Goal: Communication & Community: Ask a question

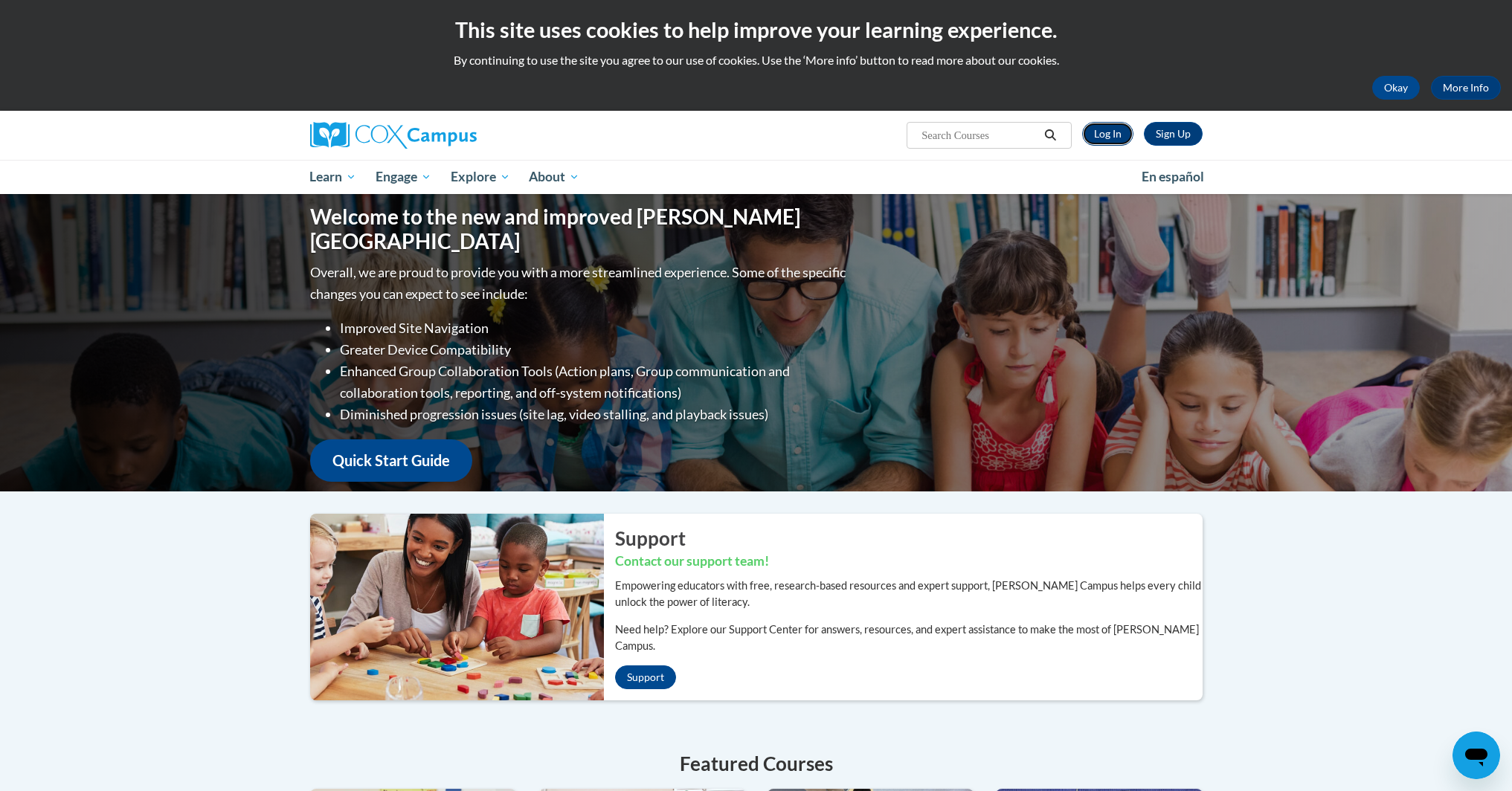
click at [1108, 128] on link "Log In" at bounding box center [1108, 134] width 51 height 24
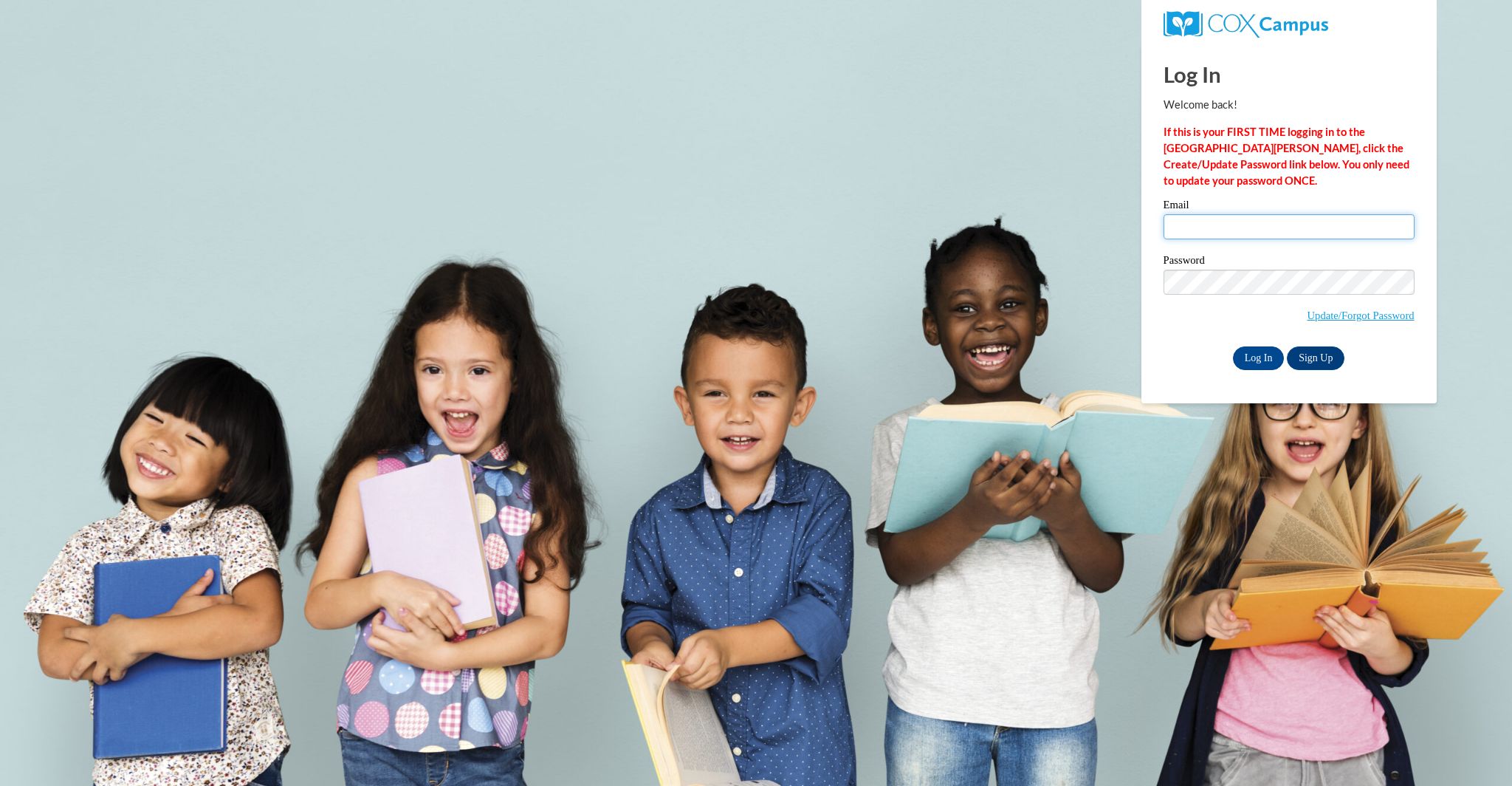
click at [1244, 228] on input "Email" at bounding box center [1289, 226] width 251 height 25
type input "glenn.gray@k12.hi.us"
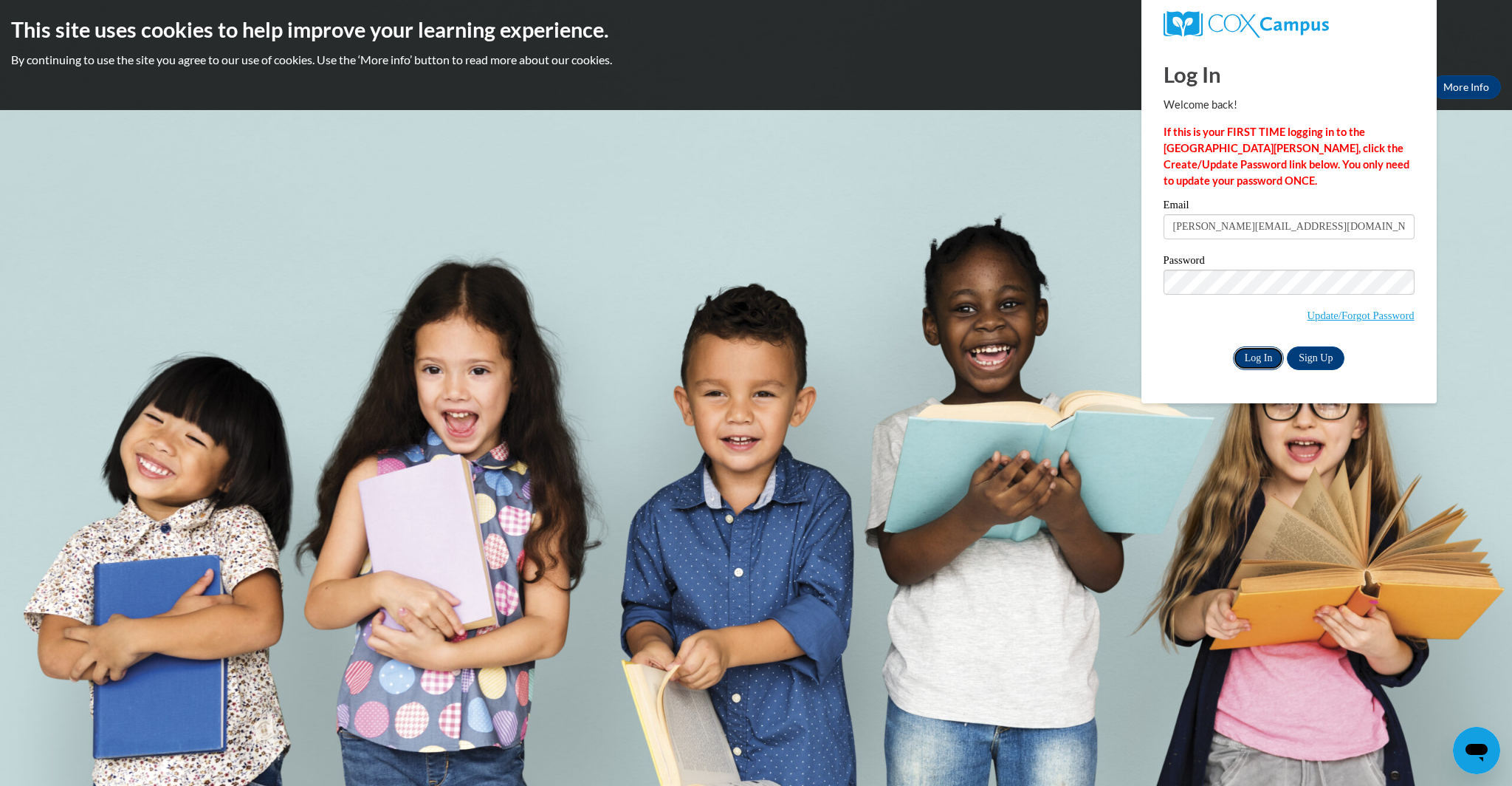
click at [1266, 367] on input "Log In" at bounding box center [1259, 359] width 52 height 24
click at [1261, 353] on input "Log In" at bounding box center [1259, 359] width 52 height 24
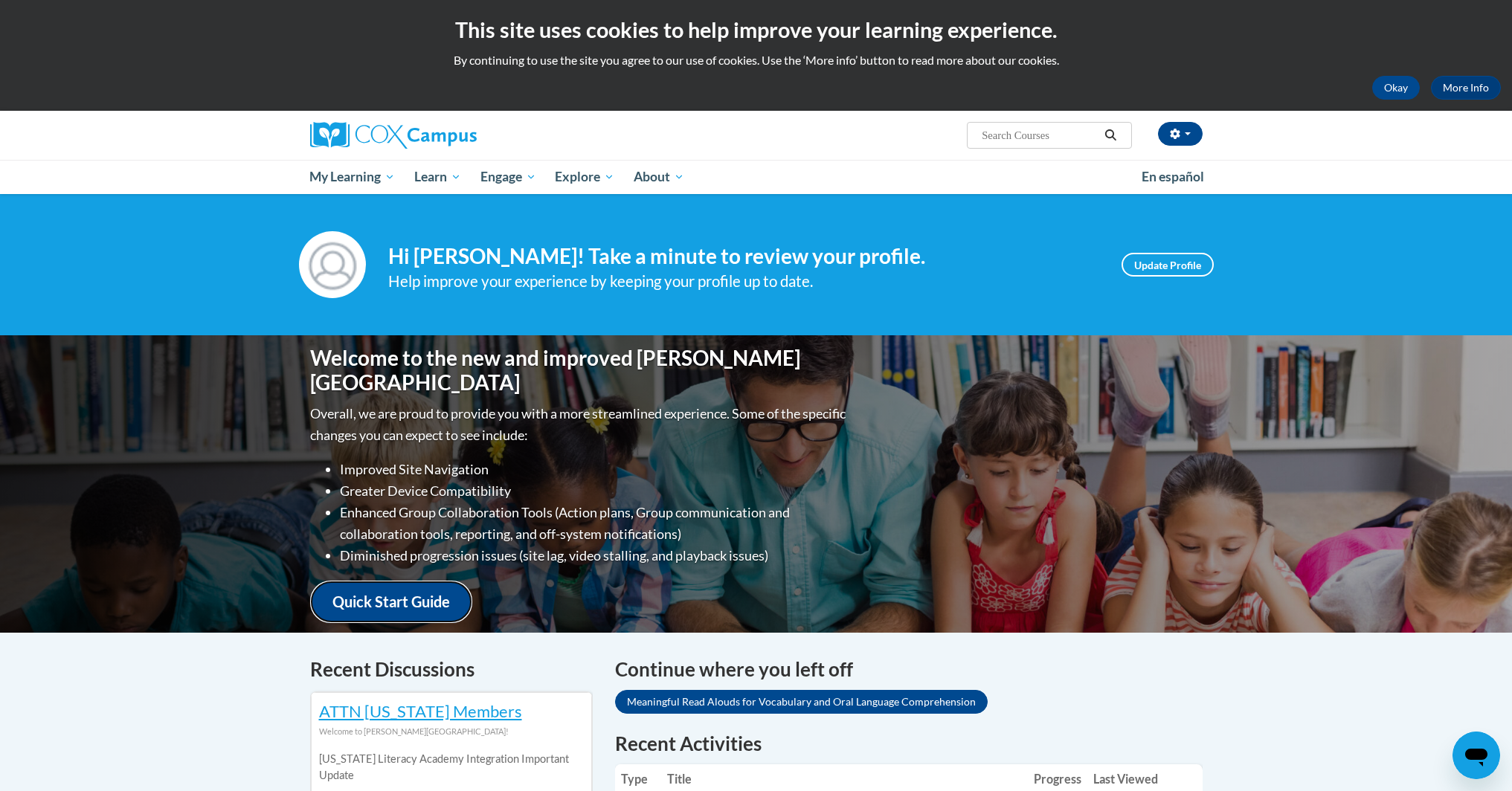
click at [396, 591] on link "Quick Start Guide" at bounding box center [392, 601] width 162 height 43
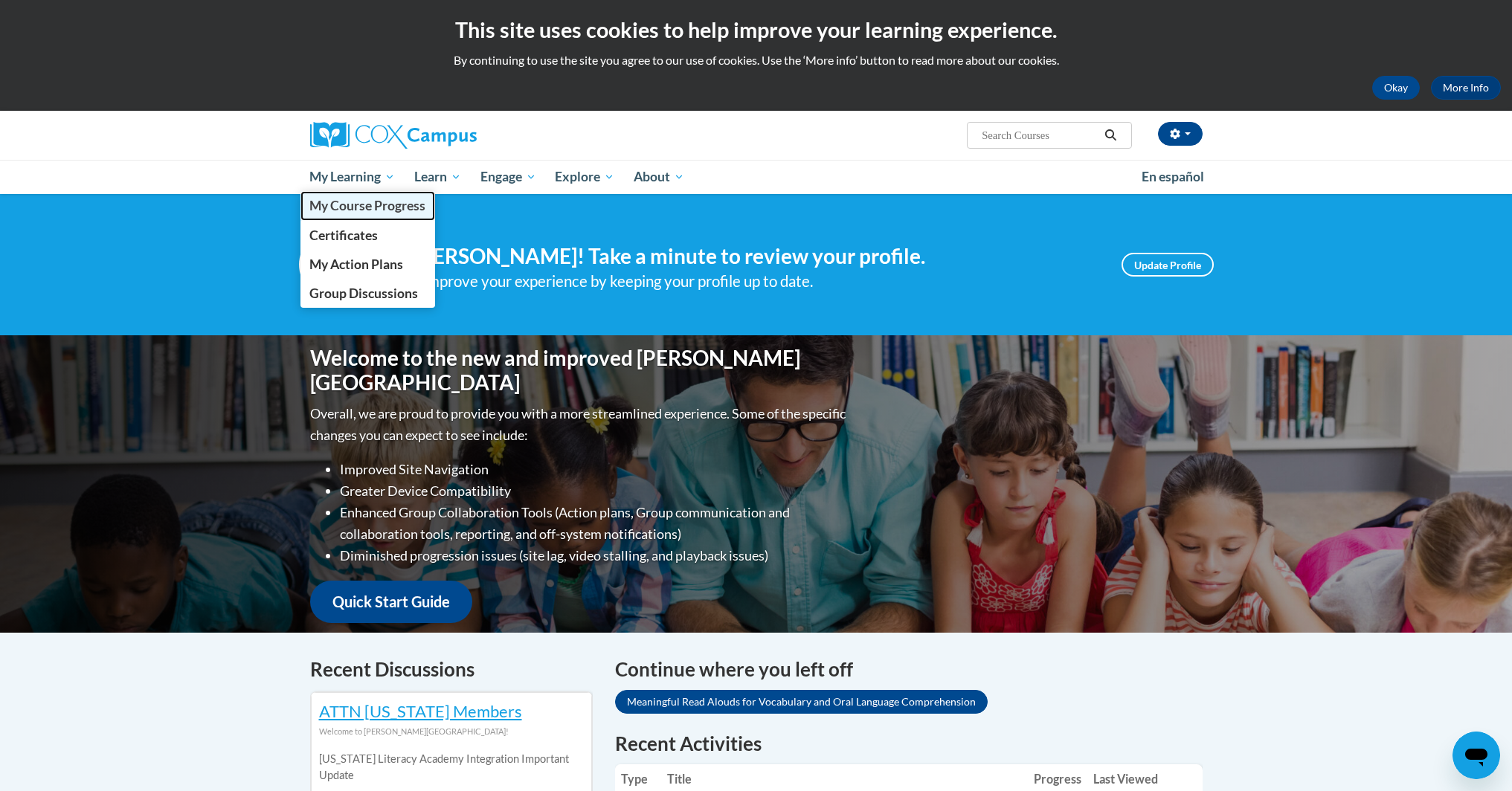
click at [369, 201] on span "My Course Progress" at bounding box center [368, 205] width 116 height 15
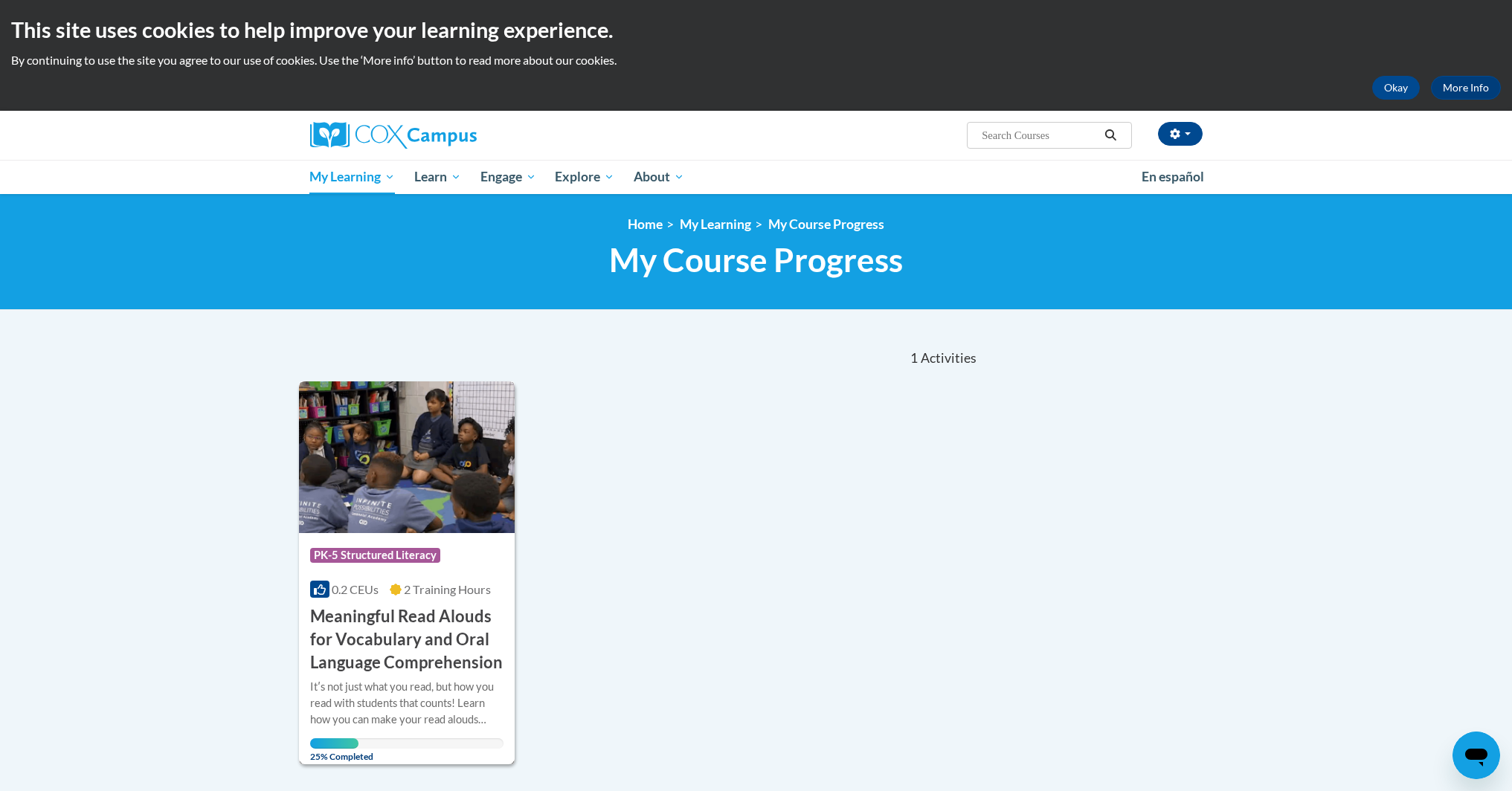
click at [421, 654] on h3 "Meaningful Read Alouds for Vocabulary and Oral Language Comprehension" at bounding box center [407, 639] width 194 height 68
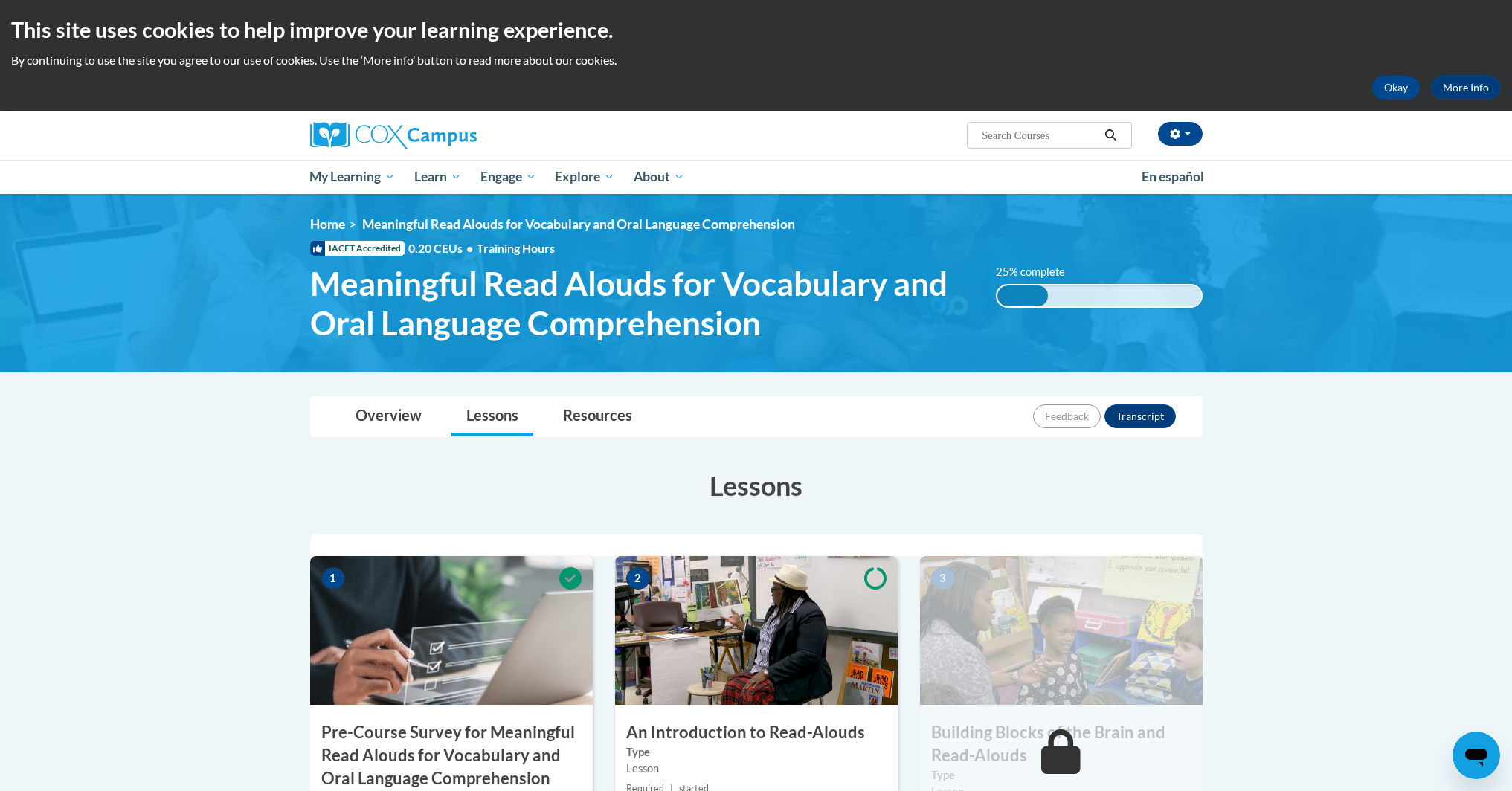
click at [758, 655] on img at bounding box center [756, 630] width 282 height 149
click at [745, 732] on h3 "An Introduction to Read-Alouds" at bounding box center [756, 732] width 282 height 23
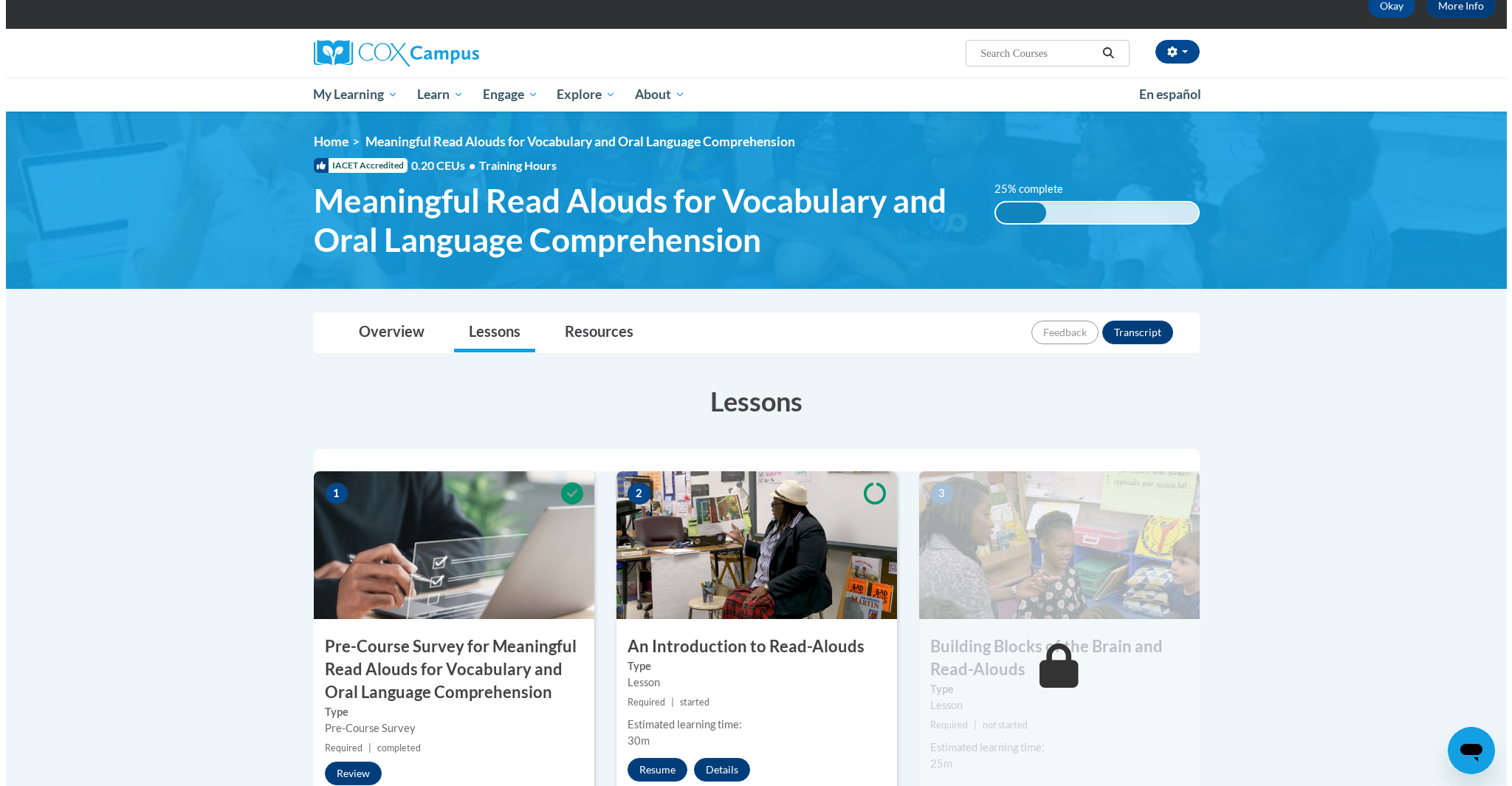
scroll to position [122, 0]
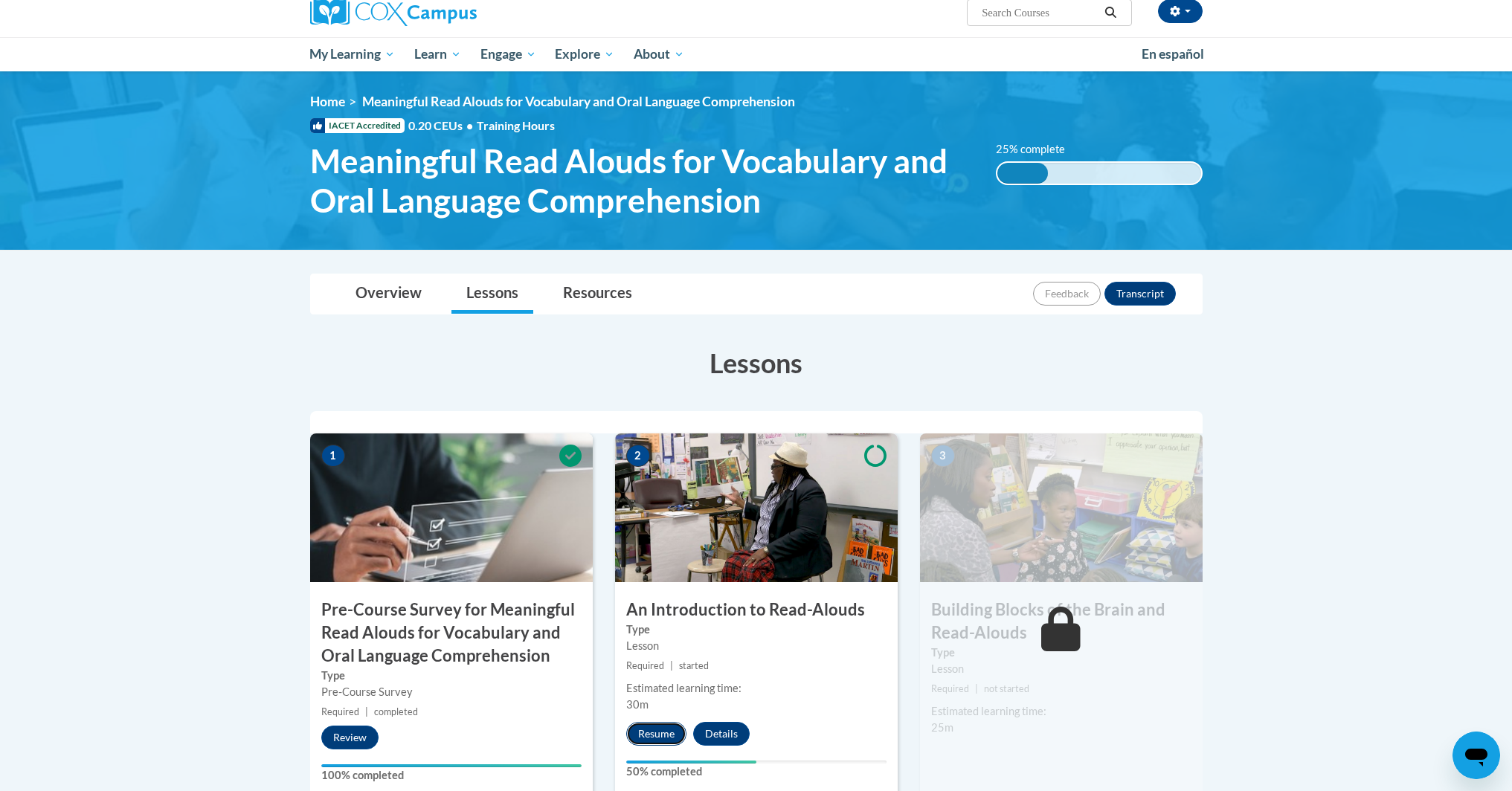
click at [664, 738] on button "Resume" at bounding box center [656, 734] width 60 height 24
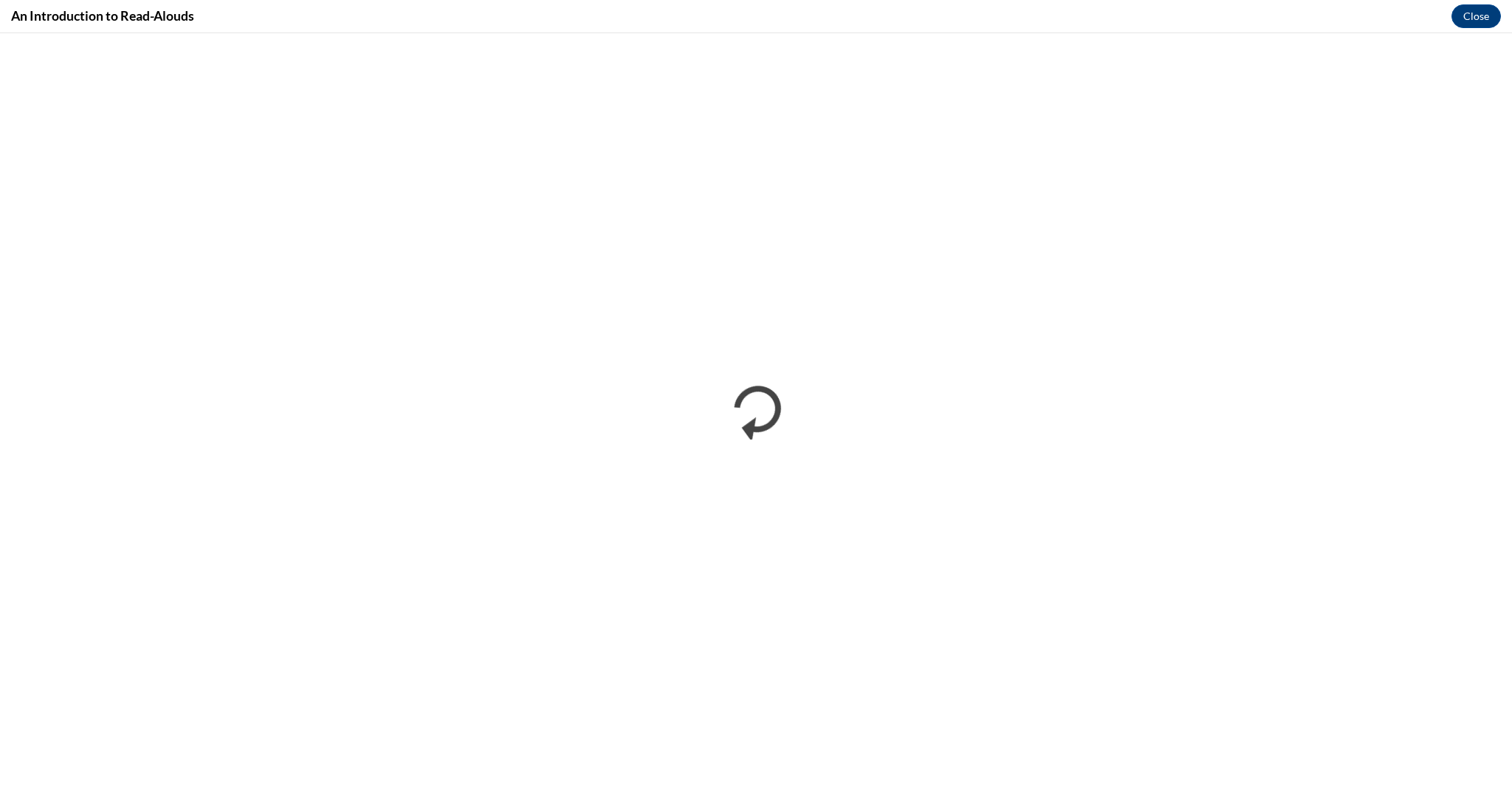
scroll to position [0, 0]
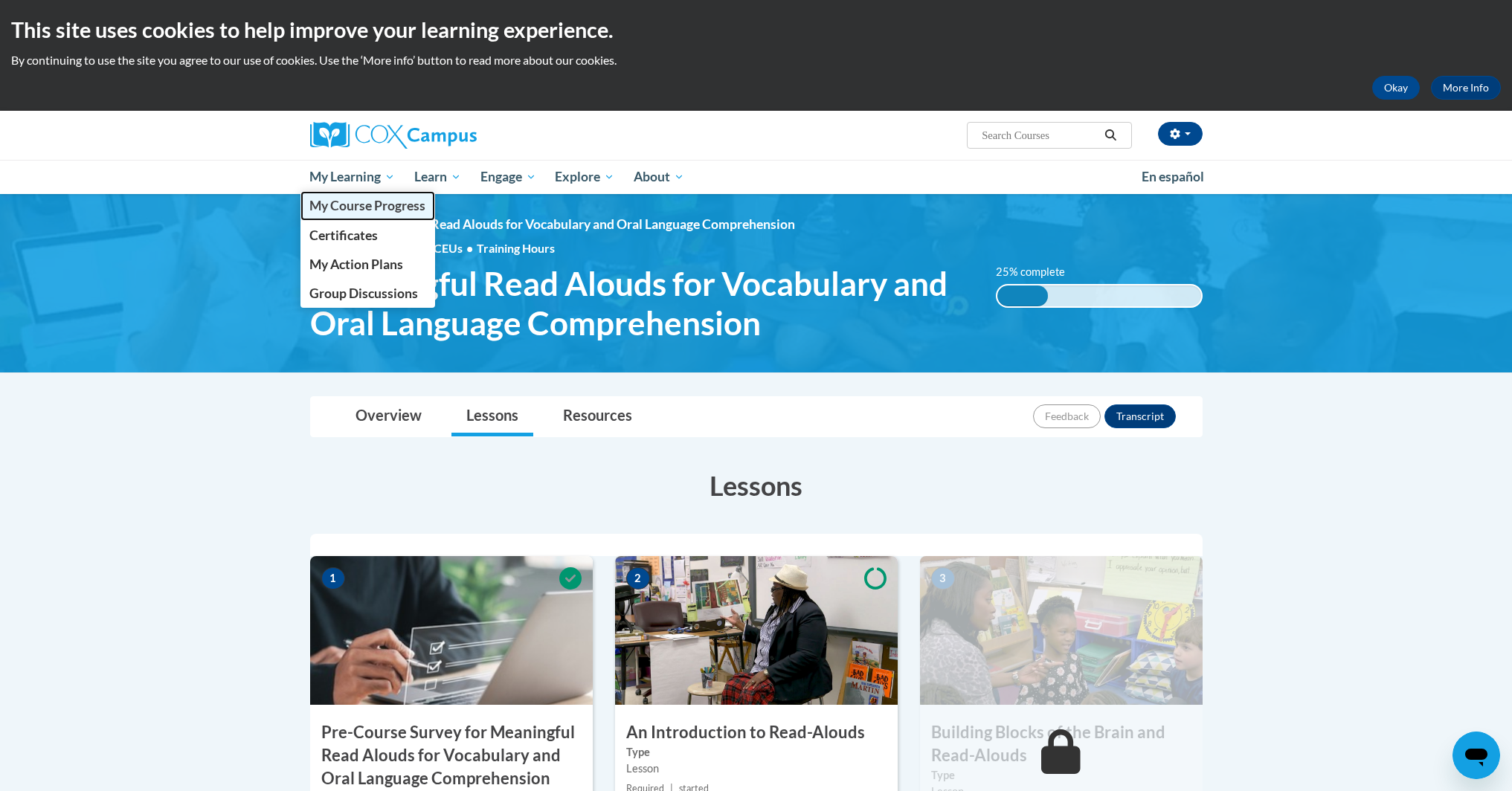
click at [371, 211] on span "My Course Progress" at bounding box center [368, 205] width 116 height 15
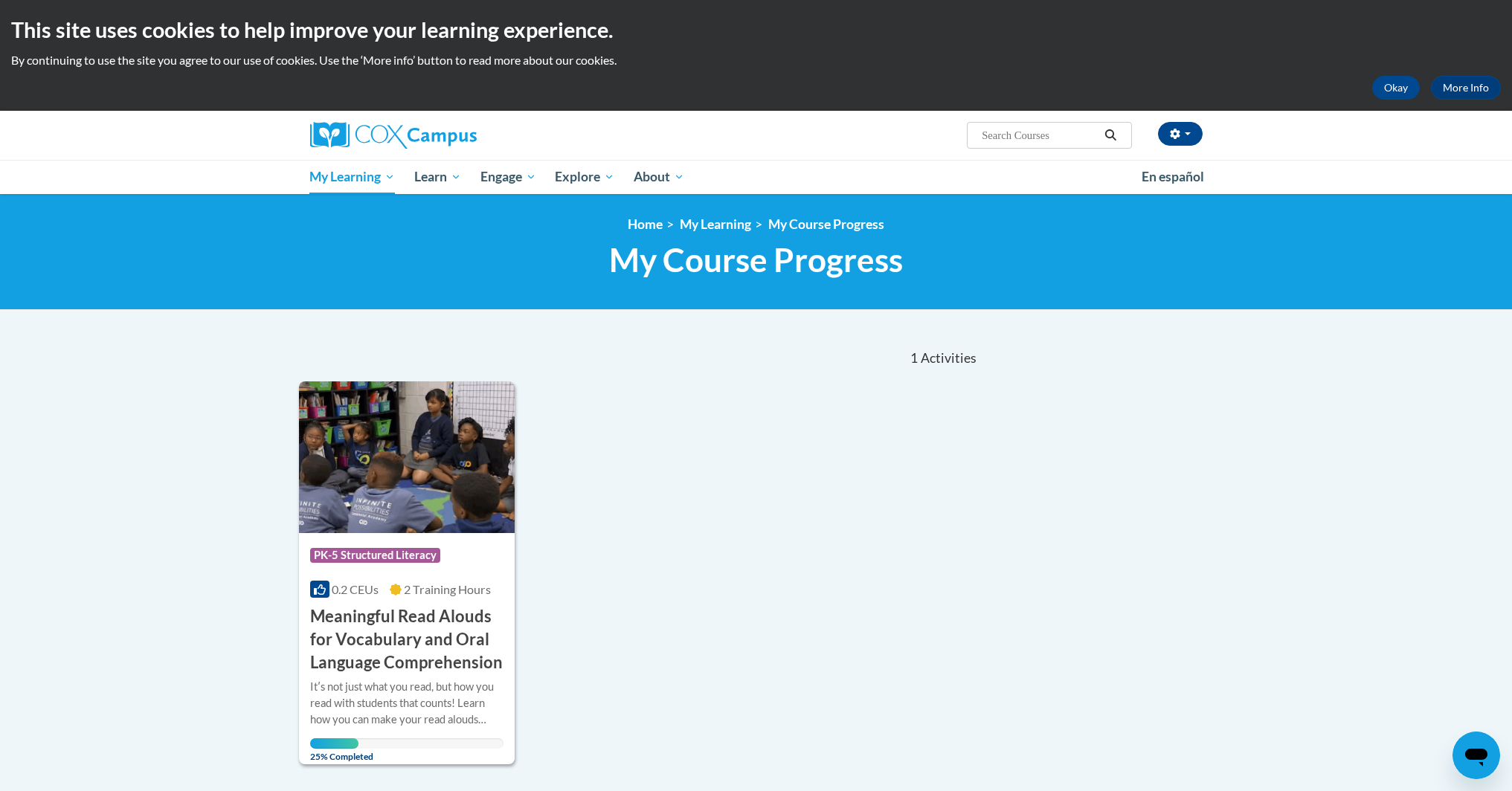
click at [1477, 759] on icon "Open messaging window" at bounding box center [1477, 757] width 23 height 18
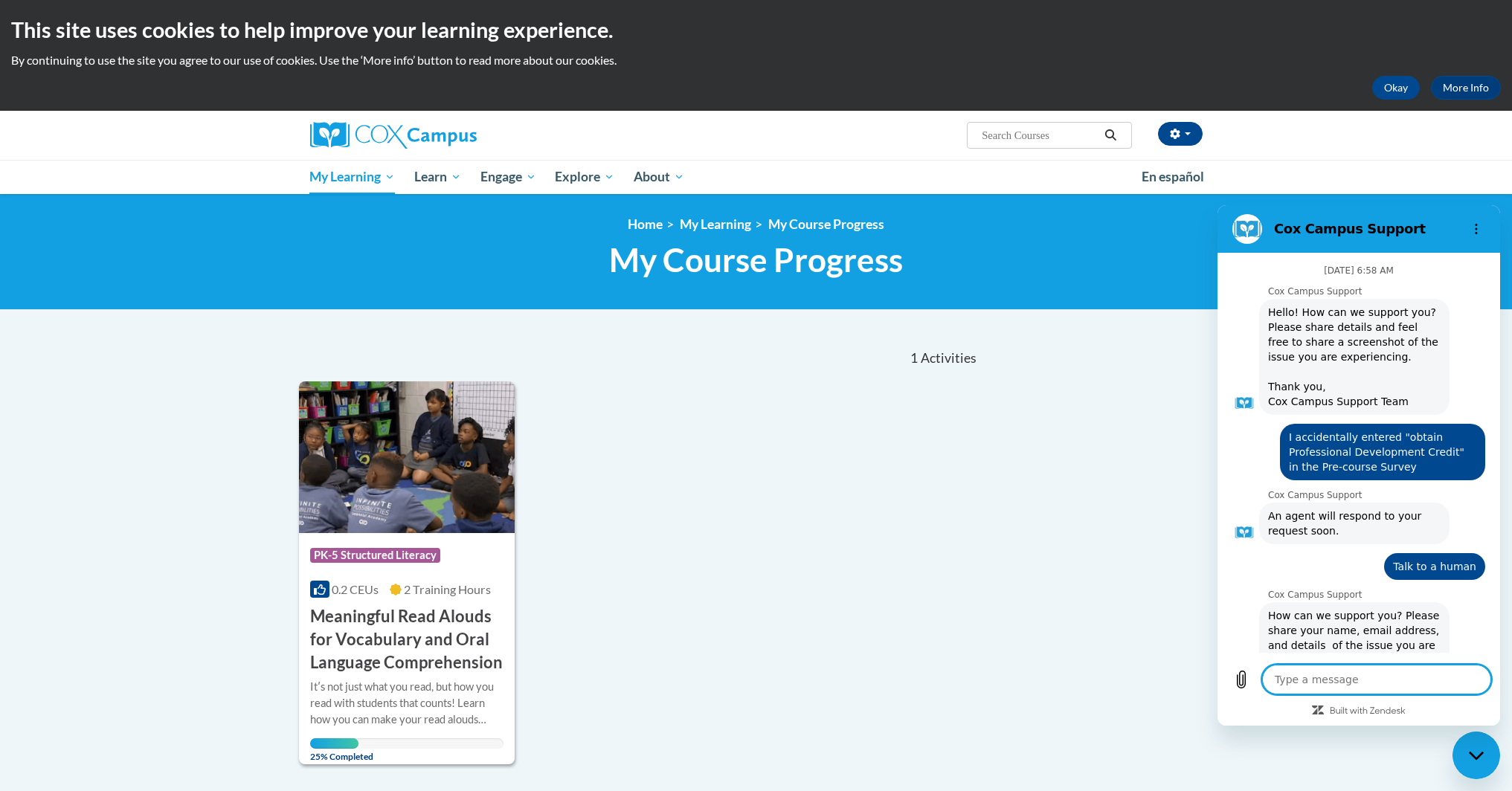
scroll to position [659, 0]
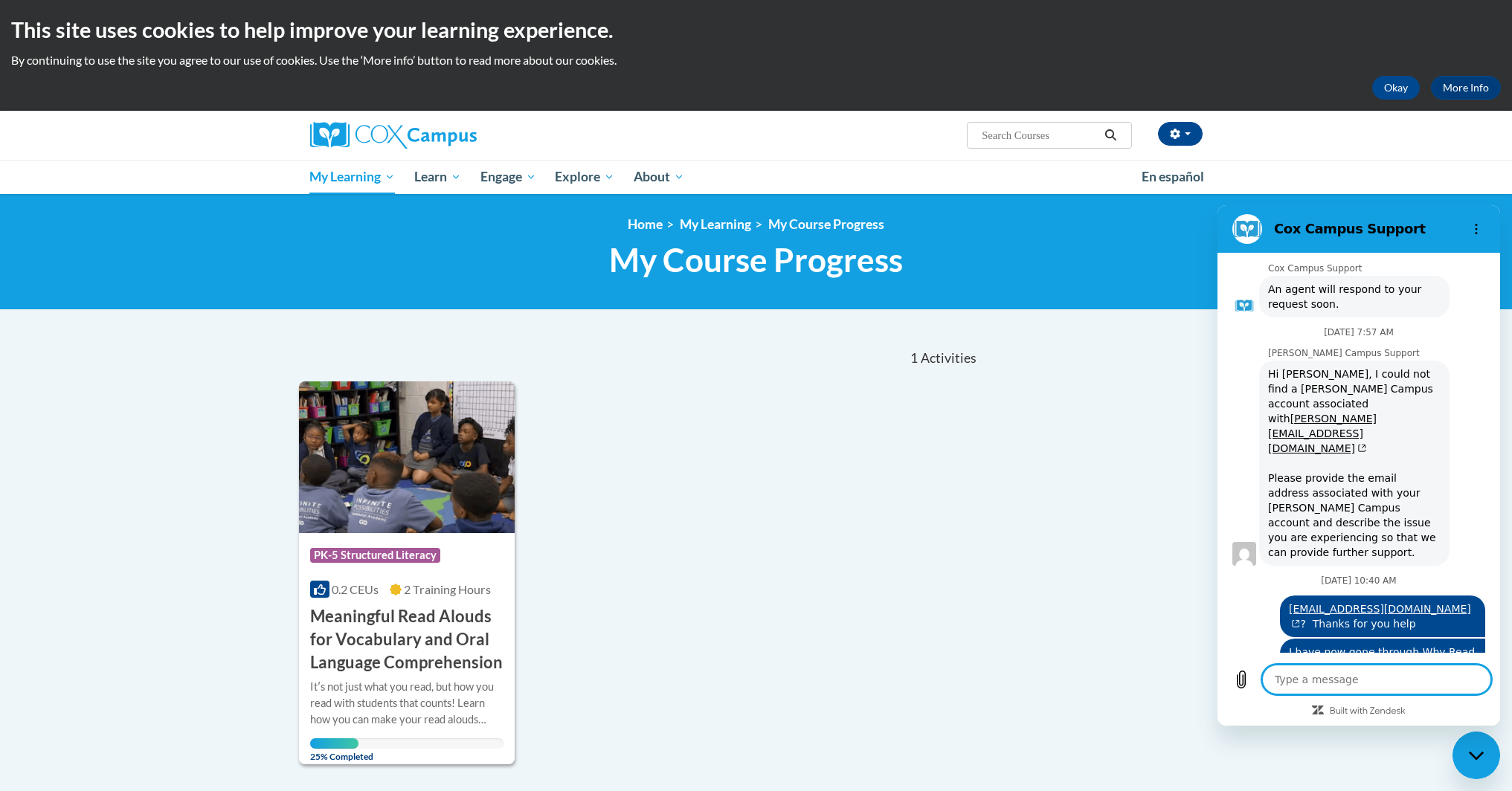
type textarea "H"
type textarea "x"
type textarea "Hi"
type textarea "x"
type textarea "Hi"
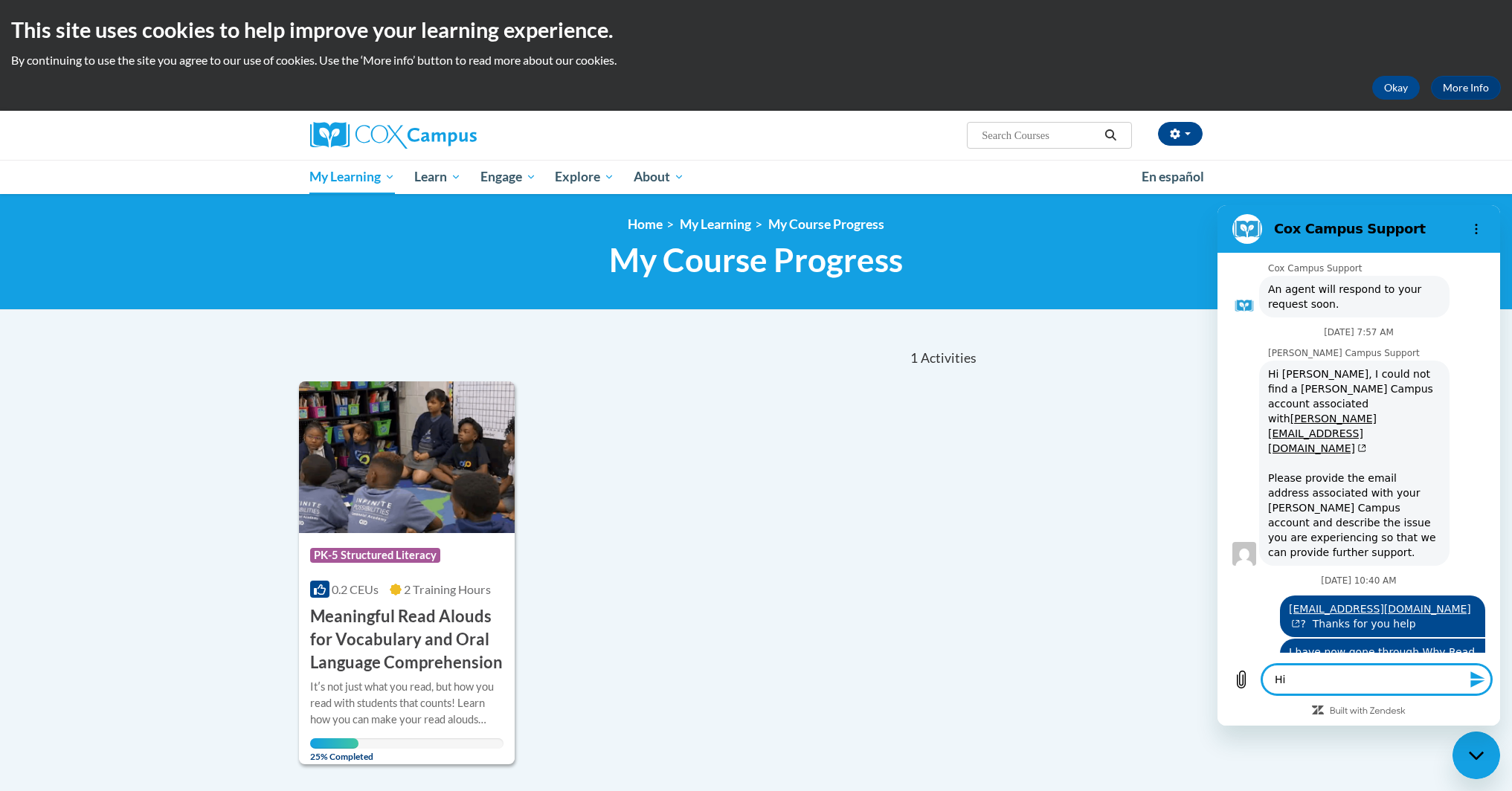
type textarea "x"
type textarea "Hi I"
type textarea "x"
type textarea "Hi I"
type textarea "x"
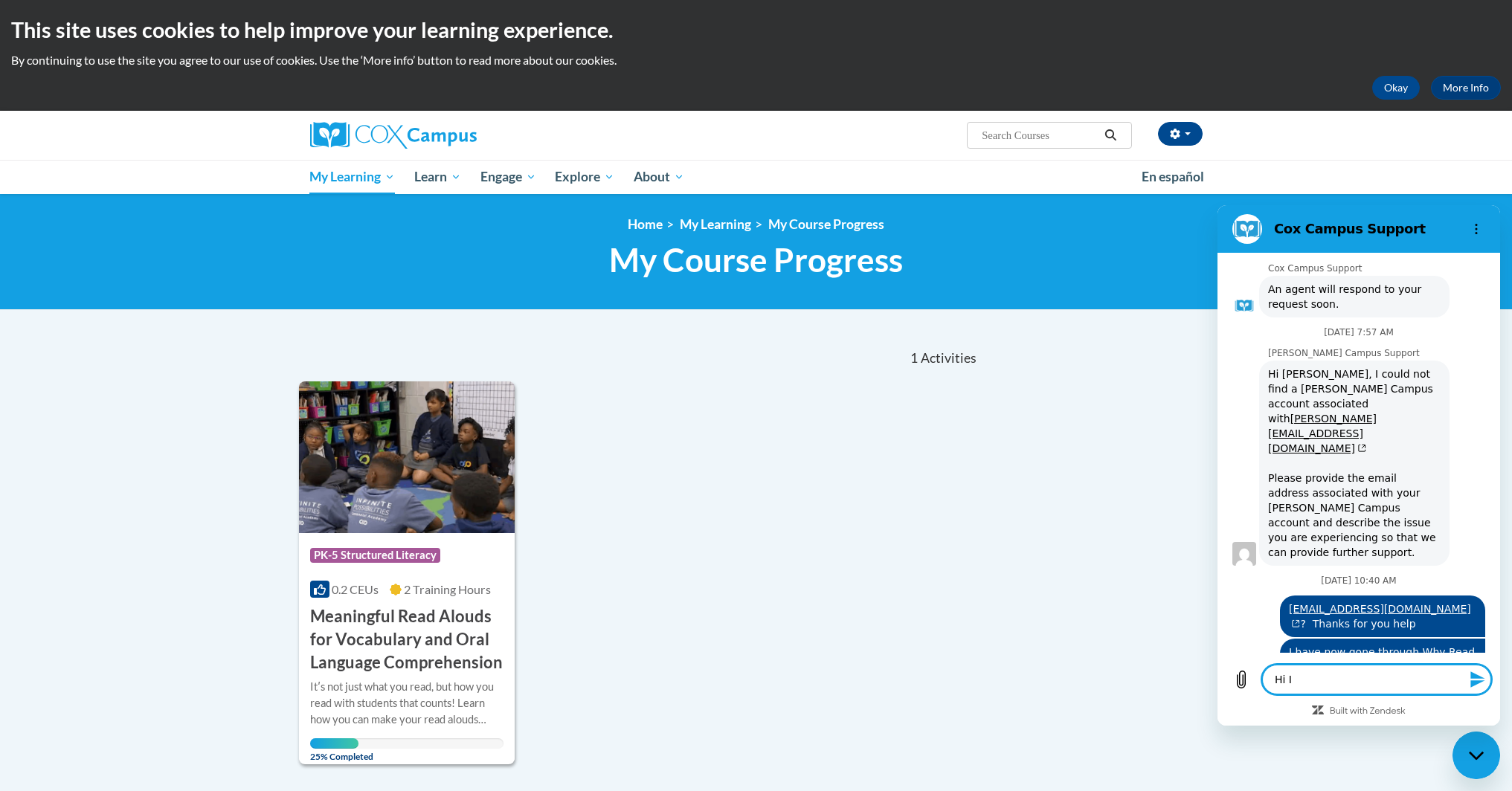
type textarea "Hi I"
type textarea "x"
type textarea "Hi"
type textarea "x"
type textarea "Hi"
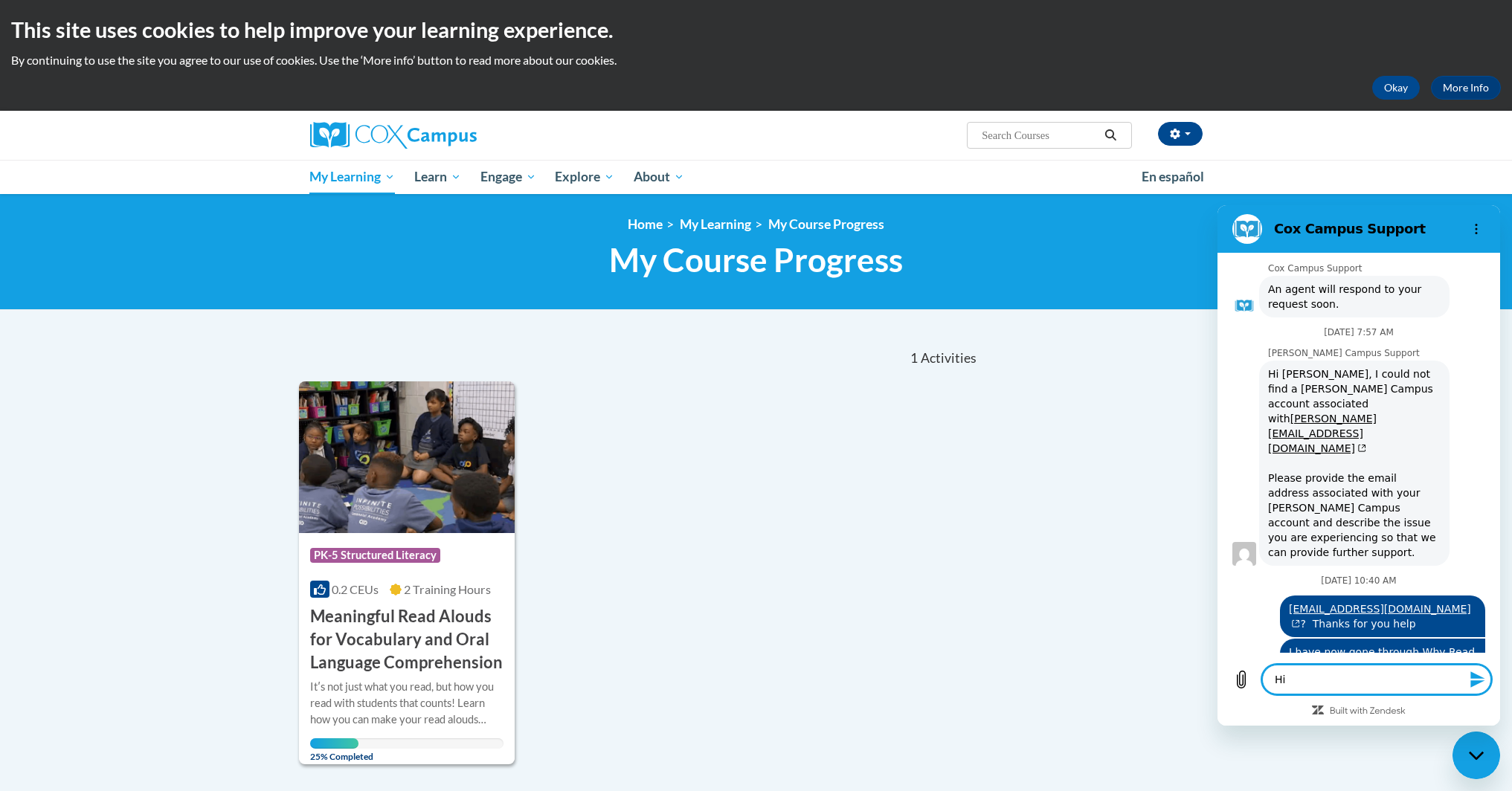
type textarea "x"
type textarea "Hi."
type textarea "x"
type textarea "Hi."
type textarea "x"
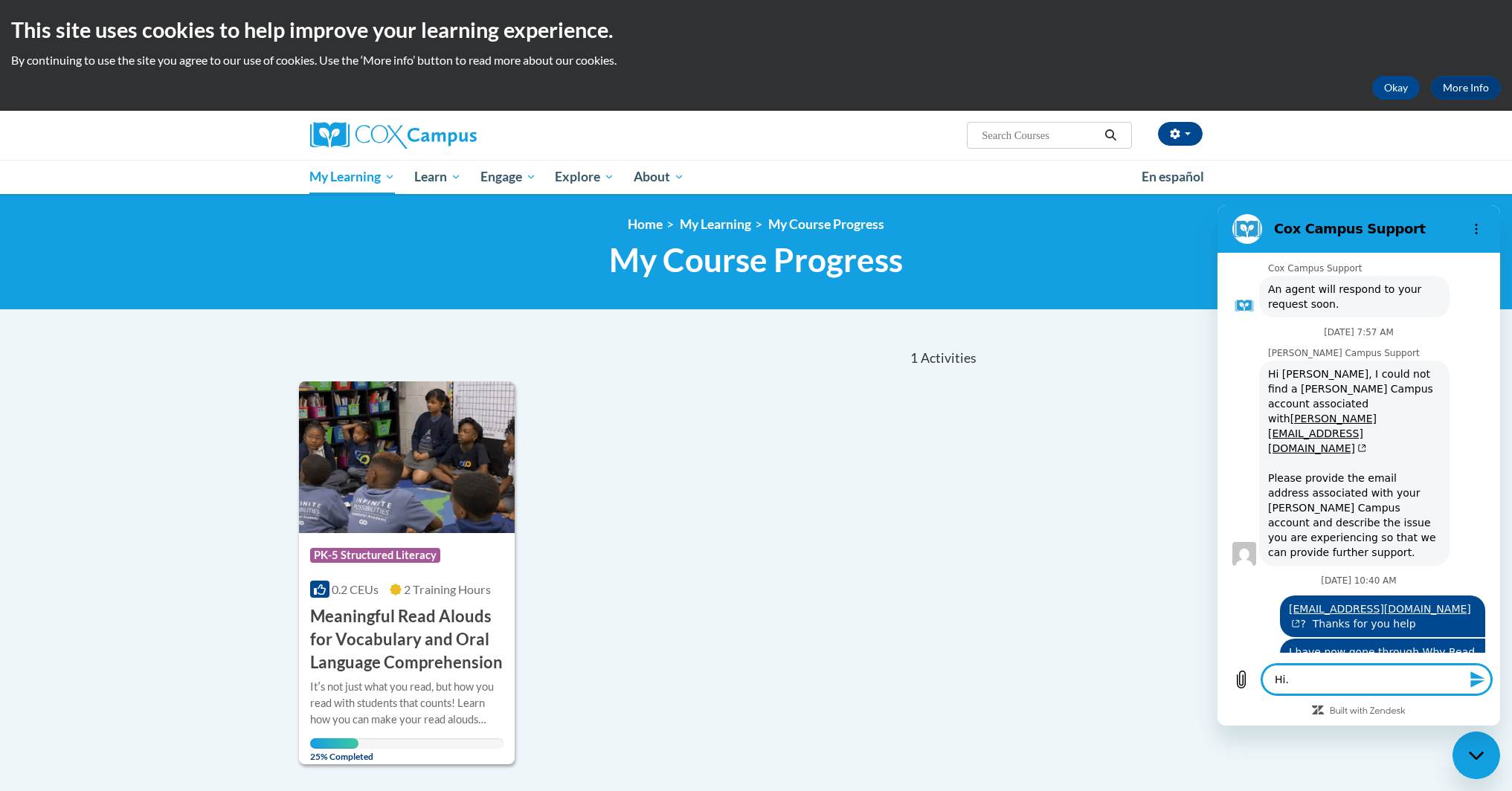
type textarea "Hi."
type textarea "x"
type textarea "Hi. M"
type textarea "x"
type textarea "Hi. My"
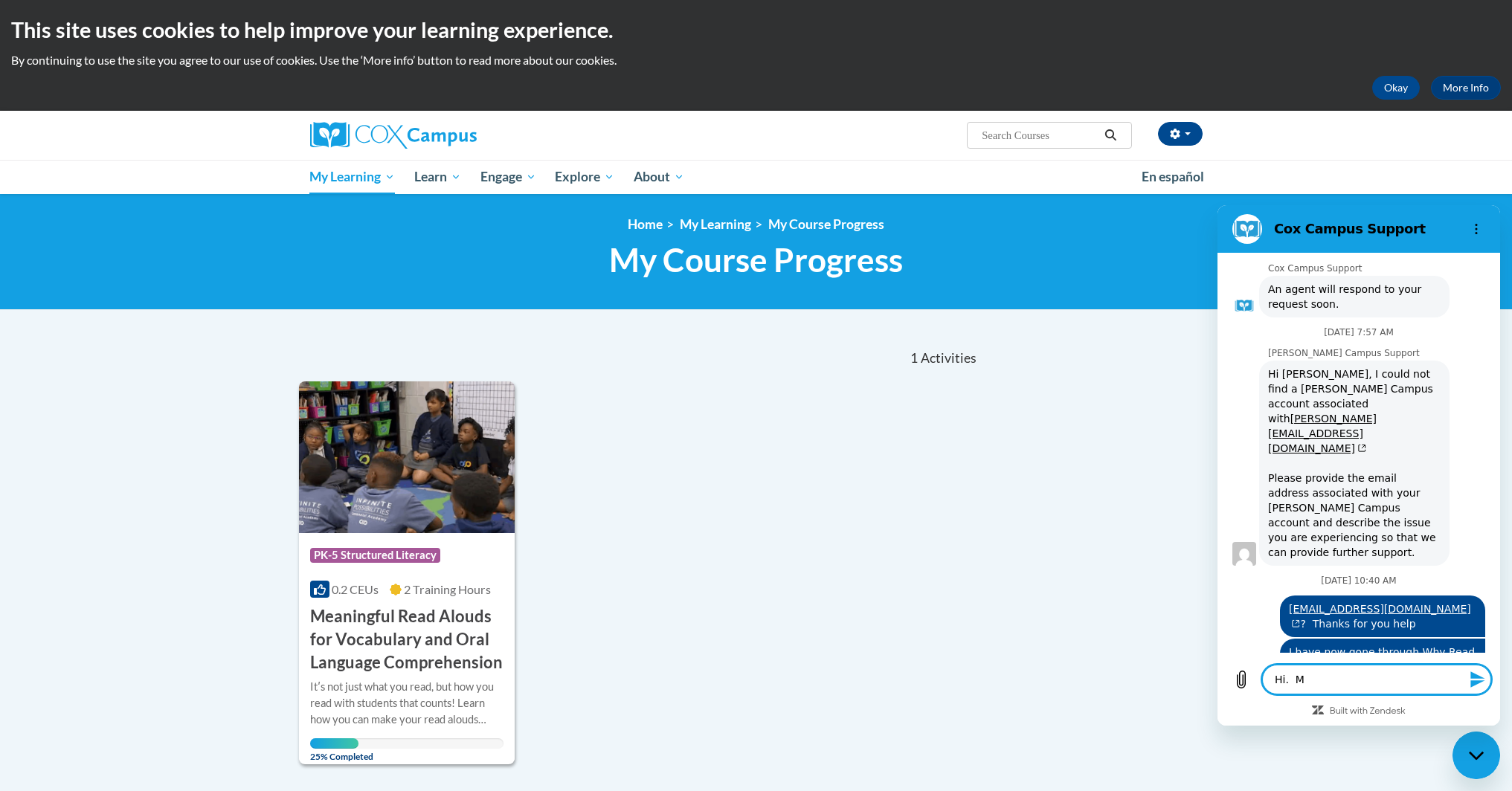
type textarea "x"
type textarea "Hi. My"
type textarea "x"
type textarea "Hi. My a"
type textarea "x"
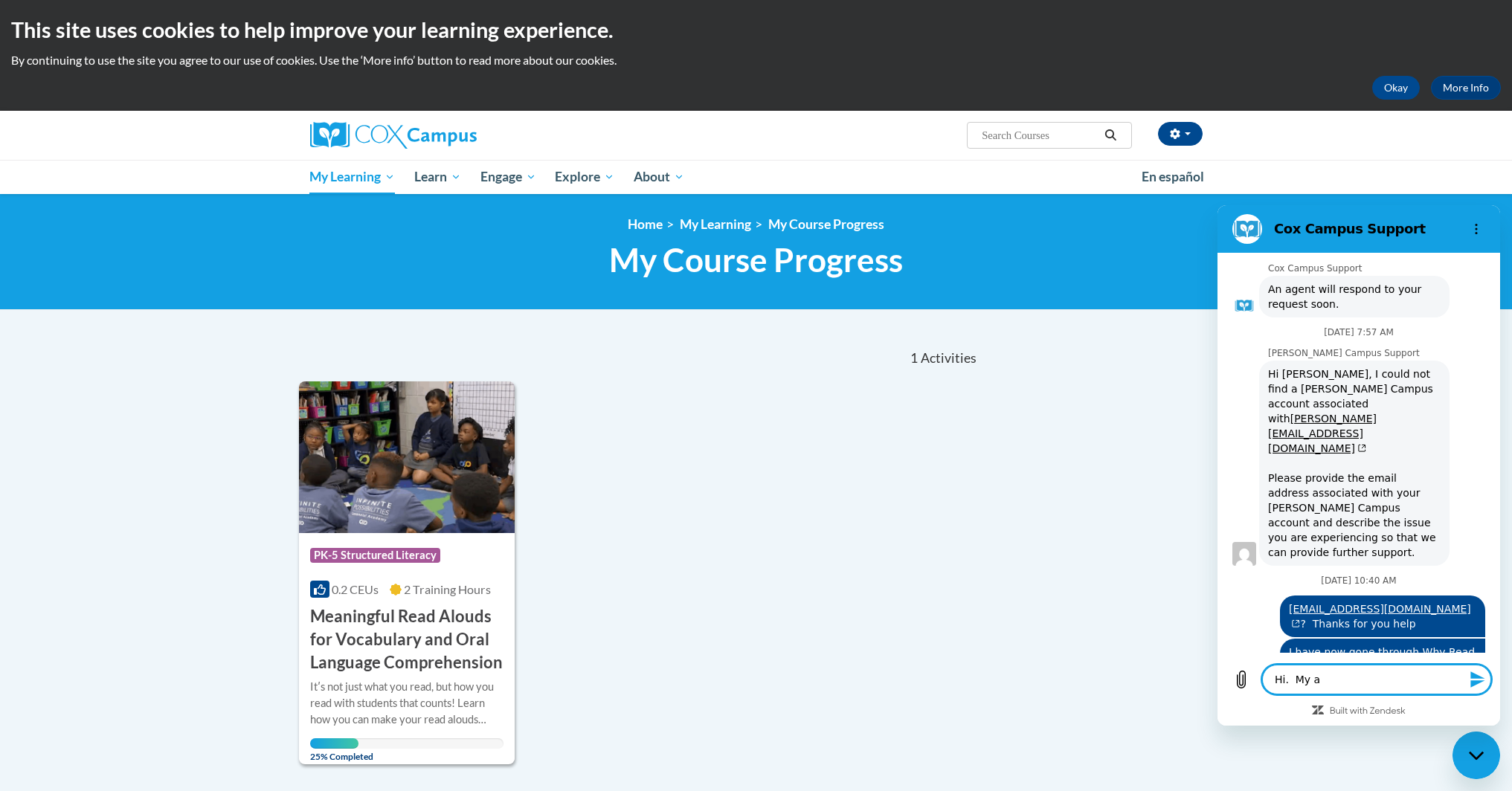
type textarea "Hi. My ac"
type textarea "x"
type textarea "Hi. My acc"
type textarea "x"
type textarea "Hi. My acco"
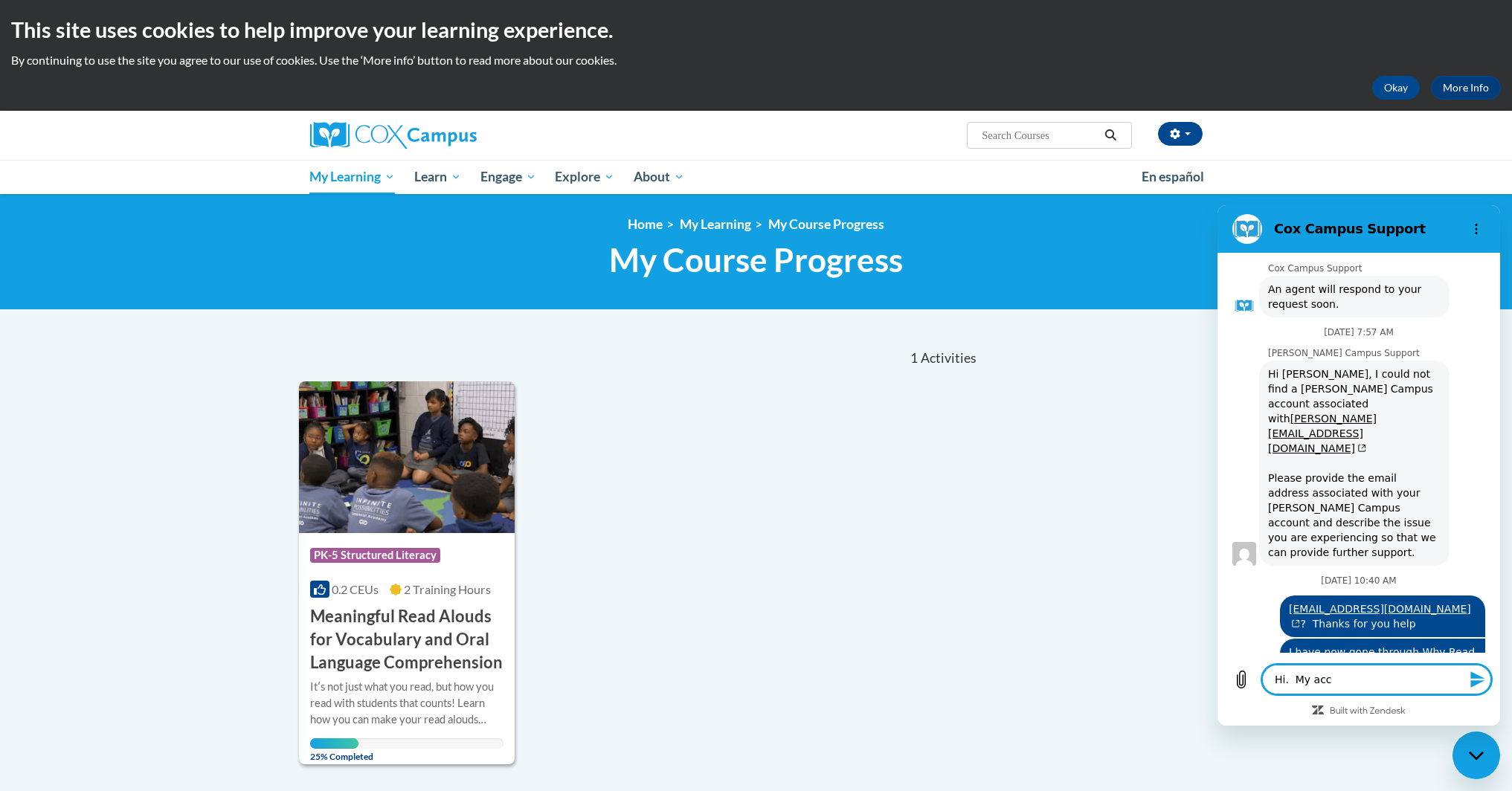
type textarea "x"
type textarea "Hi. My accou"
type textarea "x"
type textarea "Hi. My accoun"
type textarea "x"
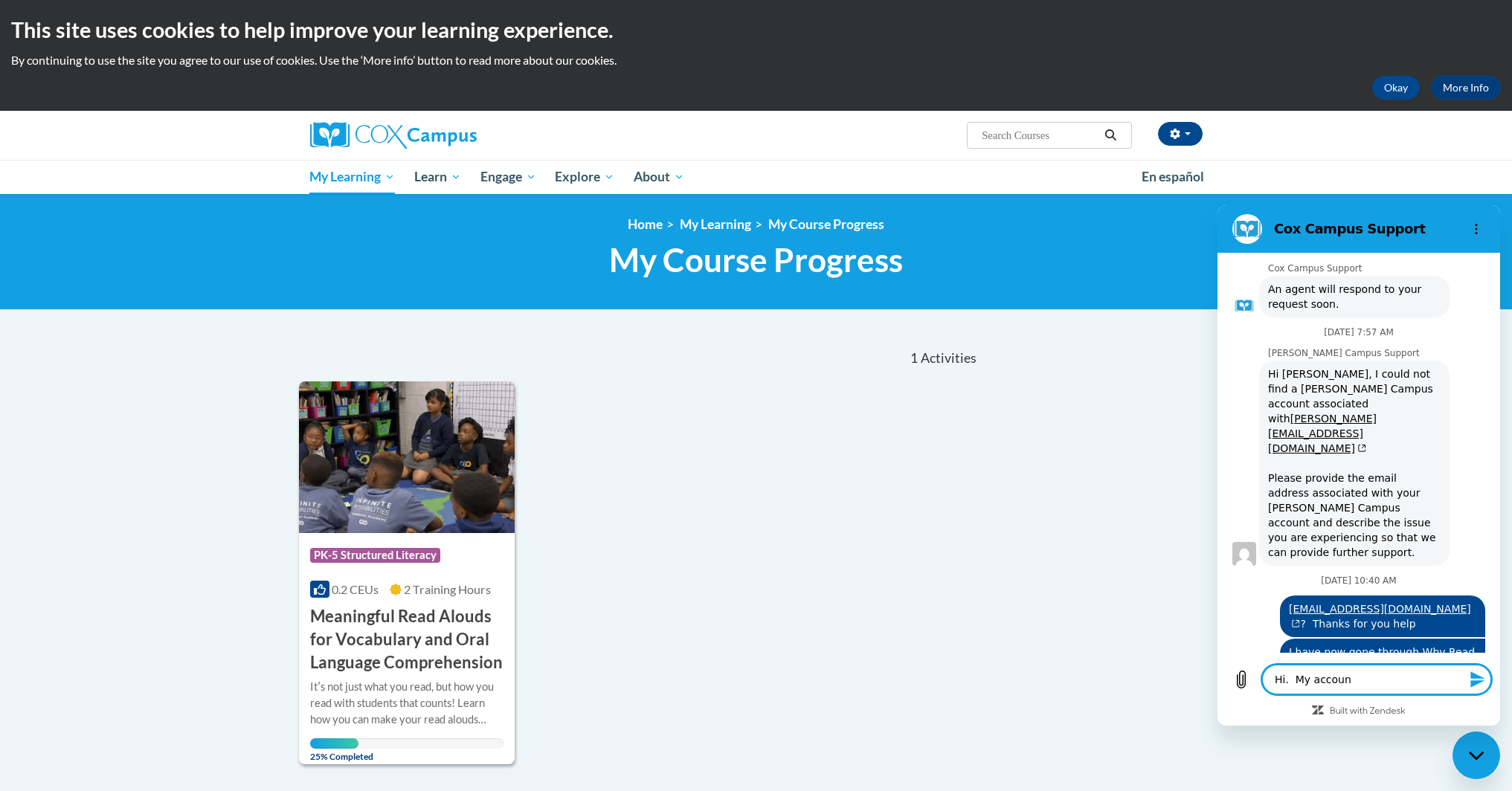
type textarea "Hi. My account"
type textarea "x"
type textarea "Hi. My account"
type textarea "x"
type textarea "Hi. My account i"
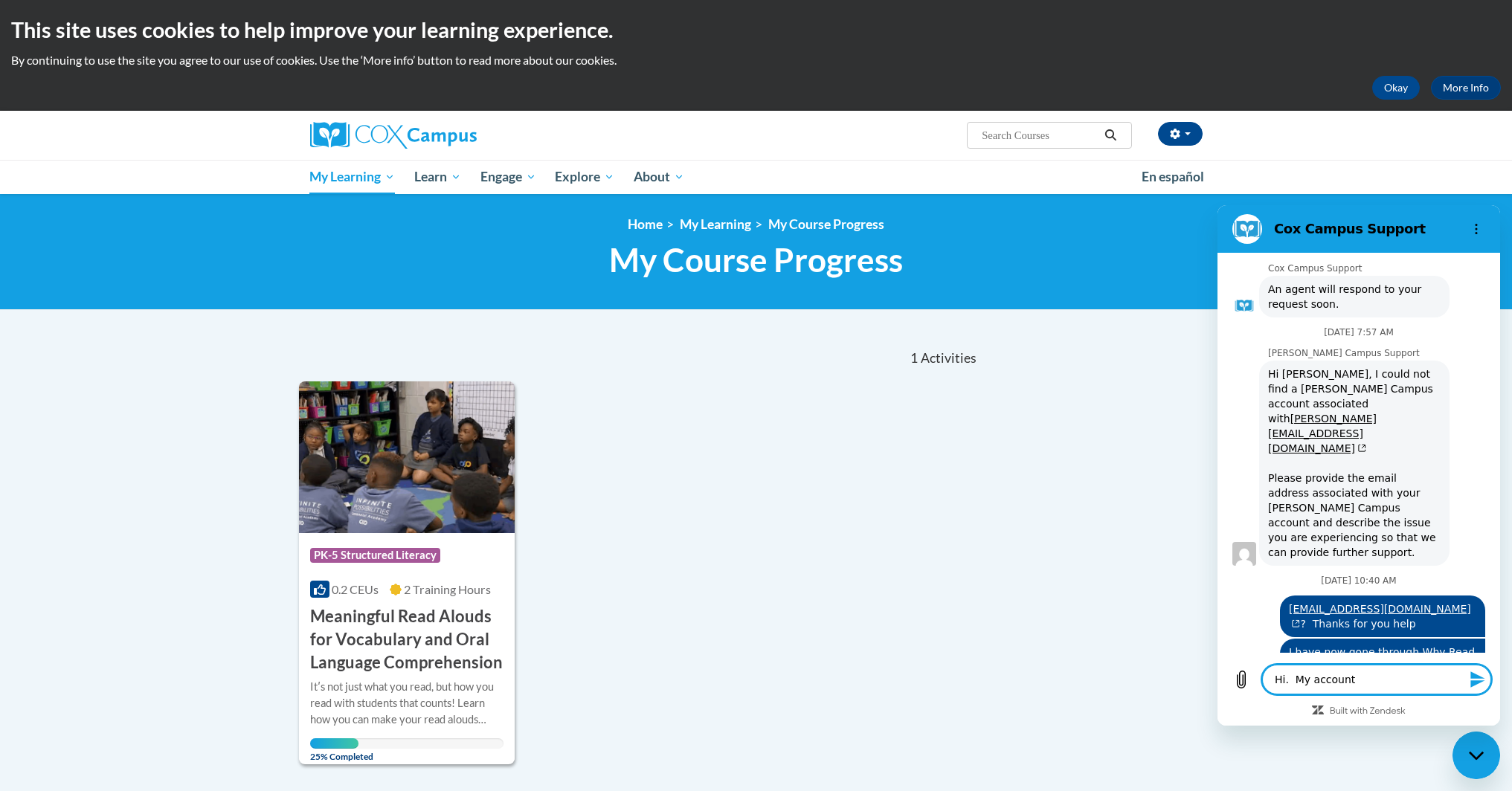
type textarea "x"
type textarea "Hi. My account is"
type textarea "x"
type textarea "Hi. My account is"
type textarea "x"
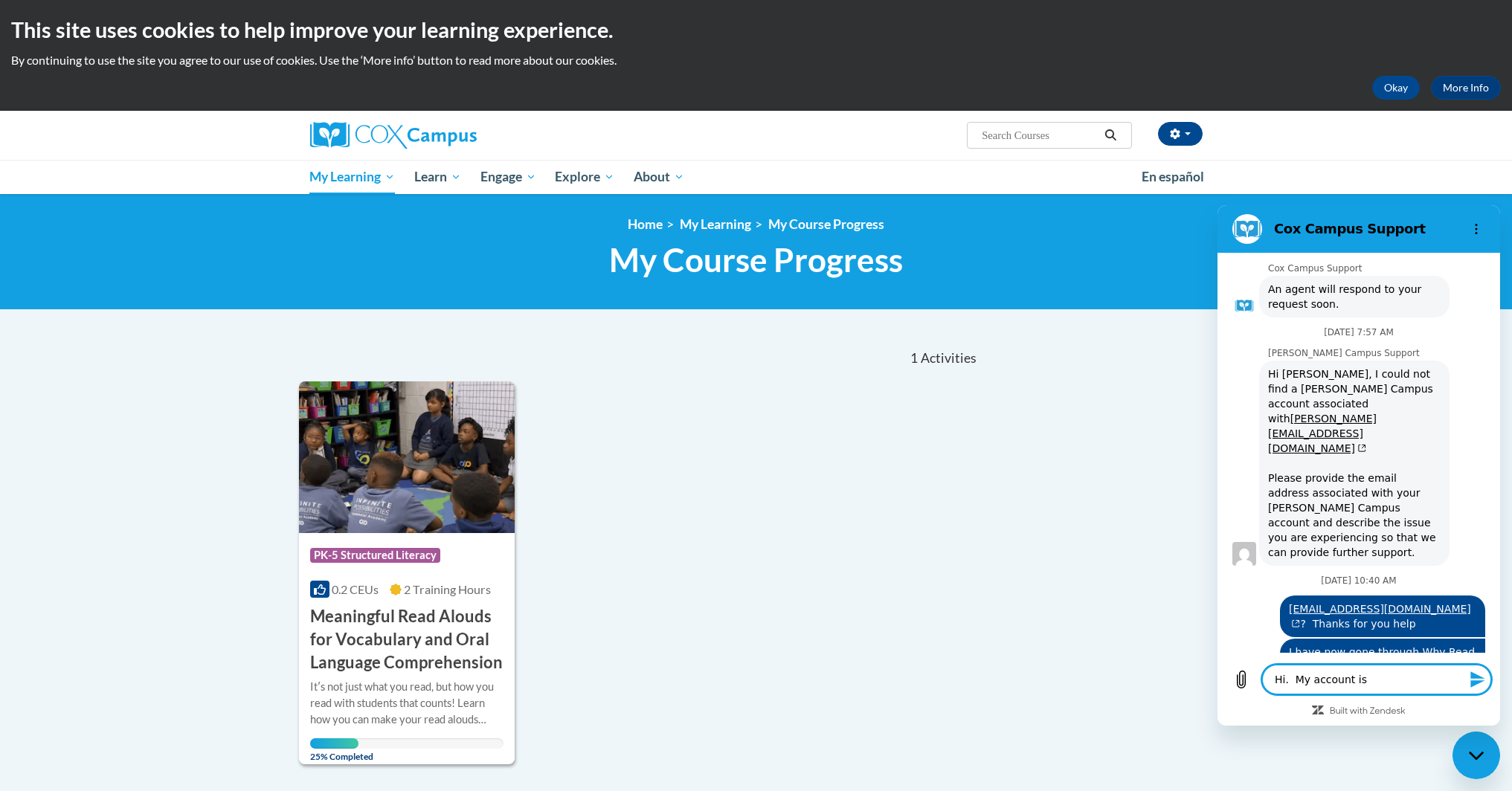
type textarea "Hi. My account is u"
type textarea "x"
type textarea "Hi. My account is un"
type textarea "x"
type textarea "Hi. My account is une"
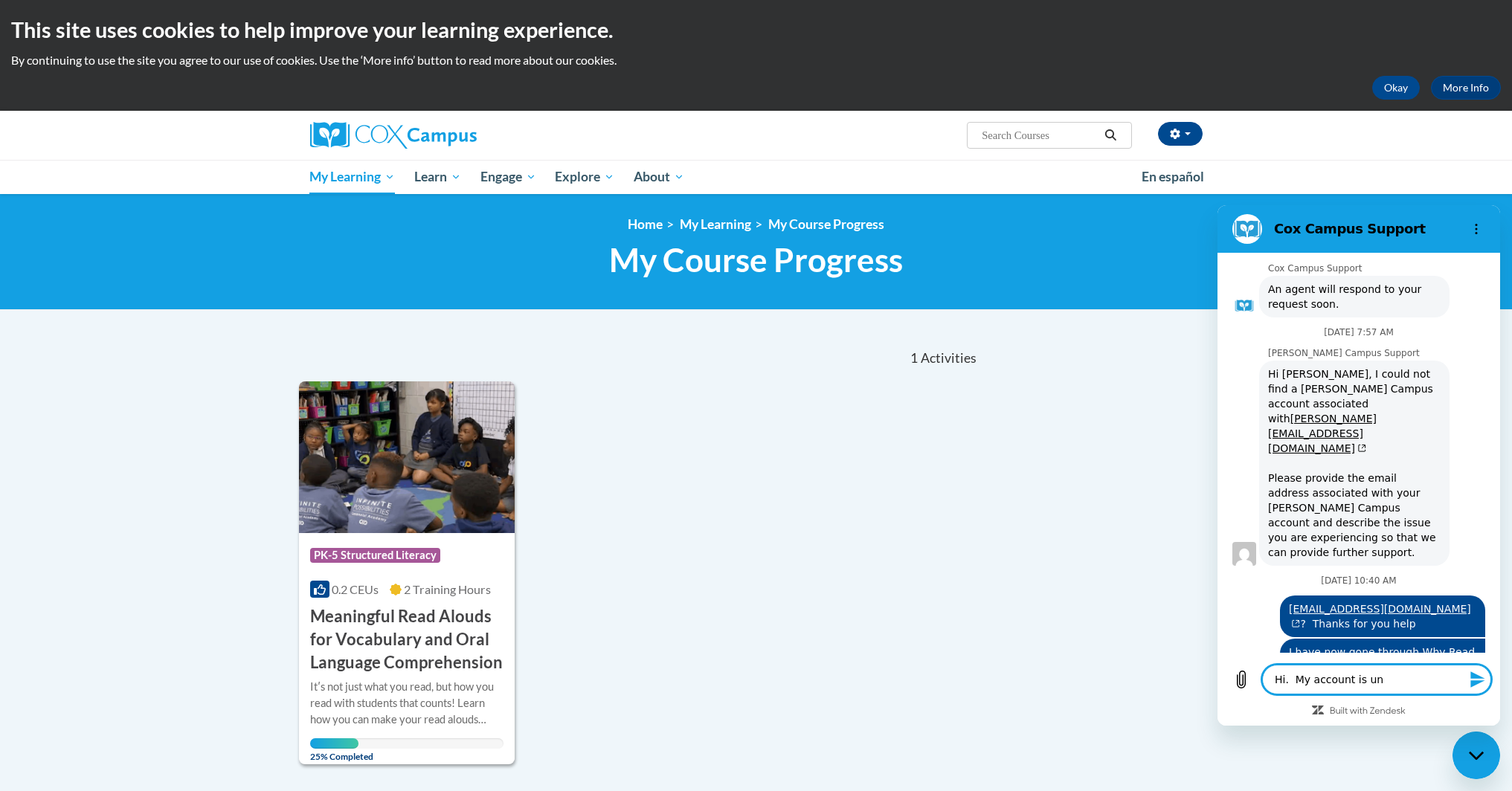
type textarea "x"
type textarea "Hi. My account is uner"
type textarea "x"
type textarea "Hi. My account is uner"
type textarea "x"
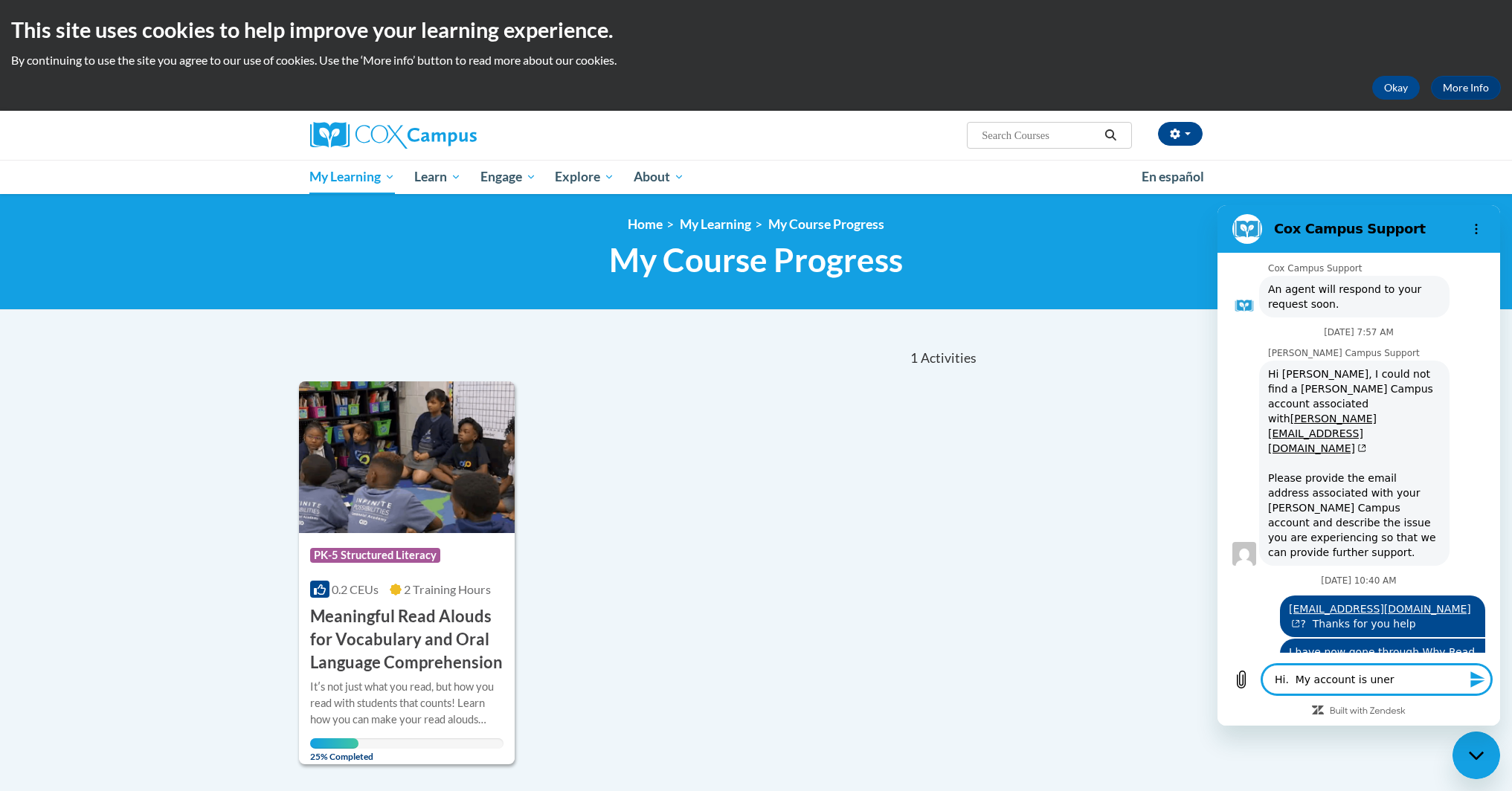
type textarea "Hi. My account is uner"
type textarea "x"
type textarea "Hi. My account is une"
type textarea "x"
type textarea "Hi. My account is un"
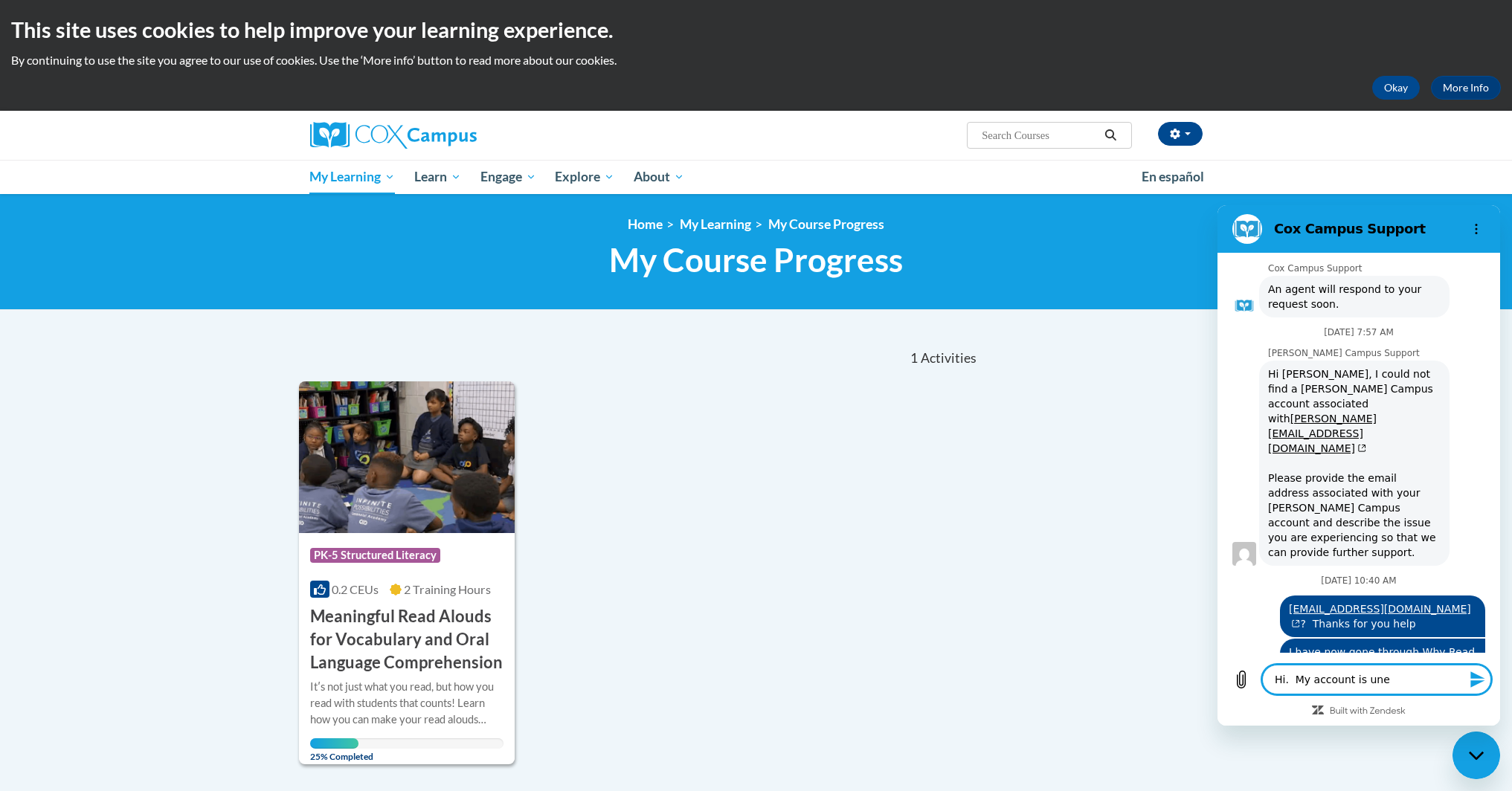
type textarea "x"
type textarea "Hi. My account is u"
type textarea "x"
type textarea "Hi. My account is"
type textarea "x"
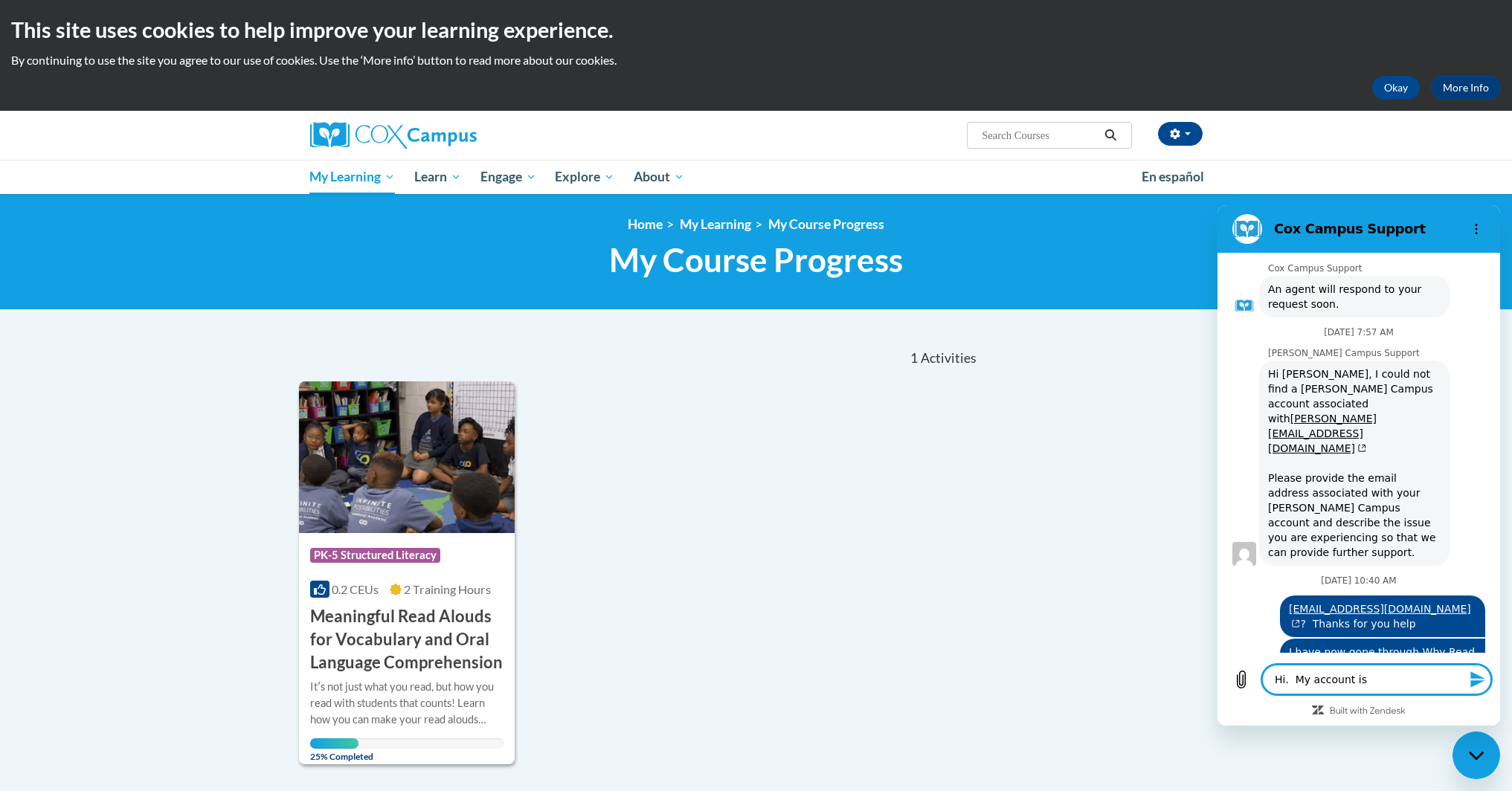
type textarea "Hi. My account is u"
type textarea "x"
type textarea "Hi. My account is un"
type textarea "x"
type textarea "Hi. My account is und"
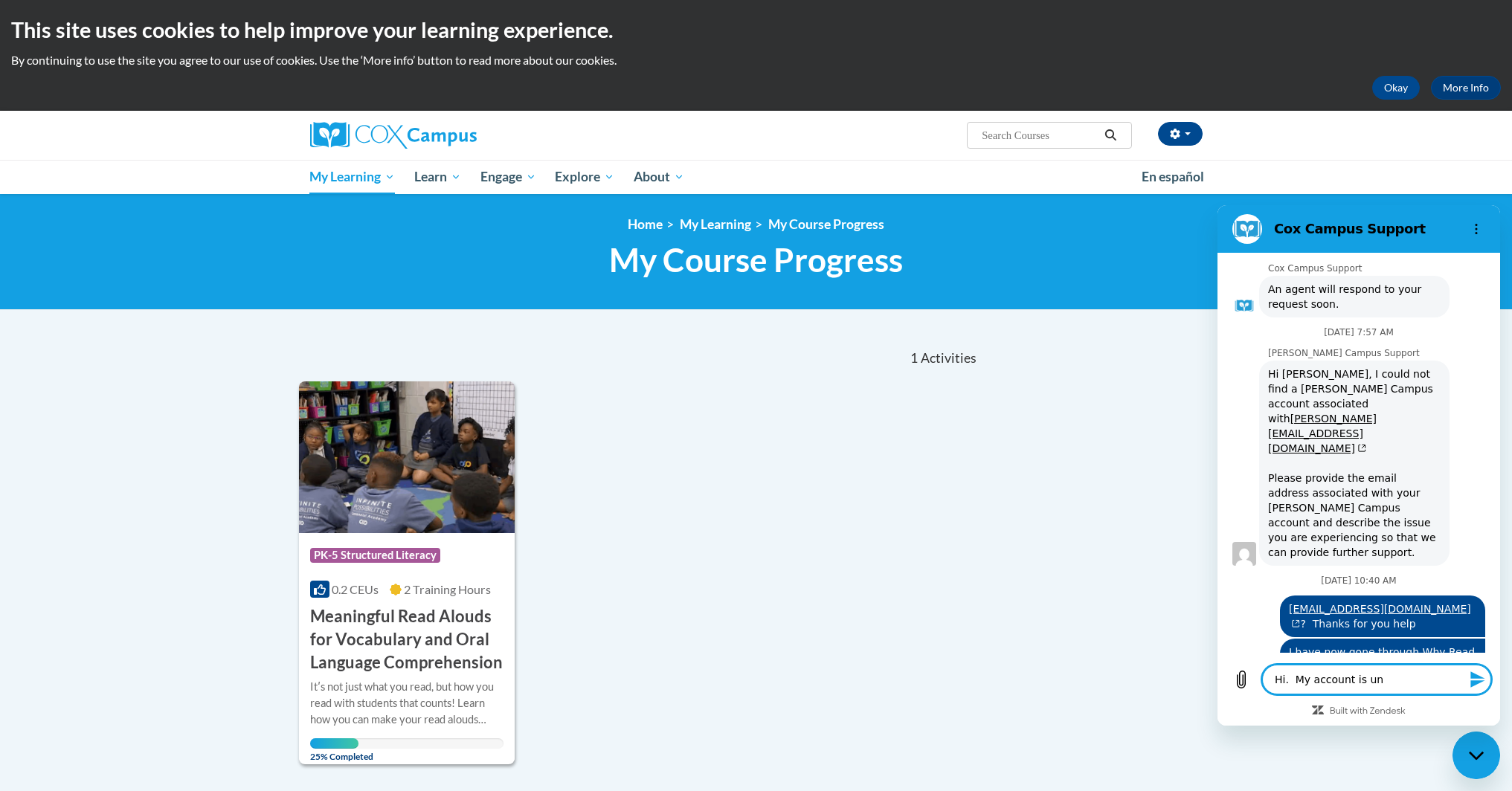
type textarea "x"
type textarea "Hi. My account is unde"
type textarea "x"
type textarea "Hi. My account is under"
type textarea "x"
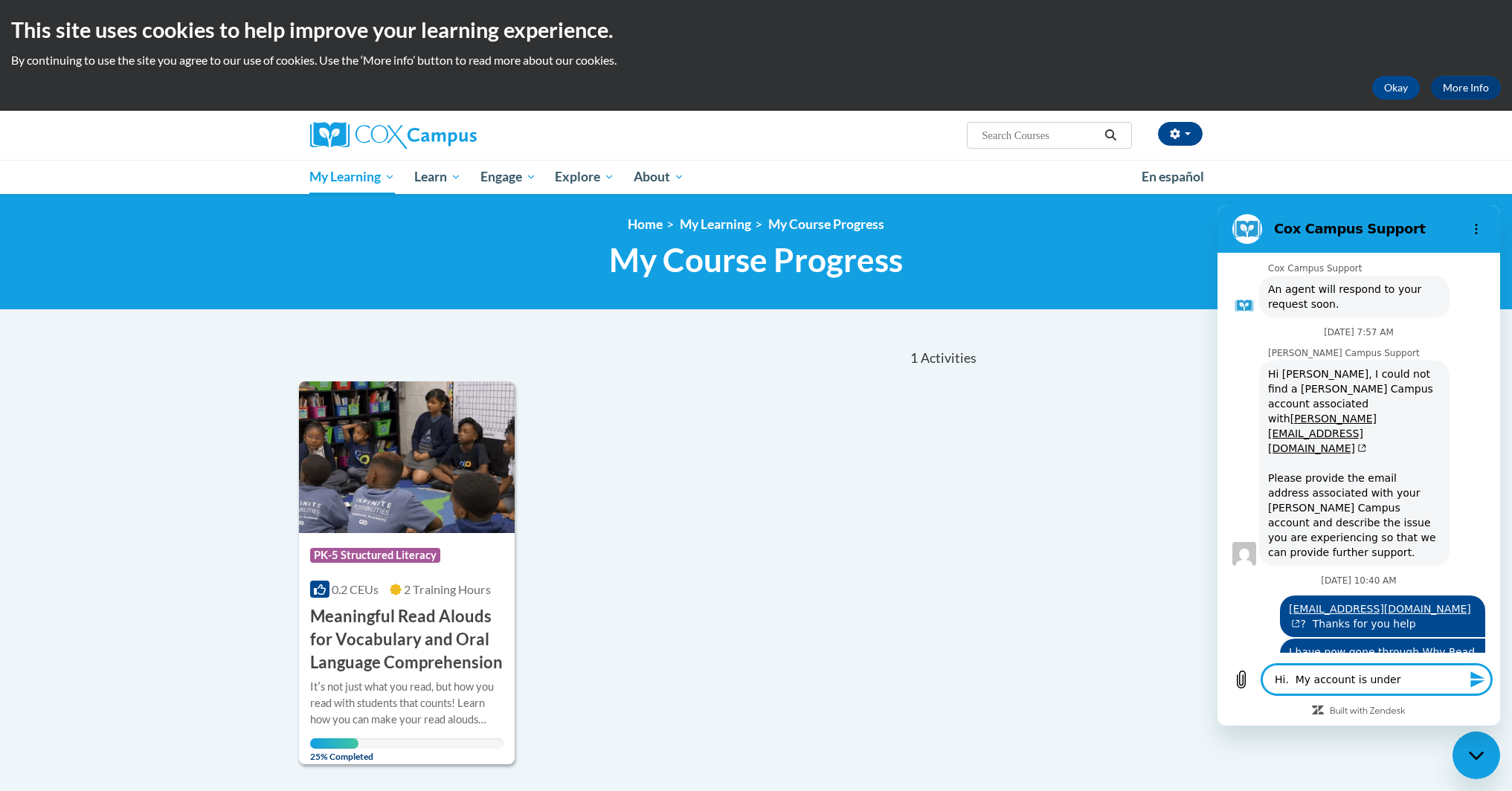
type textarea "Hi. My account is under"
type textarea "x"
type textarea "Hi. My account is under 1"
type textarea "x"
type textarea "Hi. My account is under 10"
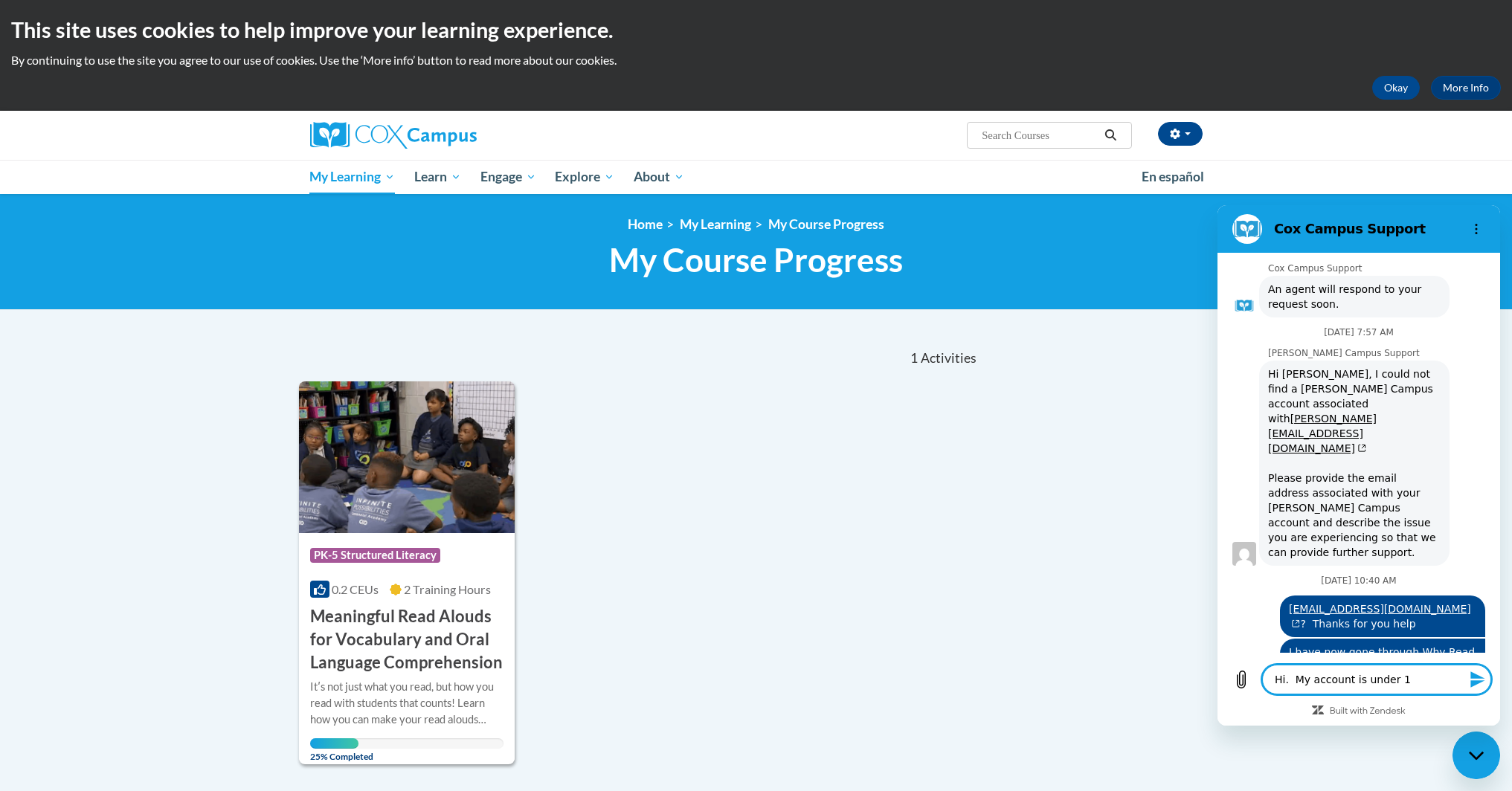
type textarea "x"
type textarea "Hi. My account is under 101"
type textarea "x"
type textarea "Hi. My account is under 1011"
type textarea "x"
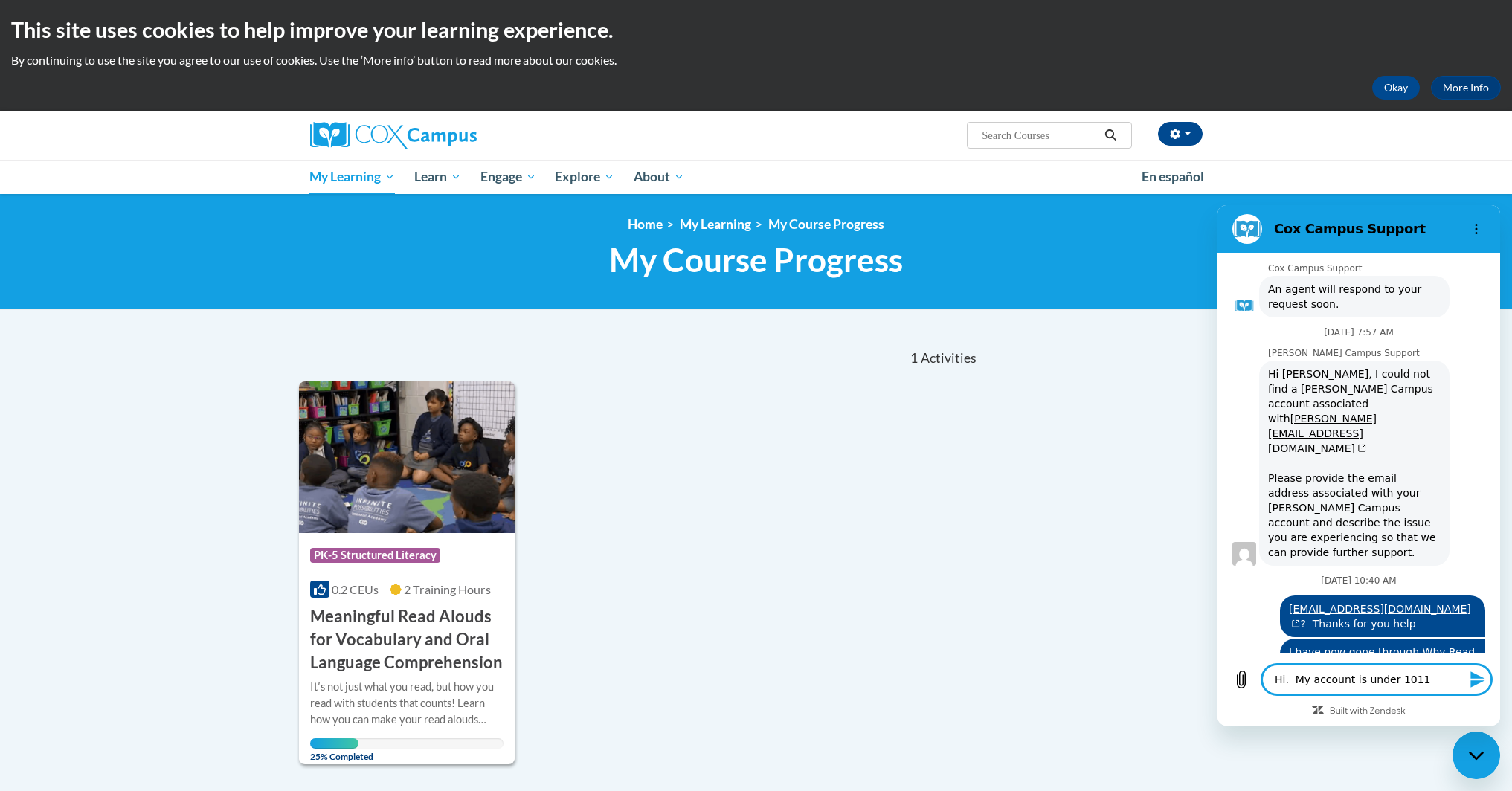
type textarea "Hi. My account is under 10117"
type textarea "x"
type textarea "Hi. My account is under 101175"
type textarea "x"
type textarea "Hi. My account is under 1011754"
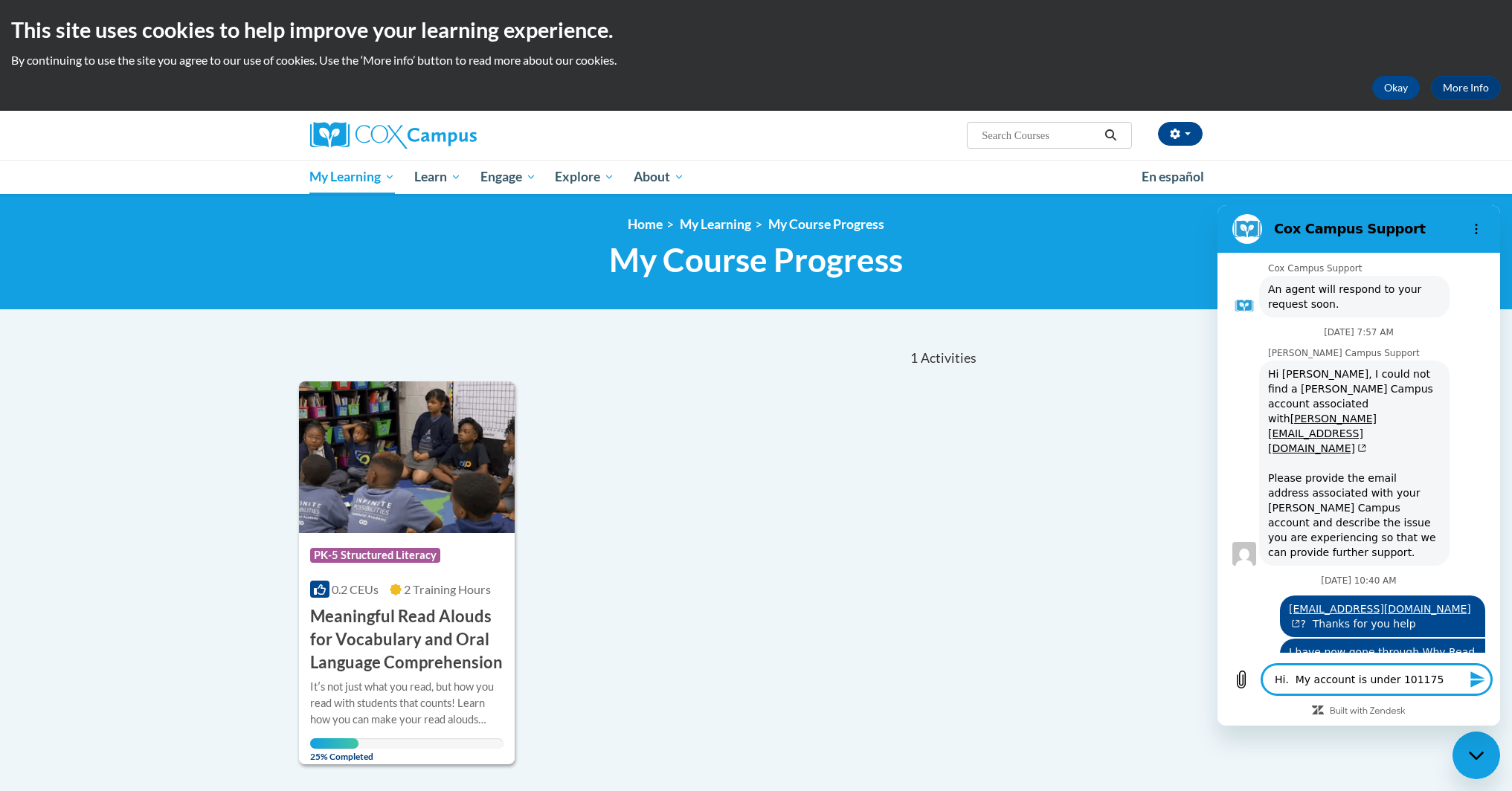
type textarea "x"
type textarea "Hi. My account is under 10117548"
type textarea "x"
type textarea "Hi. My account is under 10117548@"
type textarea "x"
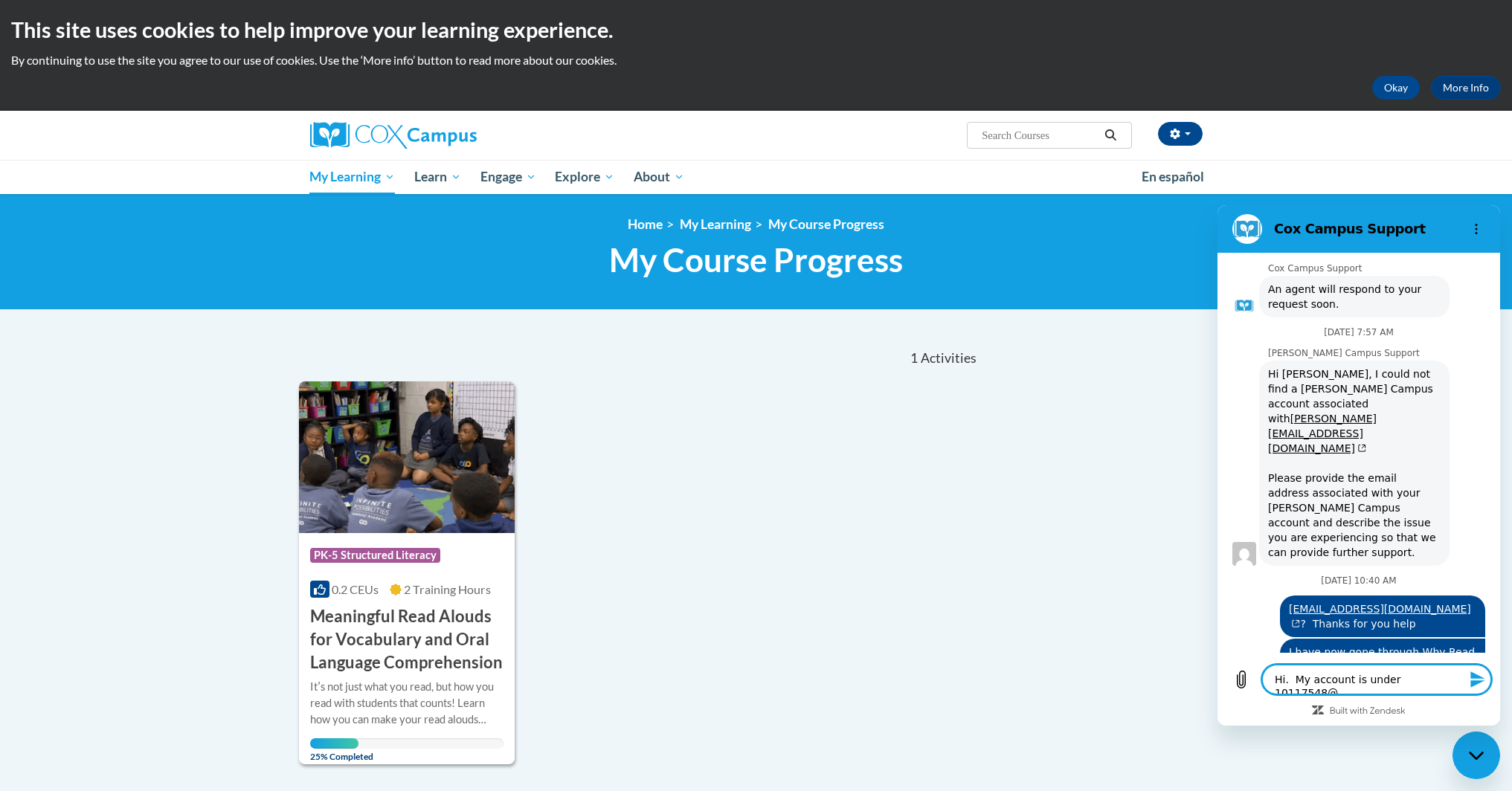
type textarea "Hi. My account is under 10117548@k"
type textarea "x"
type textarea "Hi. My account is under 10117548@k1"
type textarea "x"
type textarea "Hi. My account is under 10117548@k12"
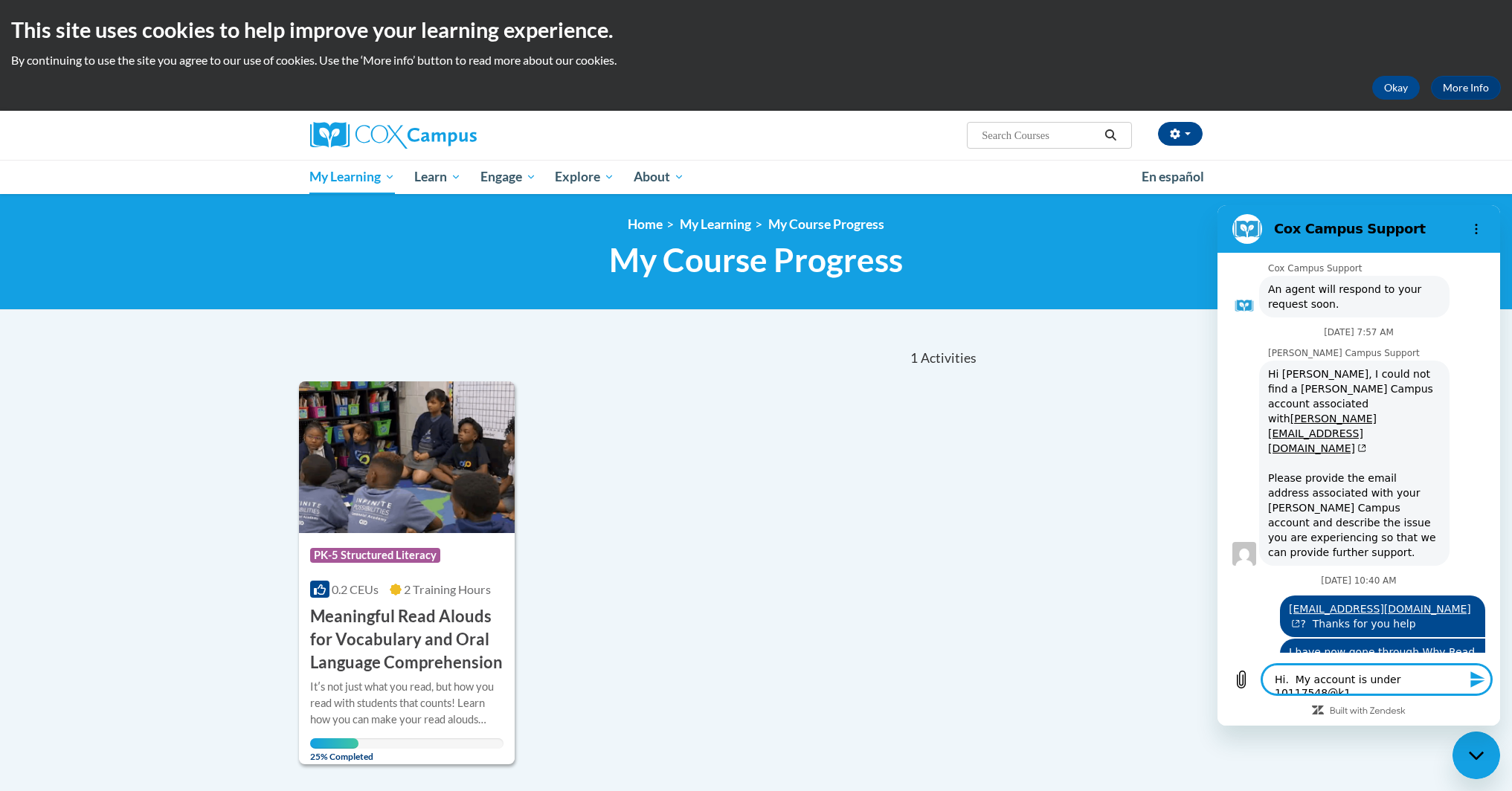
type textarea "x"
type textarea "Hi. My account is under 10117548@k12."
type textarea "x"
type textarea "Hi. My account is under 10117548@k12.h"
type textarea "x"
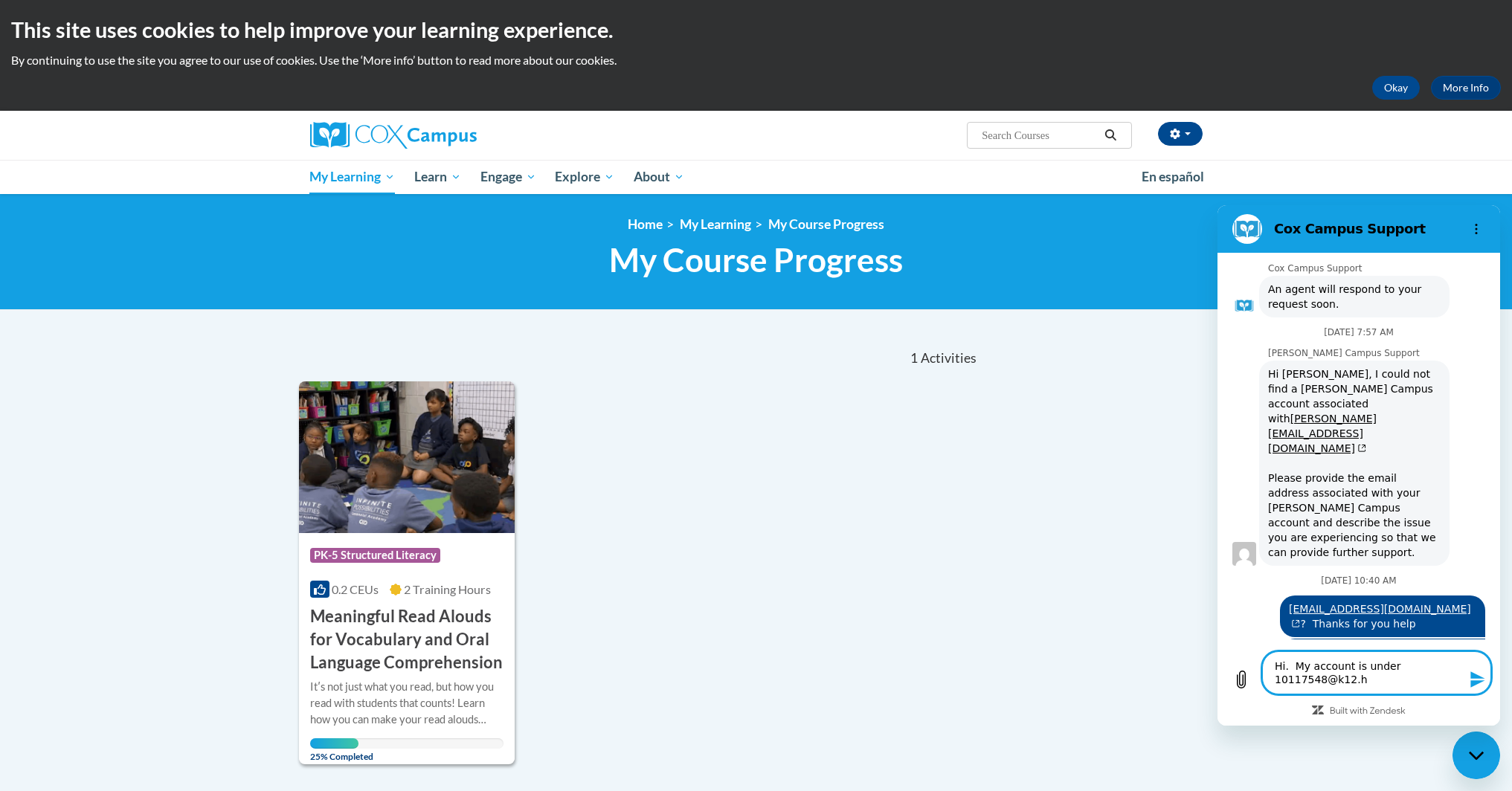
type textarea "Hi. My account is under 10117548@k12.hi"
type textarea "x"
type textarea "Hi. My account is under 10117548@k12.hi."
type textarea "x"
type textarea "Hi. My account is under 10117548@k12.hi.u"
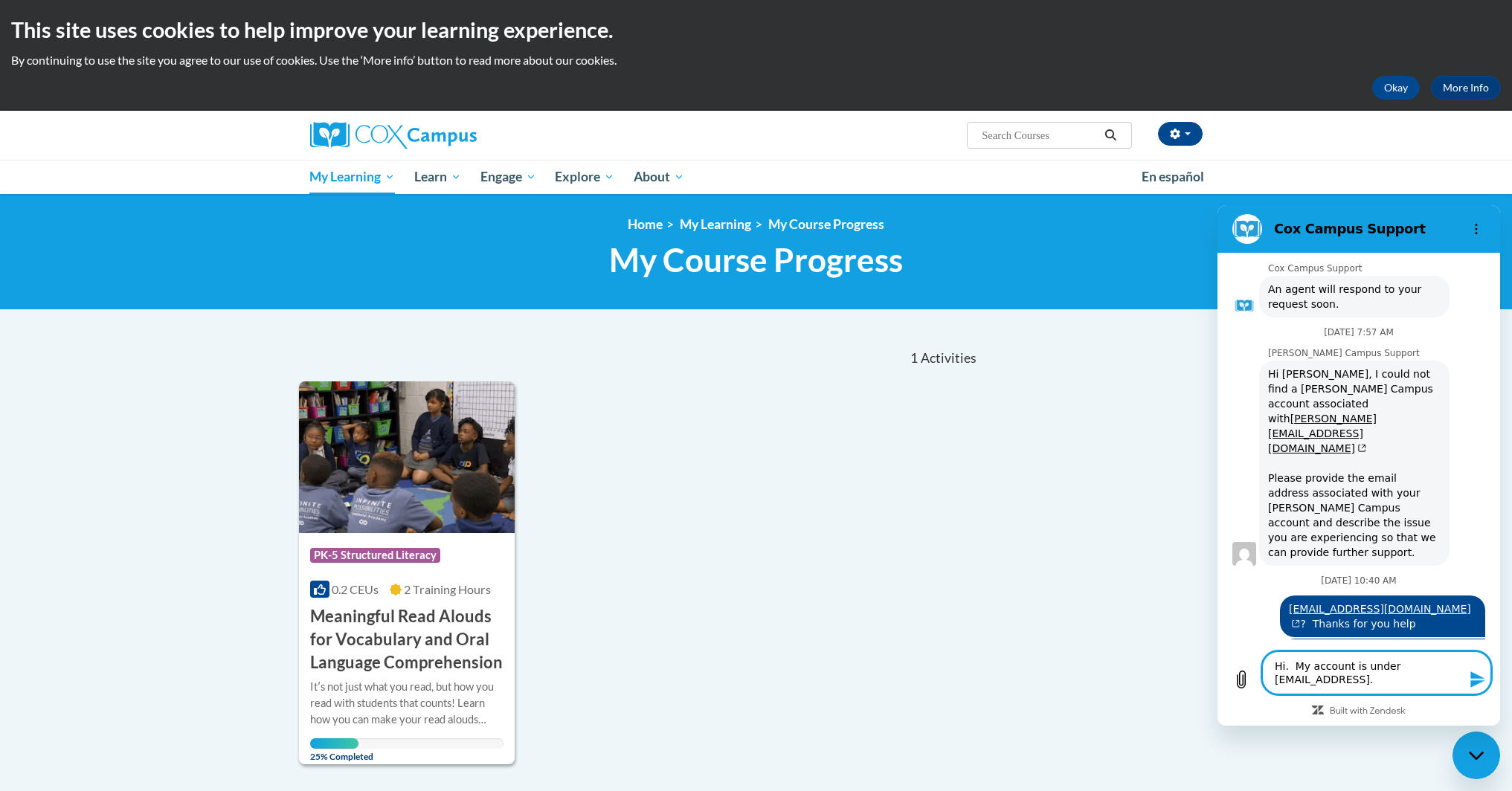
type textarea "x"
type textarea "Hi. My account is under 10117548@k12.hi.us"
type textarea "x"
type textarea "Hi. My account is under 10117548@k12.hi.us."
type textarea "x"
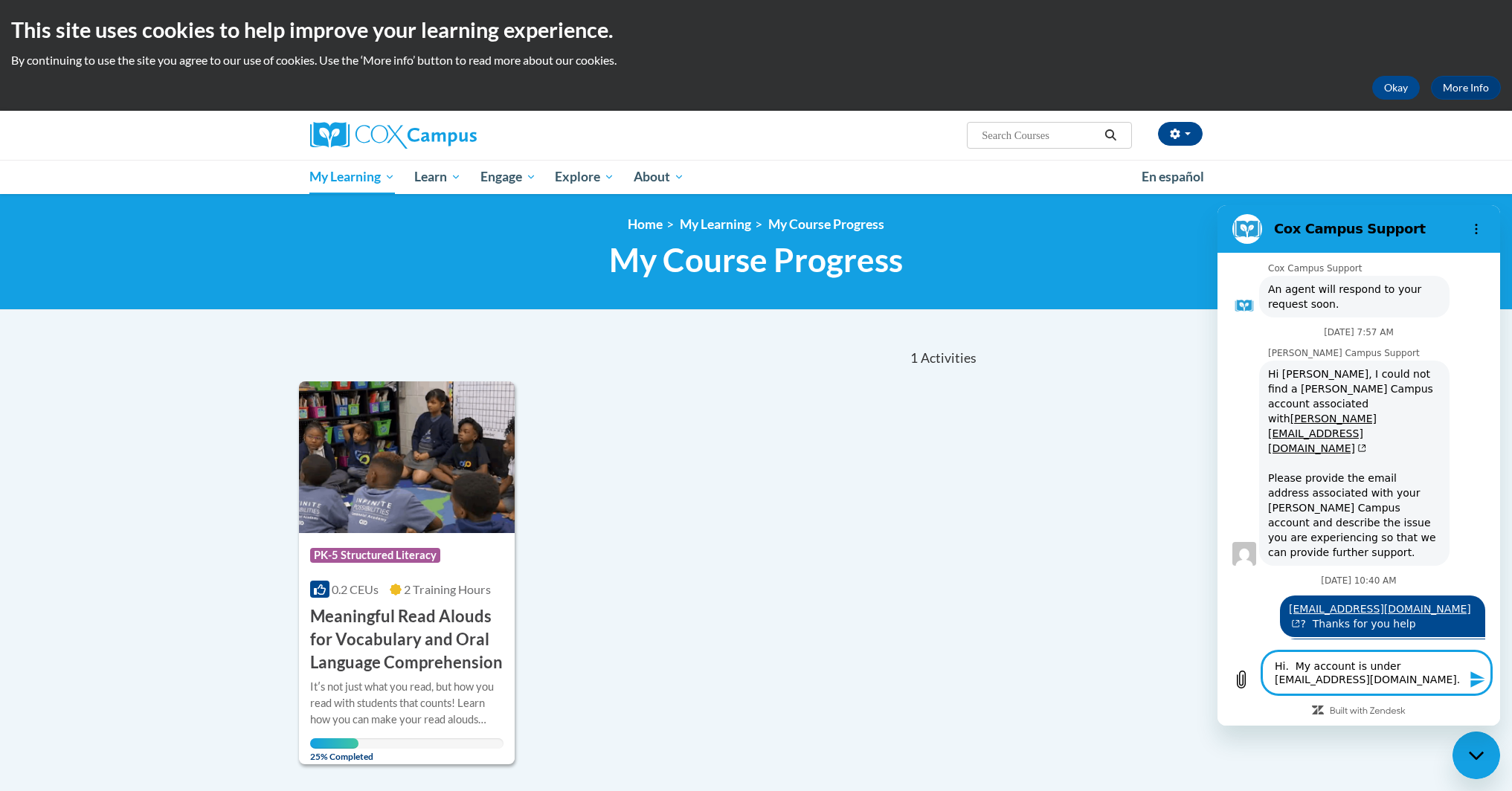
type textarea "Hi. My account is under 10117548@k12.hi.us."
type textarea "x"
type textarea "Hi. My account is under 10117548@k12.hi.us."
type textarea "x"
type textarea "Hi. My account is under 10117548@k12.hi.us. I"
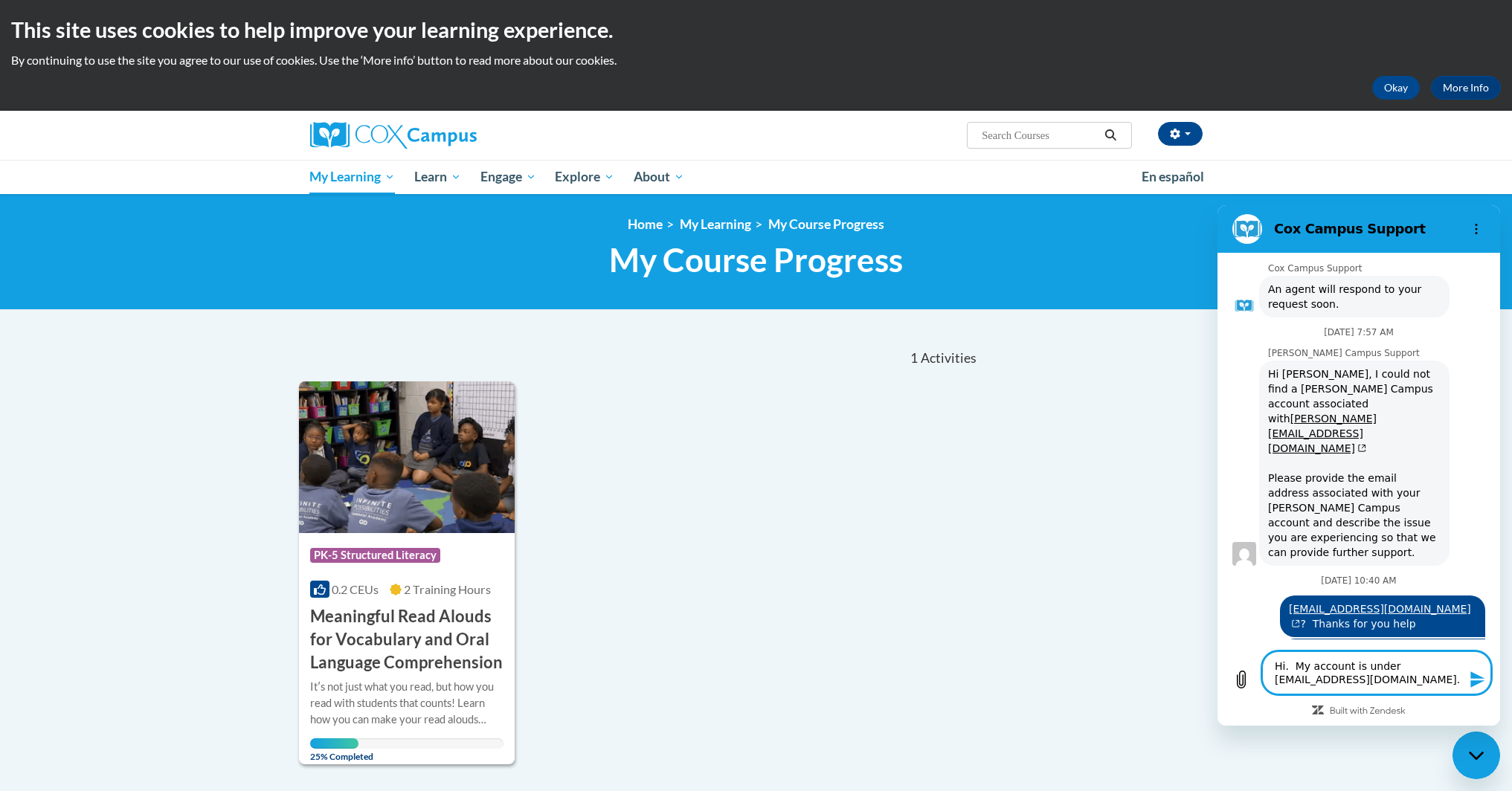
type textarea "x"
type textarea "Hi. My account is under 10117548@k12.hi.us. I"
type textarea "x"
type textarea "Hi. My account is under 10117548@k12.hi.us. I b"
type textarea "x"
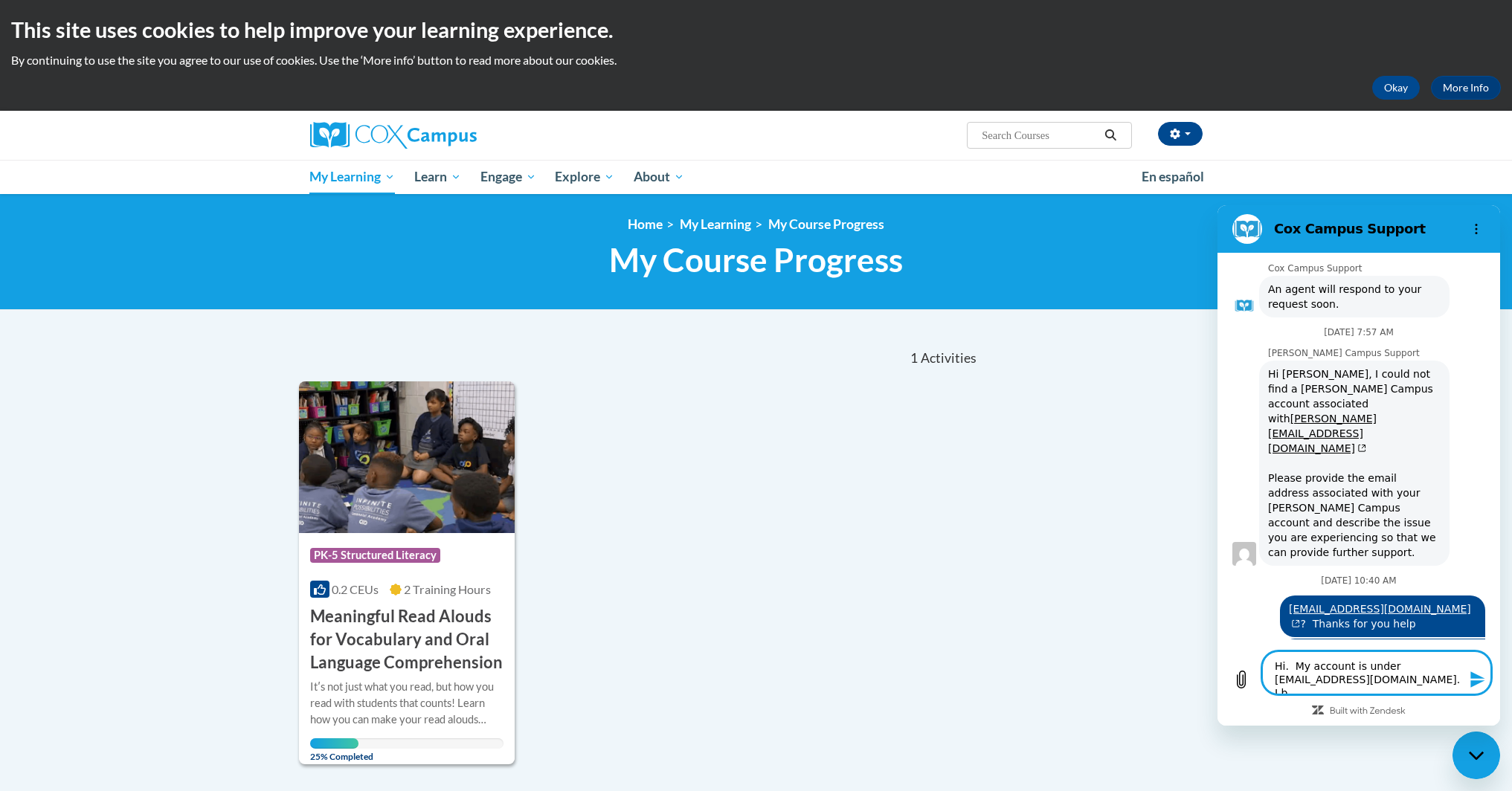
type textarea "Hi. My account is under 10117548@k12.hi.us. I be"
type textarea "x"
type textarea "Hi. My account is under 10117548@k12.hi.us. I beg"
type textarea "x"
type textarea "Hi. My account is under 10117548@k12.hi.us. I bega"
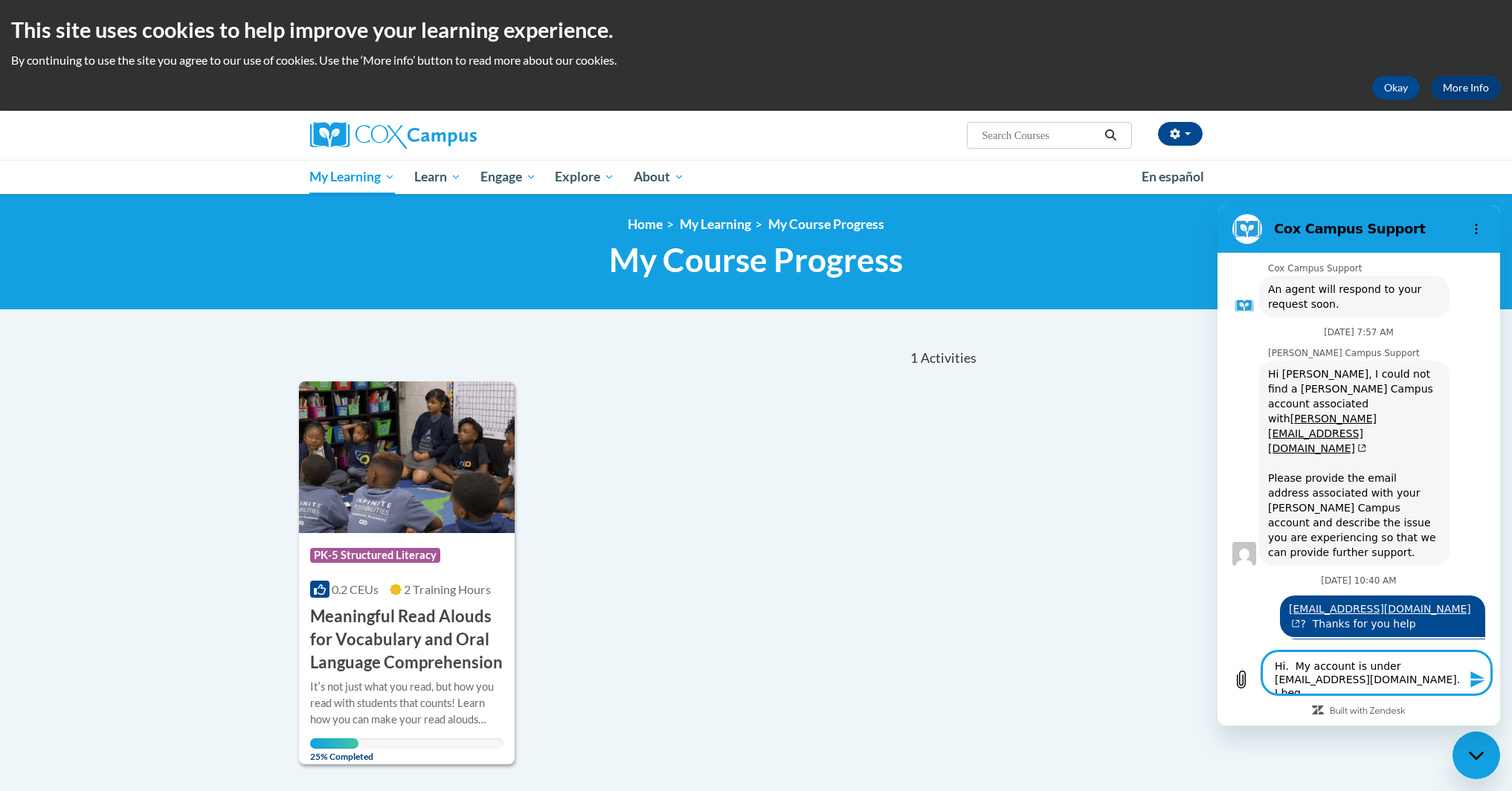
type textarea "x"
type textarea "Hi. My account is under 10117548@k12.hi.us. I began"
type textarea "x"
type textarea "Hi. My account is under 10117548@k12.hi.us. I began"
type textarea "x"
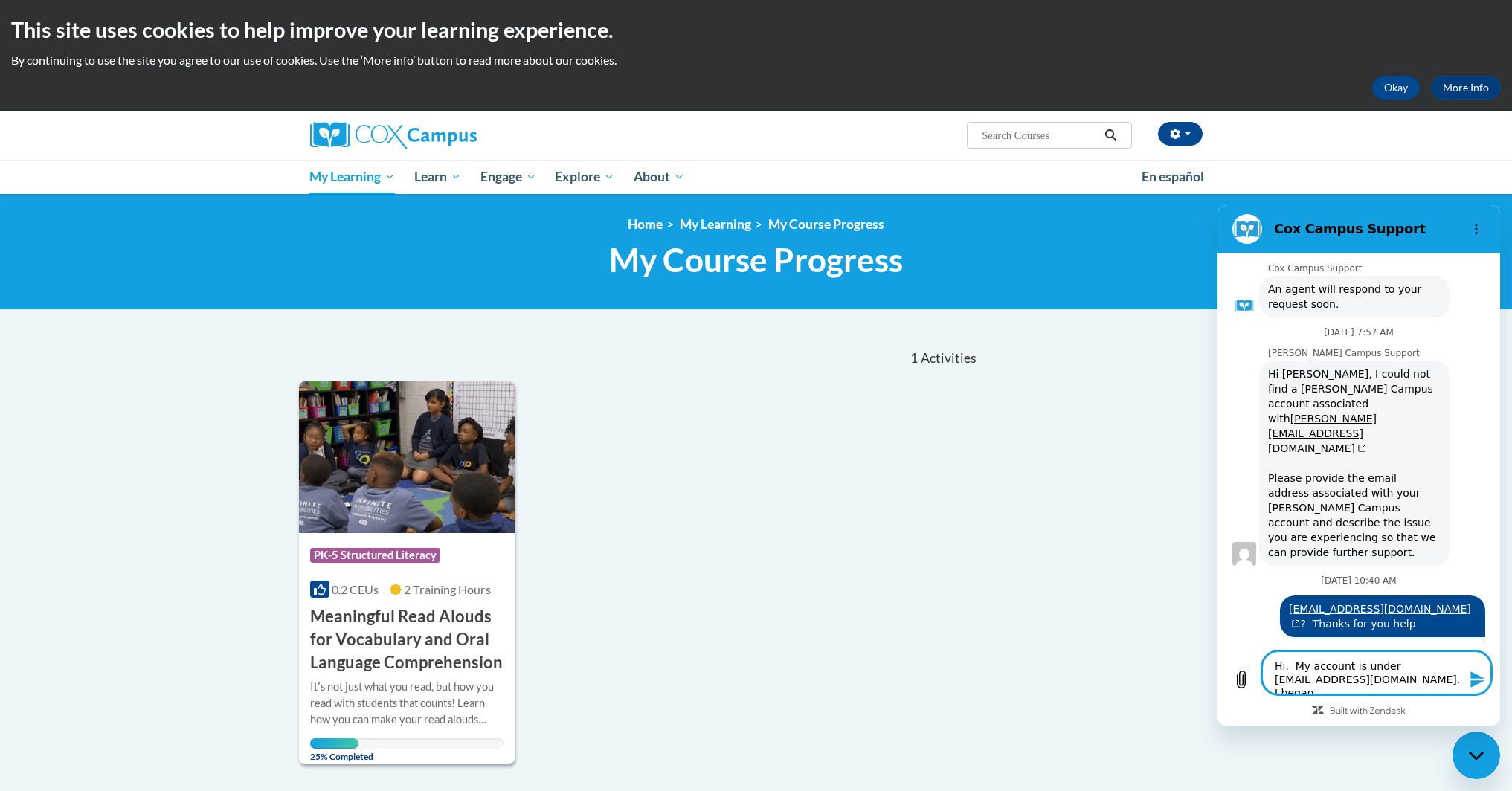
type textarea "Hi. My account is under 10117548@k12.hi.us. I began t"
type textarea "x"
type textarea "Hi. My account is under 10117548@k12.hi.us. I began th"
type textarea "x"
type textarea "Hi. My account is under 10117548@k12.hi.us. I began the"
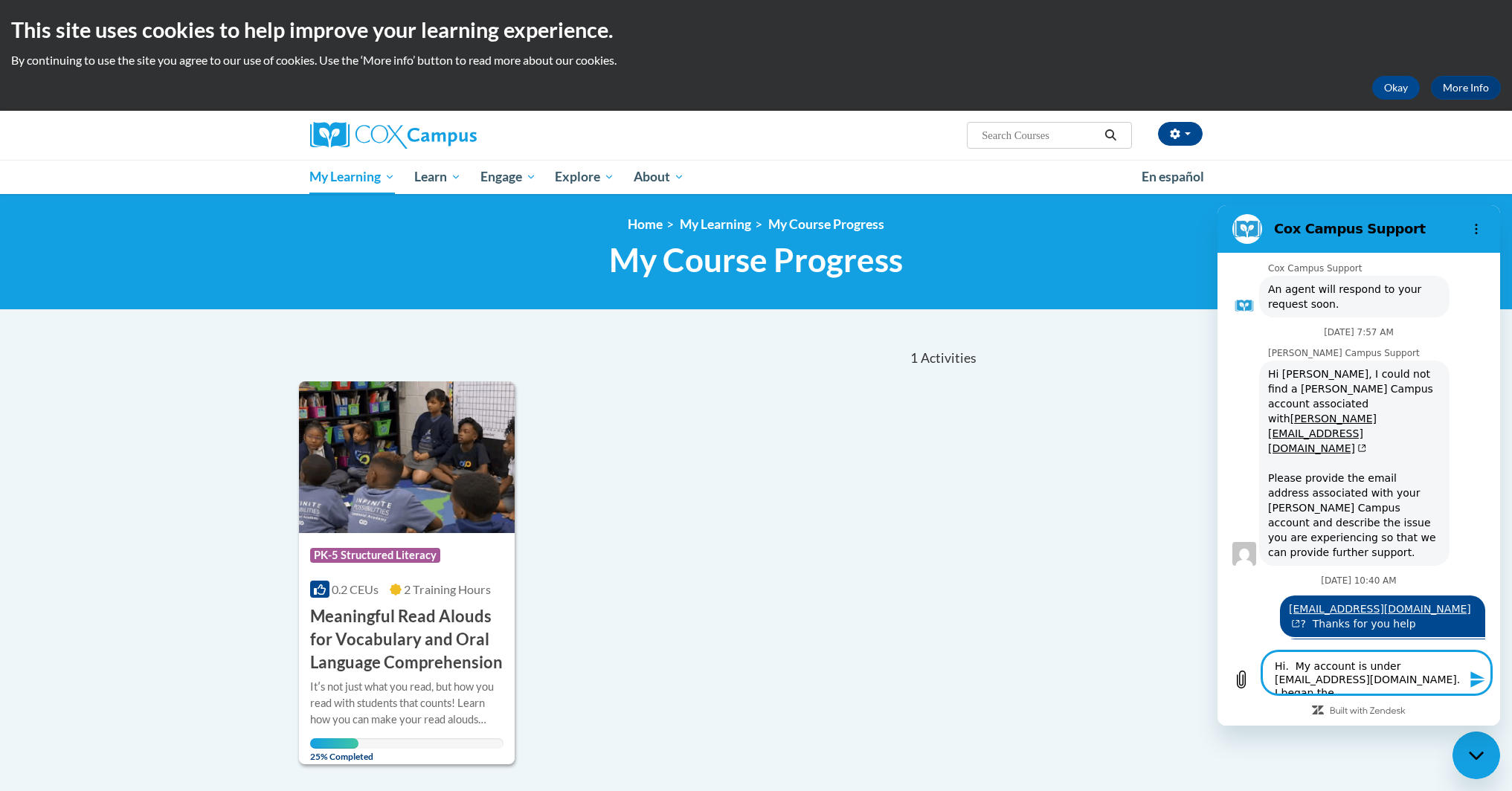
type textarea "x"
type textarea "Hi. My account is under 10117548@k12.hi.us. I began the"
type textarea "x"
type textarea "Hi. My account is under 10117548@k12.hi.us. I began the P"
type textarea "x"
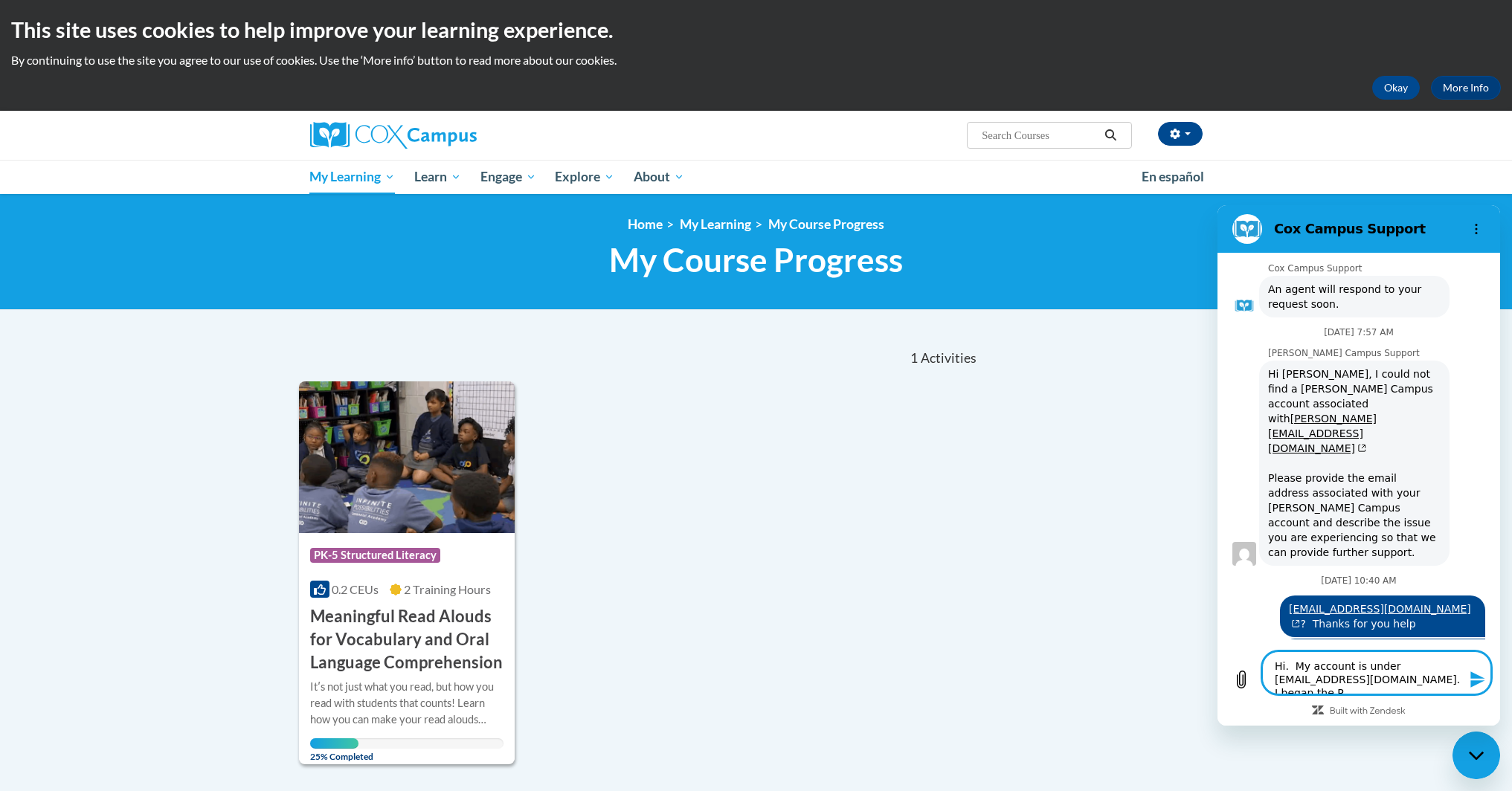
type textarea "Hi. My account is under 10117548@k12.hi.us. I began the PK"
type textarea "x"
type textarea "Hi. My account is under 10117548@k12.hi.us. I began the PK-"
type textarea "x"
type textarea "Hi. My account is under 10117548@k12.hi.us. I began the PK-5"
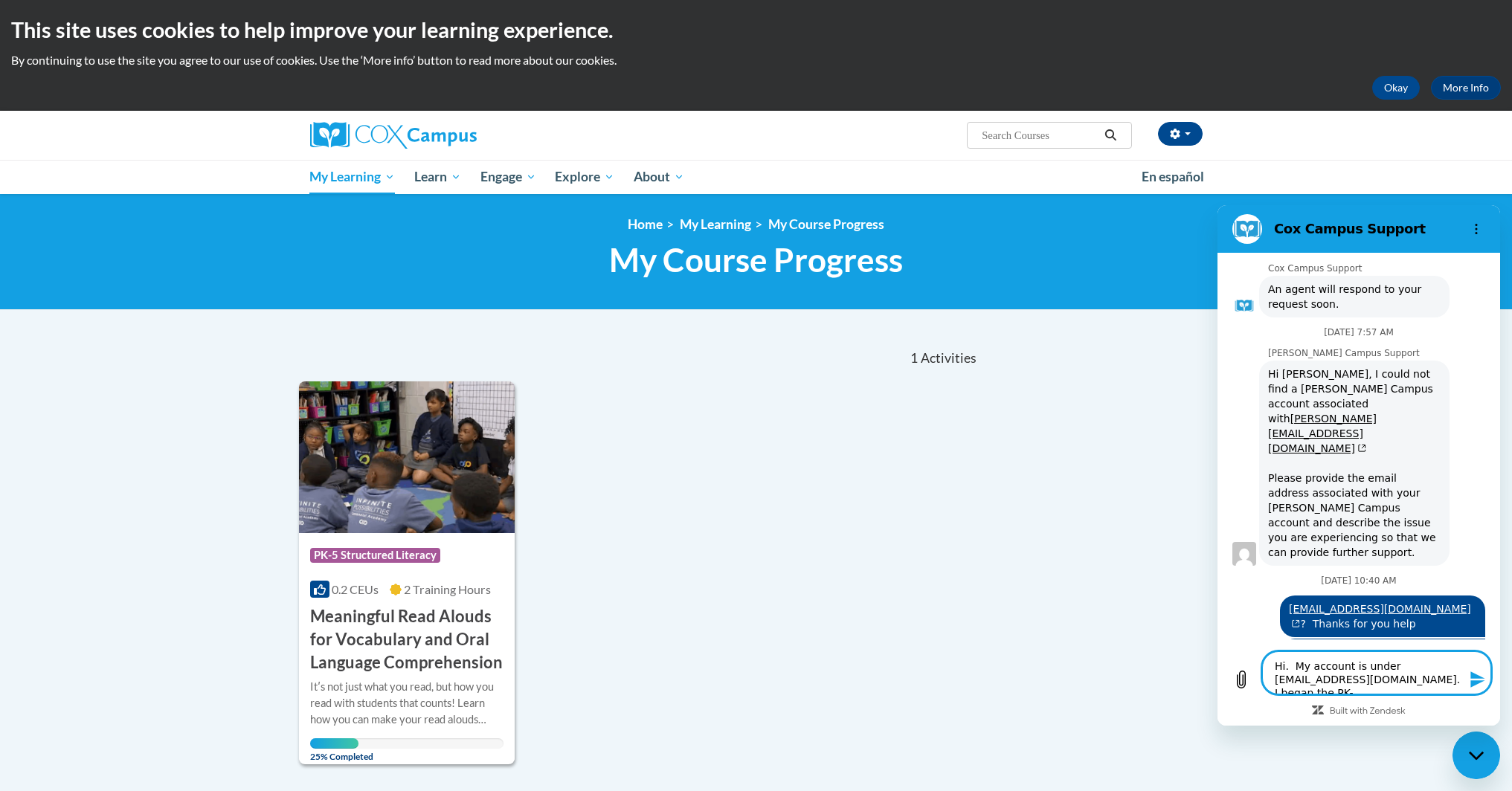
type textarea "x"
type textarea "Hi. My account is under 10117548@k12.hi.us. I began the PK-5"
type textarea "x"
type textarea "Hi. My account is under 10117548@k12.hi.us. I began the PK-5 S"
type textarea "x"
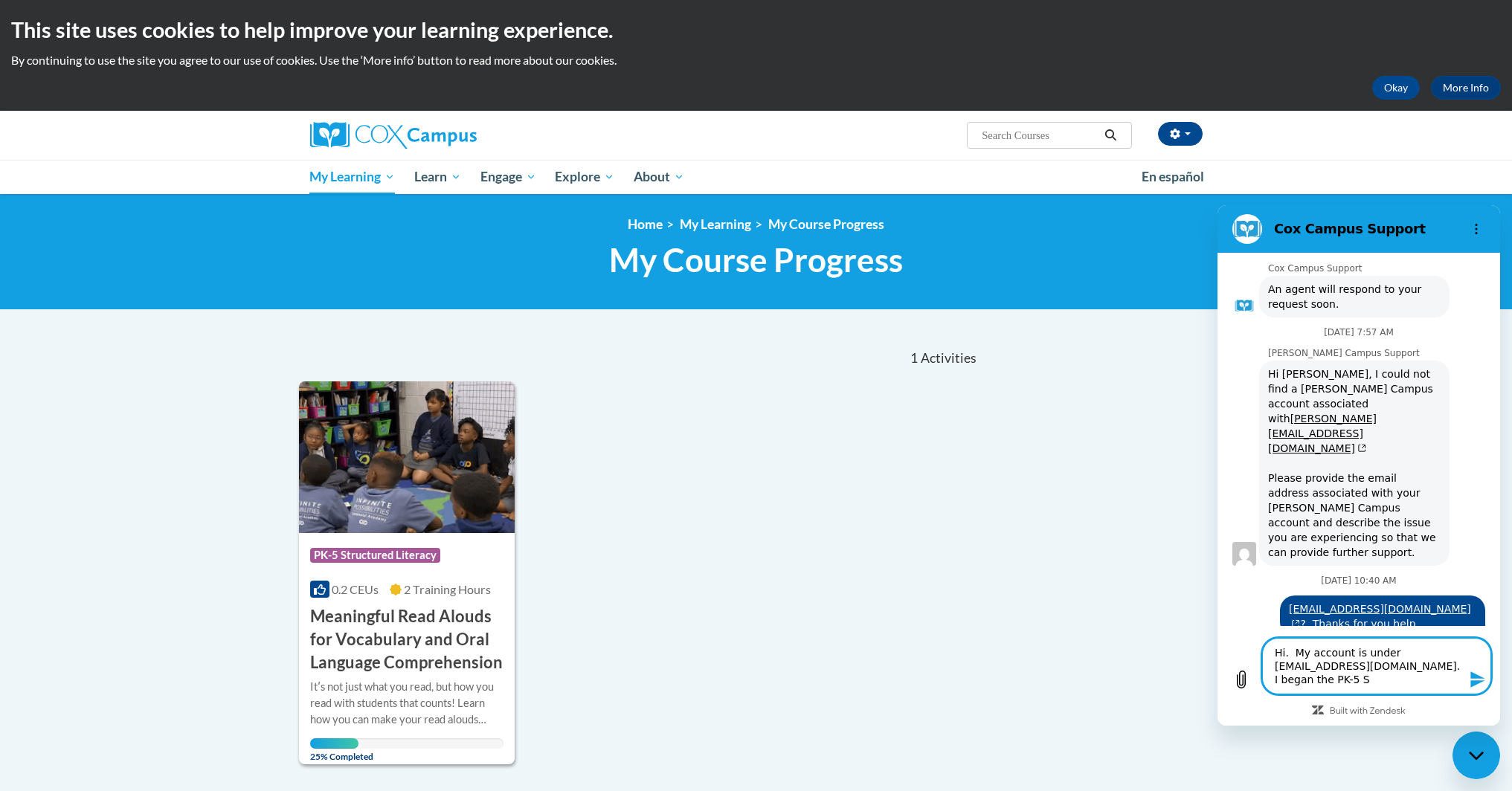
type textarea "Hi. My account is under 10117548@k12.hi.us. I began the PK-5 St"
type textarea "x"
type textarea "Hi. My account is under 10117548@k12.hi.us. I began the PK-5 Stu"
type textarea "x"
type textarea "Hi. My account is under 10117548@k12.hi.us. I began the PK-5 Stur"
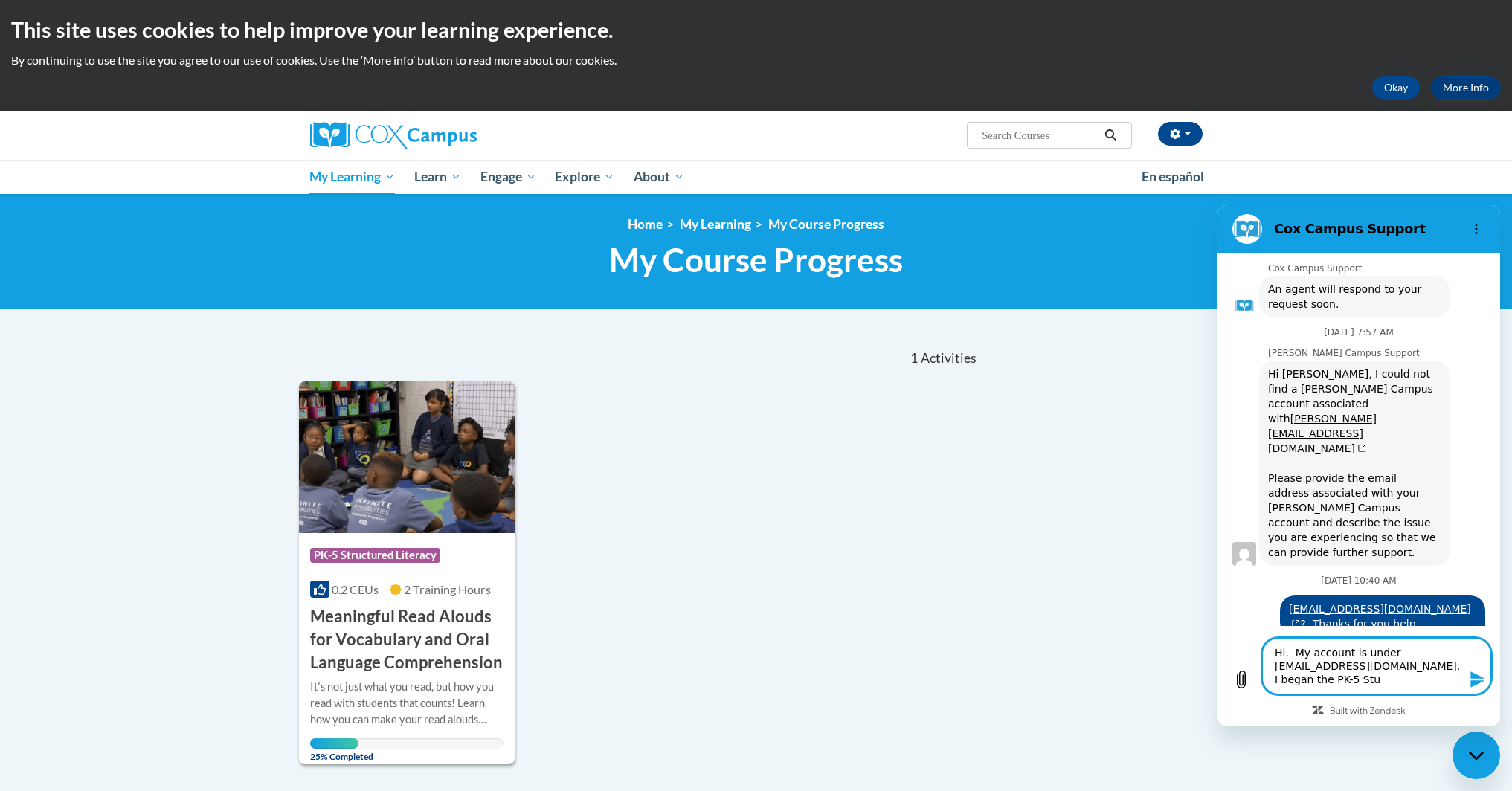
type textarea "x"
type textarea "Hi. My account is under 10117548@k12.hi.us. I began the PK-5 Stu"
type textarea "x"
type textarea "Hi. My account is under 10117548@k12.hi.us. I began the PK-5 St"
type textarea "x"
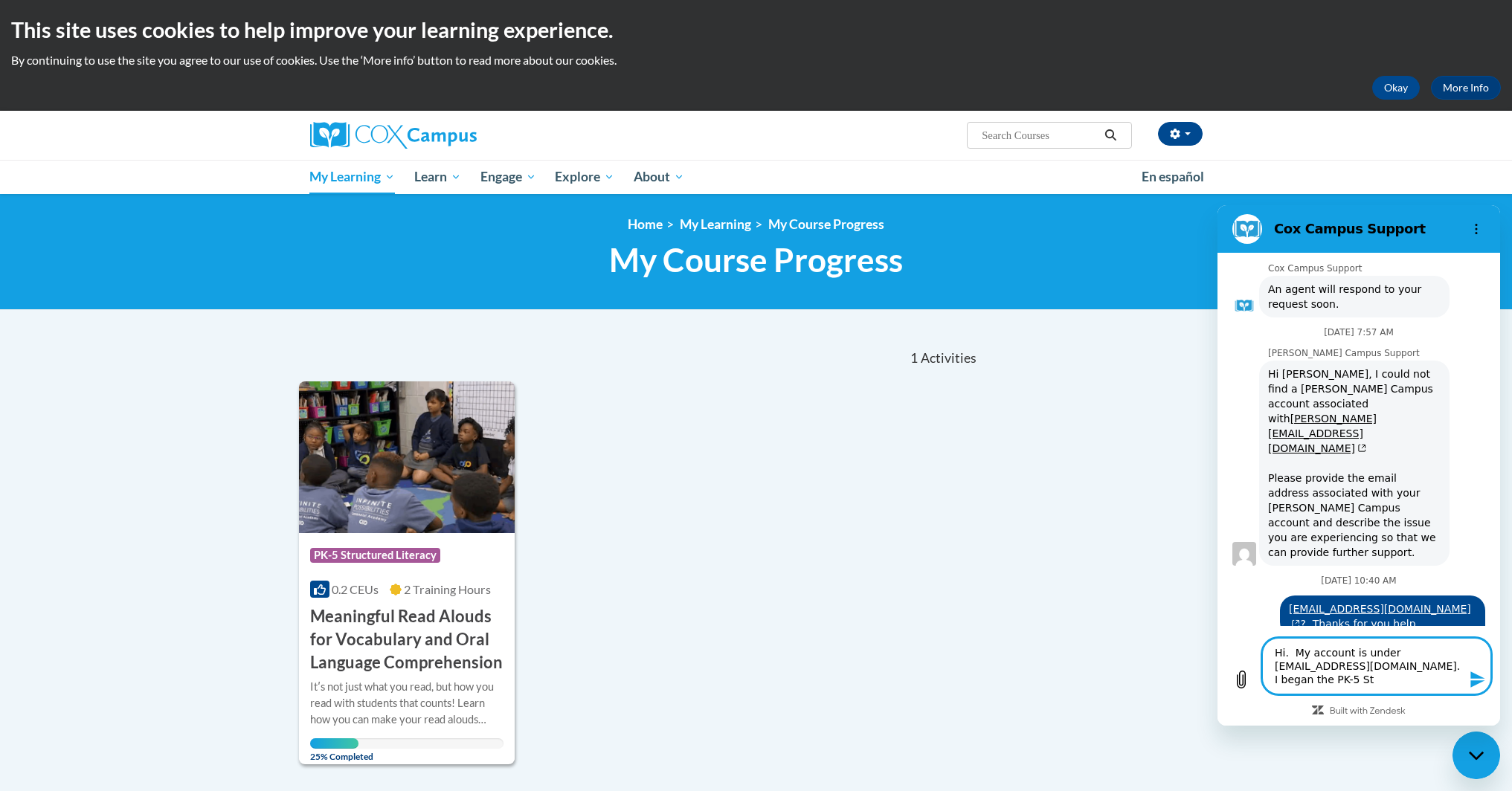
type textarea "Hi. My account is under 10117548@k12.hi.us. I began the PK-5 Str"
type textarea "x"
type textarea "Hi. My account is under 10117548@k12.hi.us. I began the PK-5 Stru"
type textarea "x"
type textarea "Hi. My account is under 10117548@k12.hi.us. I began the PK-5 Struc"
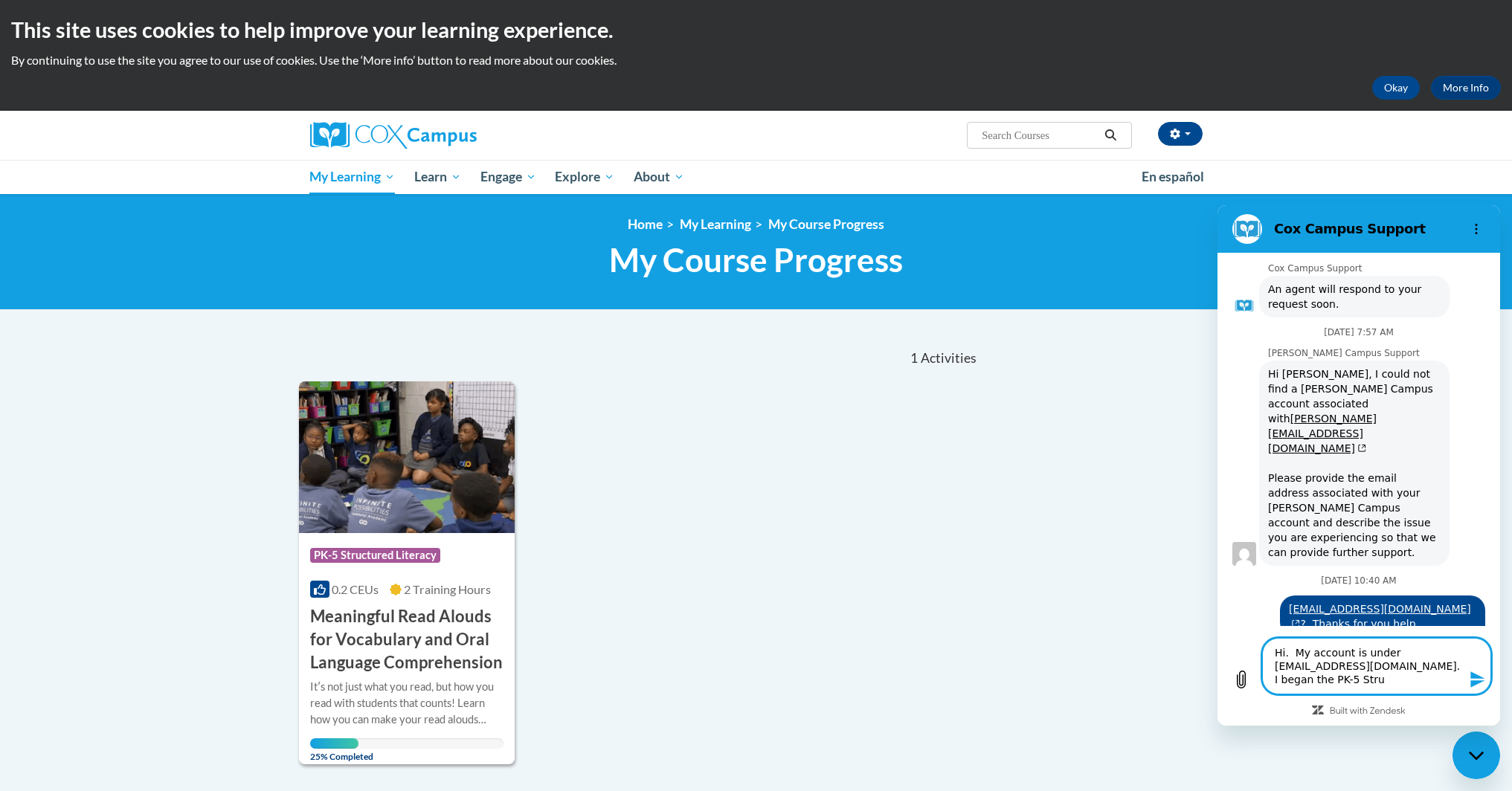
type textarea "x"
type textarea "Hi. My account is under 10117548@k12.hi.us. I began the PK-5 Struct"
type textarea "x"
type textarea "Hi. My account is under 10117548@k12.hi.us. I began the PK-5 Structu"
type textarea "x"
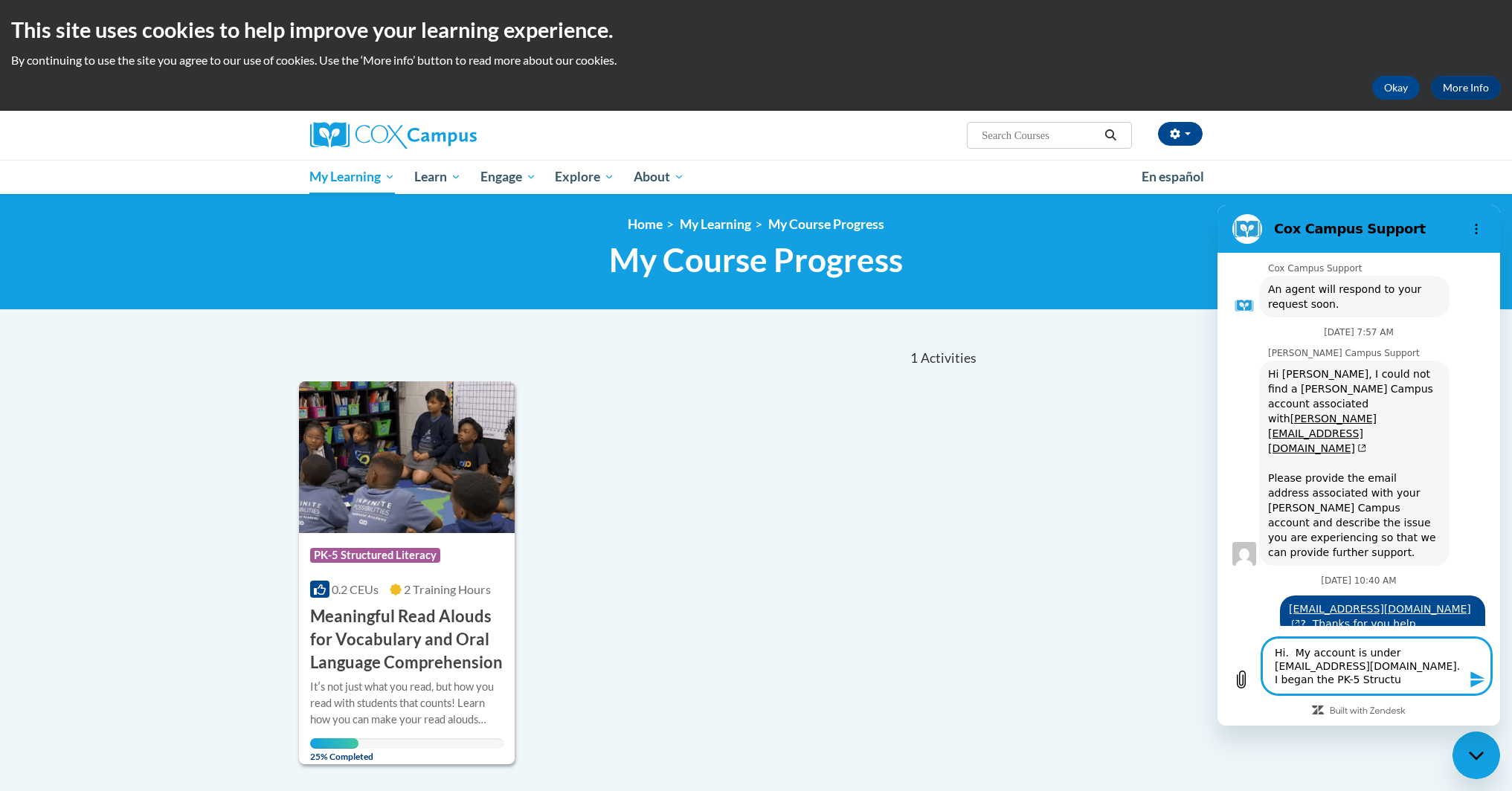
type textarea "Hi. My account is under 10117548@k12.hi.us. I began the PK-5 Structur"
type textarea "x"
type textarea "Hi. My account is under 10117548@k12.hi.us. I began the PK-5 Structure"
type textarea "x"
type textarea "Hi. My account is under 10117548@k12.hi.us. I began the PK-5 Structure"
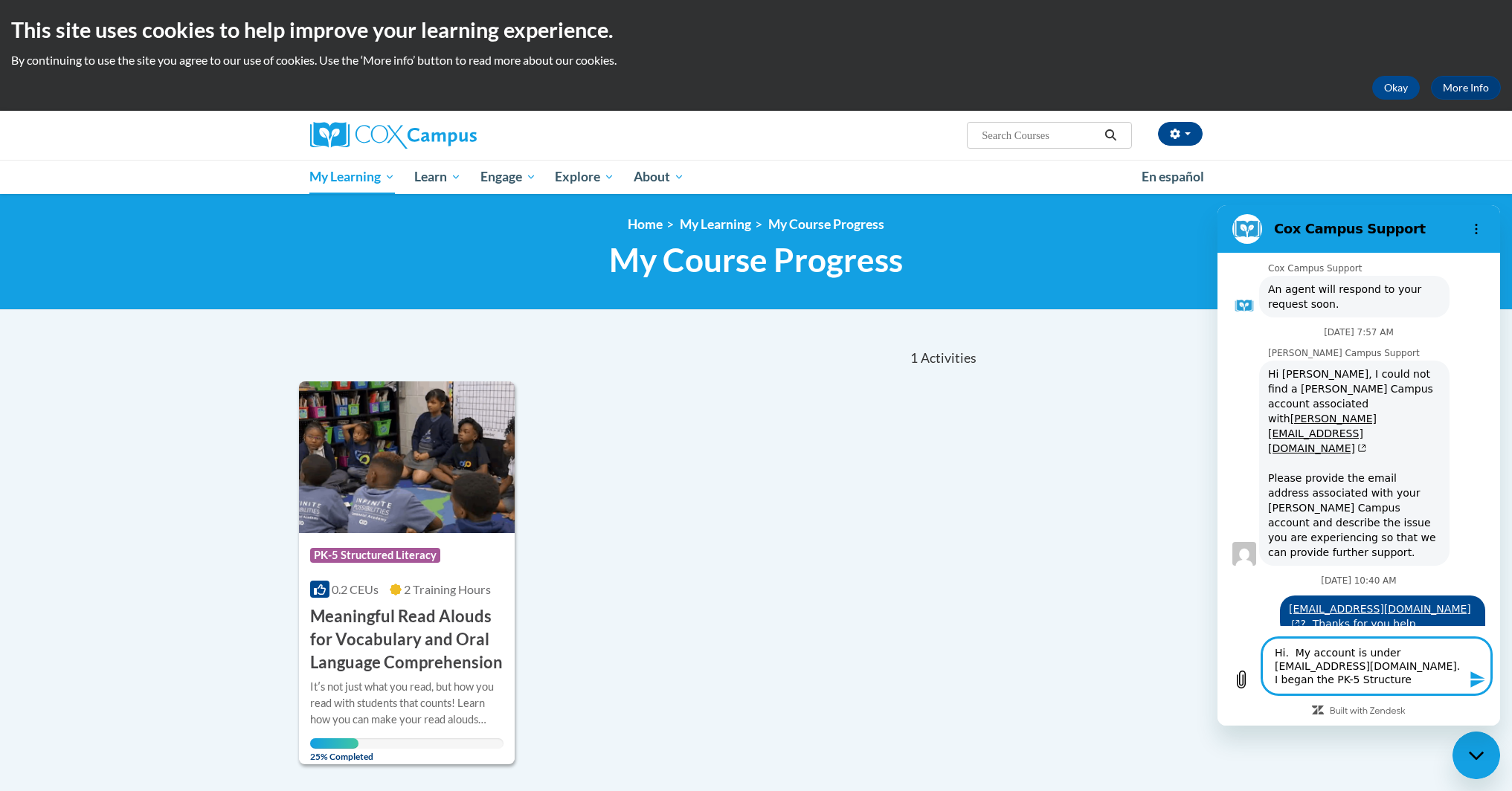
type textarea "x"
type textarea "Hi. My account is under 10117548@k12.hi.us. I began the PK-5 Structure"
type textarea "x"
type textarea "Hi. My account is under 10117548@k12.hi.us. I began the PK-5 Structured"
type textarea "x"
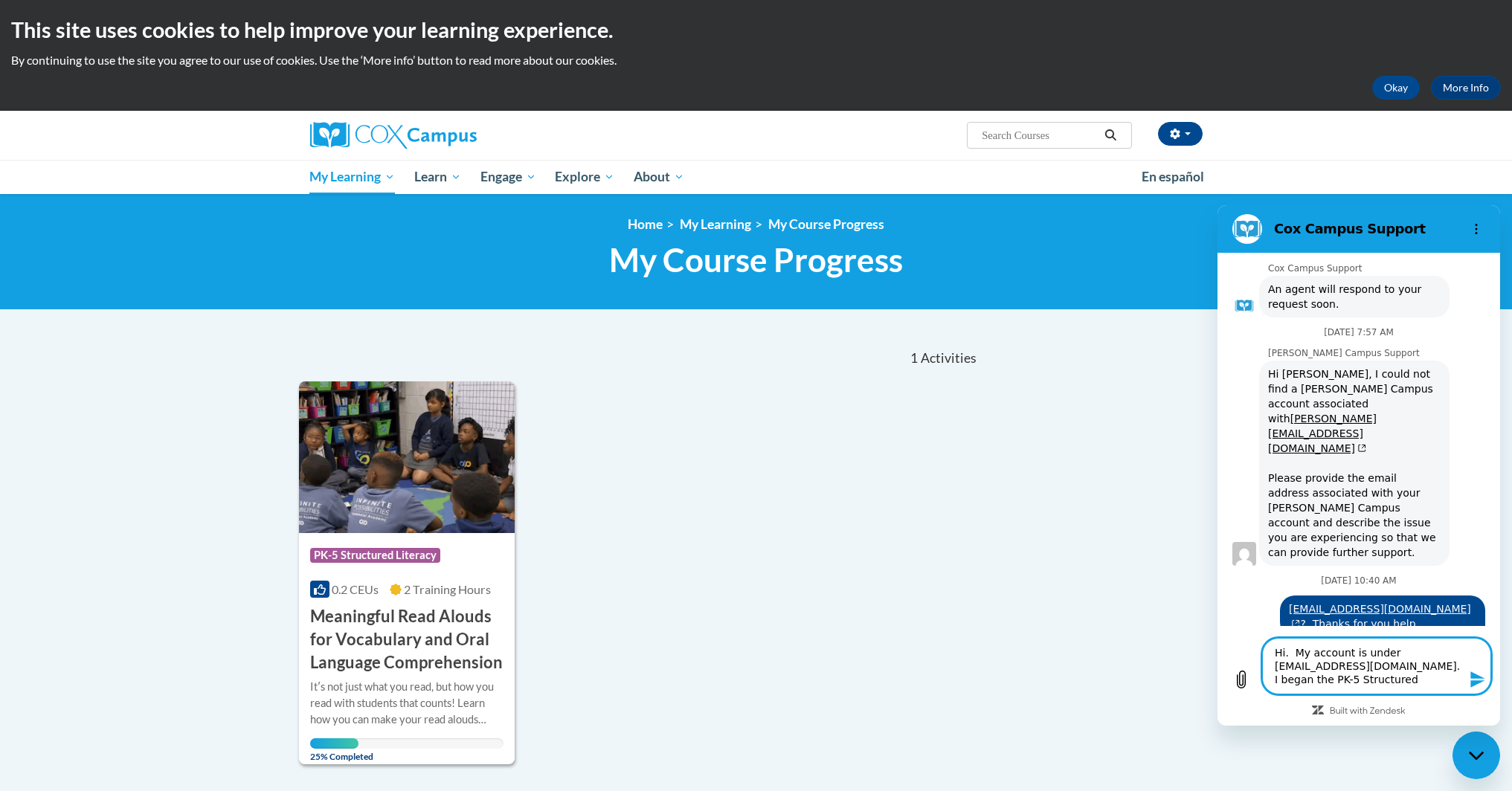
type textarea "Hi. My account is under 10117548@k12.hi.us. I began the PK-5 Structured"
type textarea "x"
type textarea "Hi. My account is under 10117548@k12.hi.us. I began the PK-5 Structured L"
type textarea "x"
type textarea "Hi. My account is under 10117548@k12.hi.us. I began the PK-5 Structured Li"
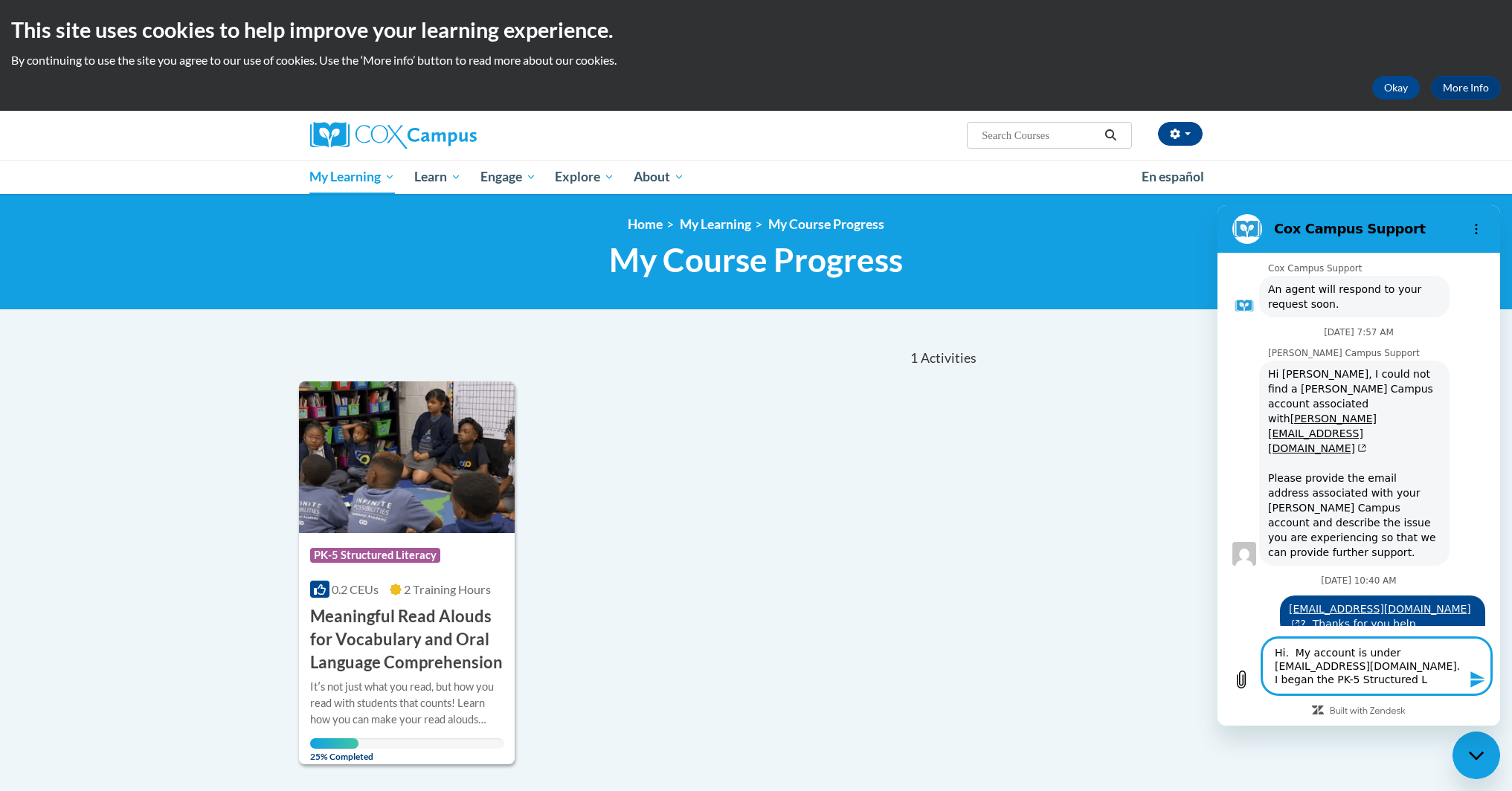
type textarea "x"
type textarea "Hi. My account is under 10117548@k12.hi.us. I began the PK-5 Structured Lit"
type textarea "x"
type textarea "Hi. My account is under 10117548@k12.hi.us. I began the PK-5 Structured Lite"
type textarea "x"
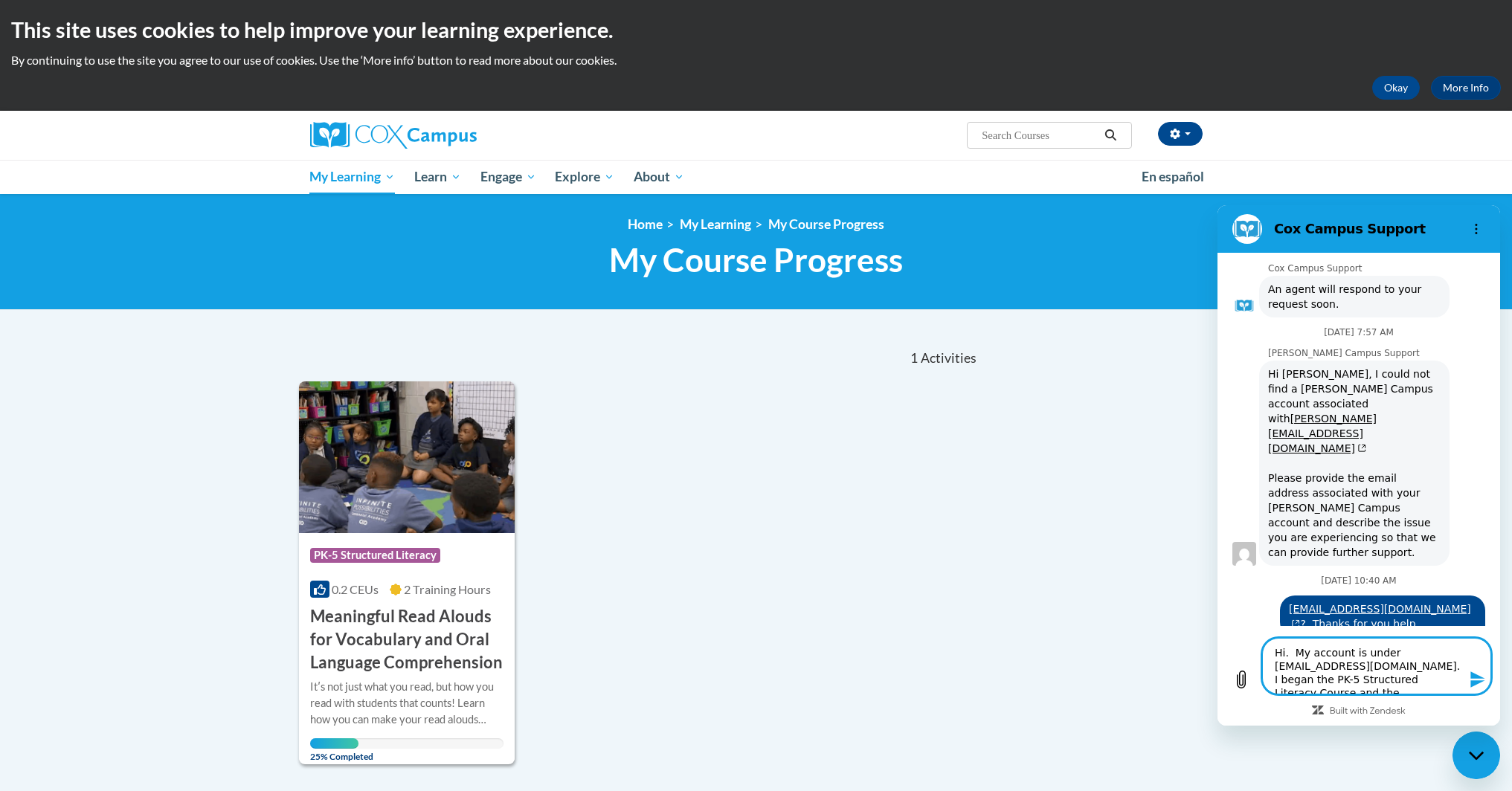
click at [376, 629] on h3 "Meaningful Read Alouds for Vocabulary and Oral Language Comprehension" at bounding box center [407, 639] width 194 height 68
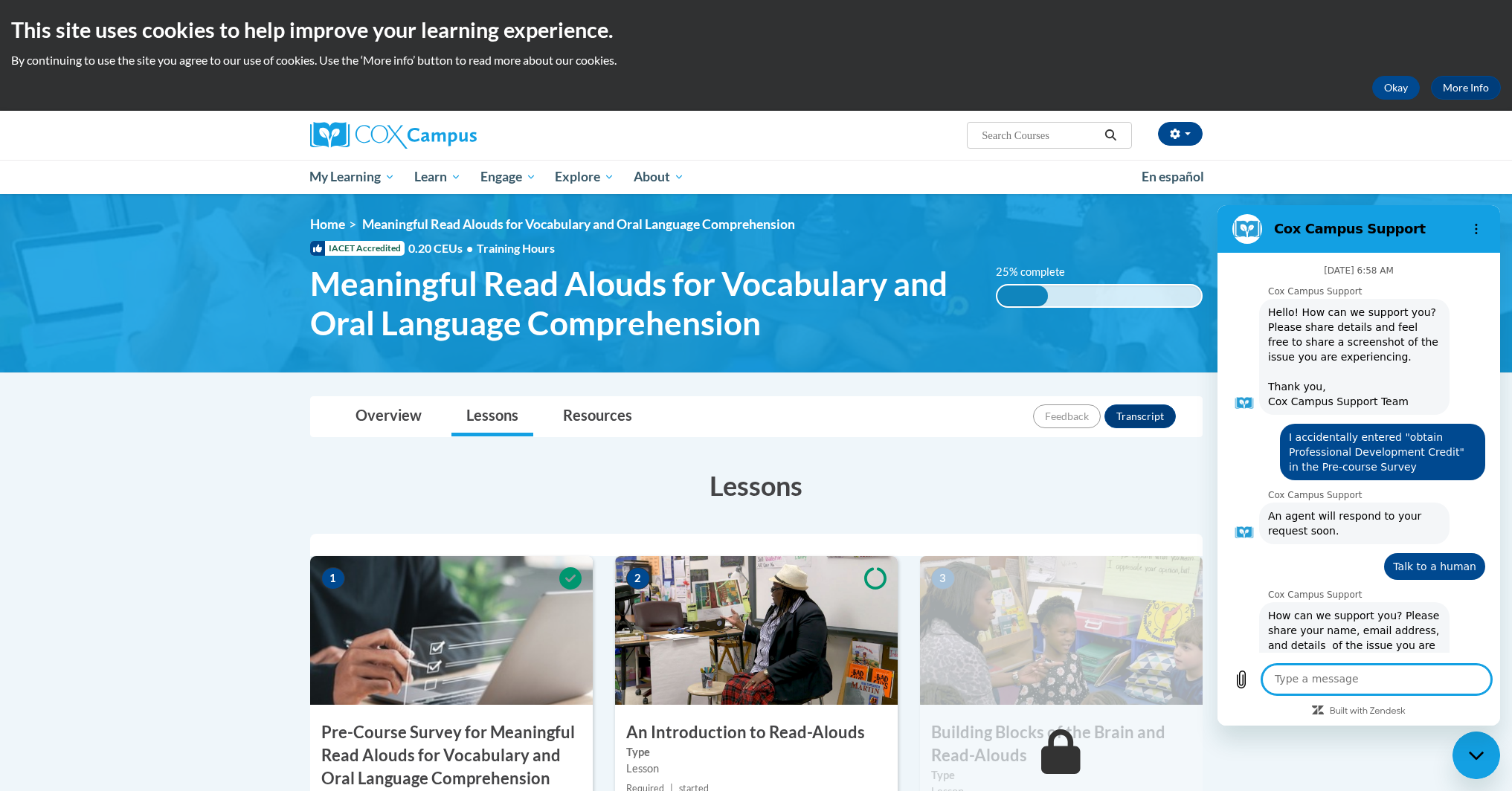
scroll to position [659, 0]
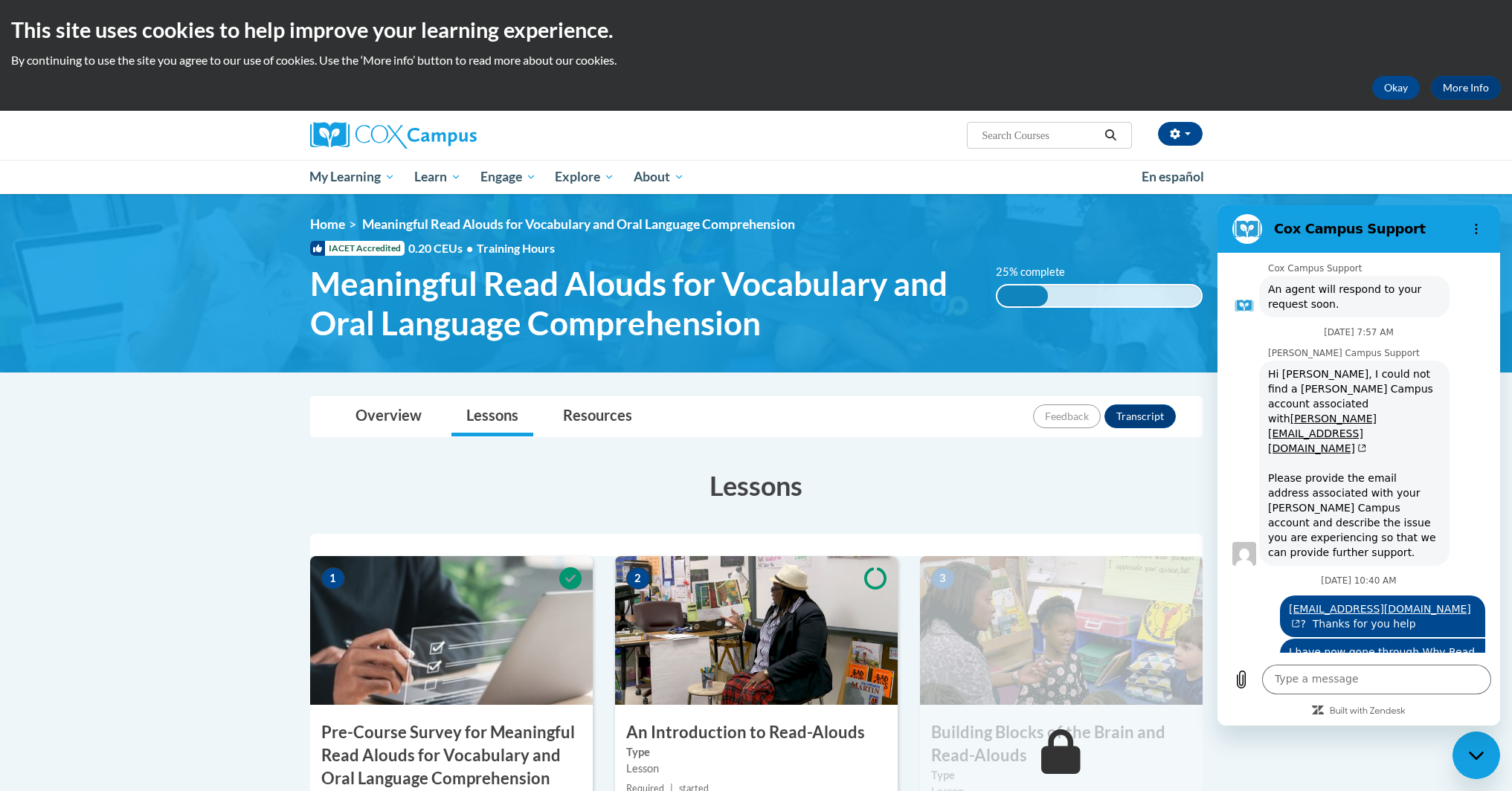
click at [709, 713] on div "2 An Introduction to Read-Alouds Type Lesson Required | started Estimated learn…" at bounding box center [756, 739] width 282 height 365
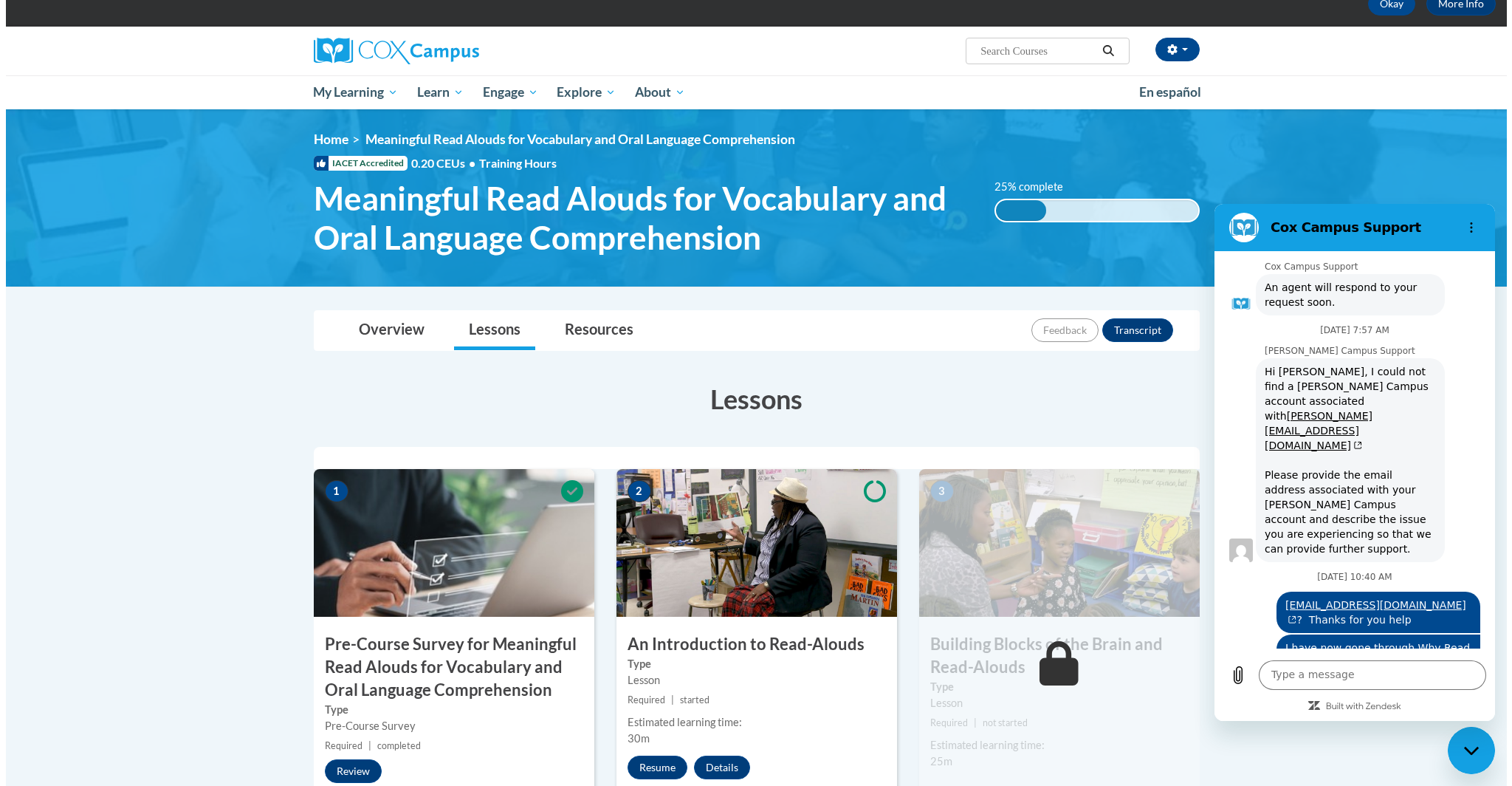
scroll to position [122, 0]
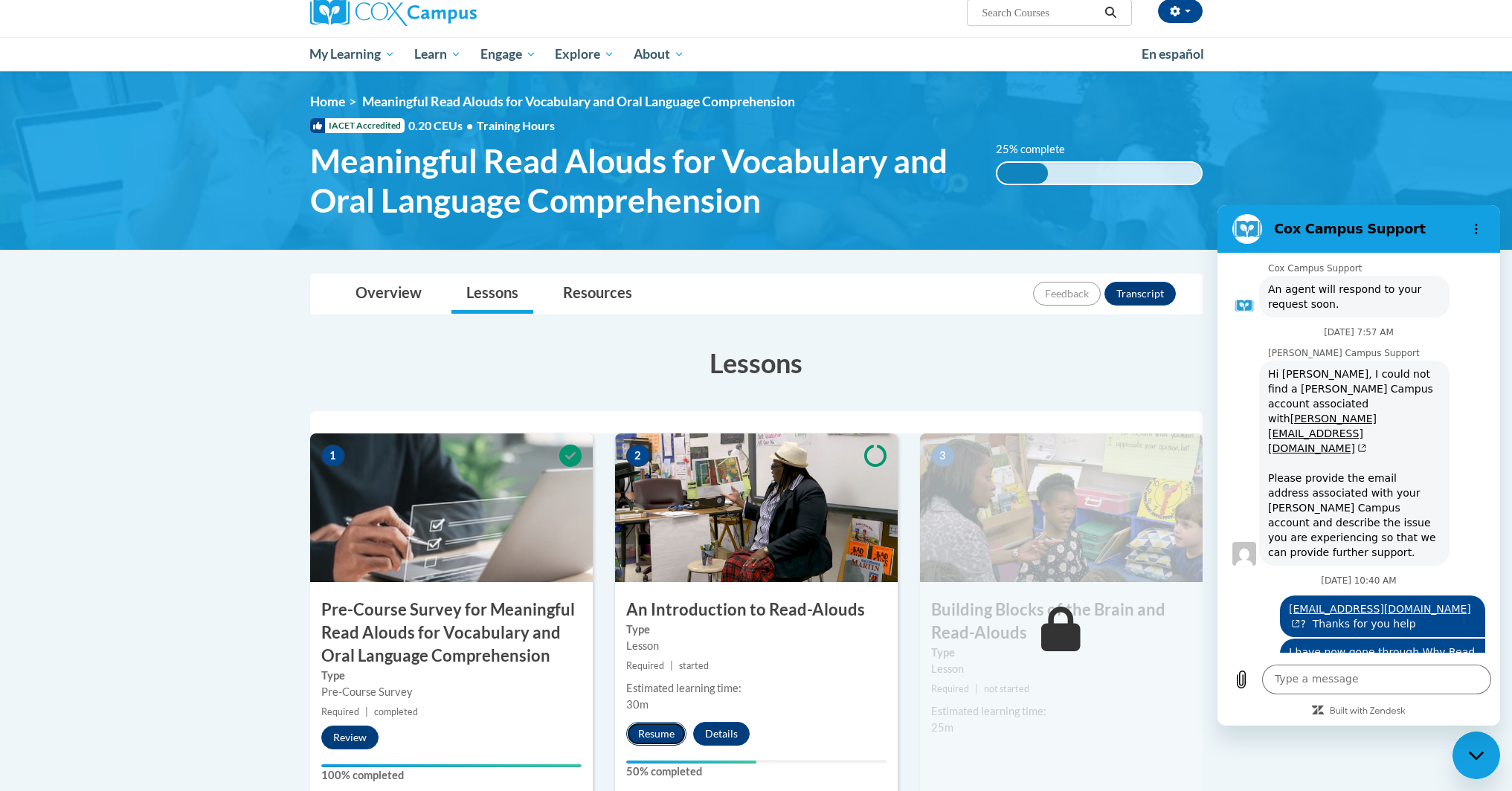
click at [665, 735] on button "Resume" at bounding box center [656, 734] width 60 height 24
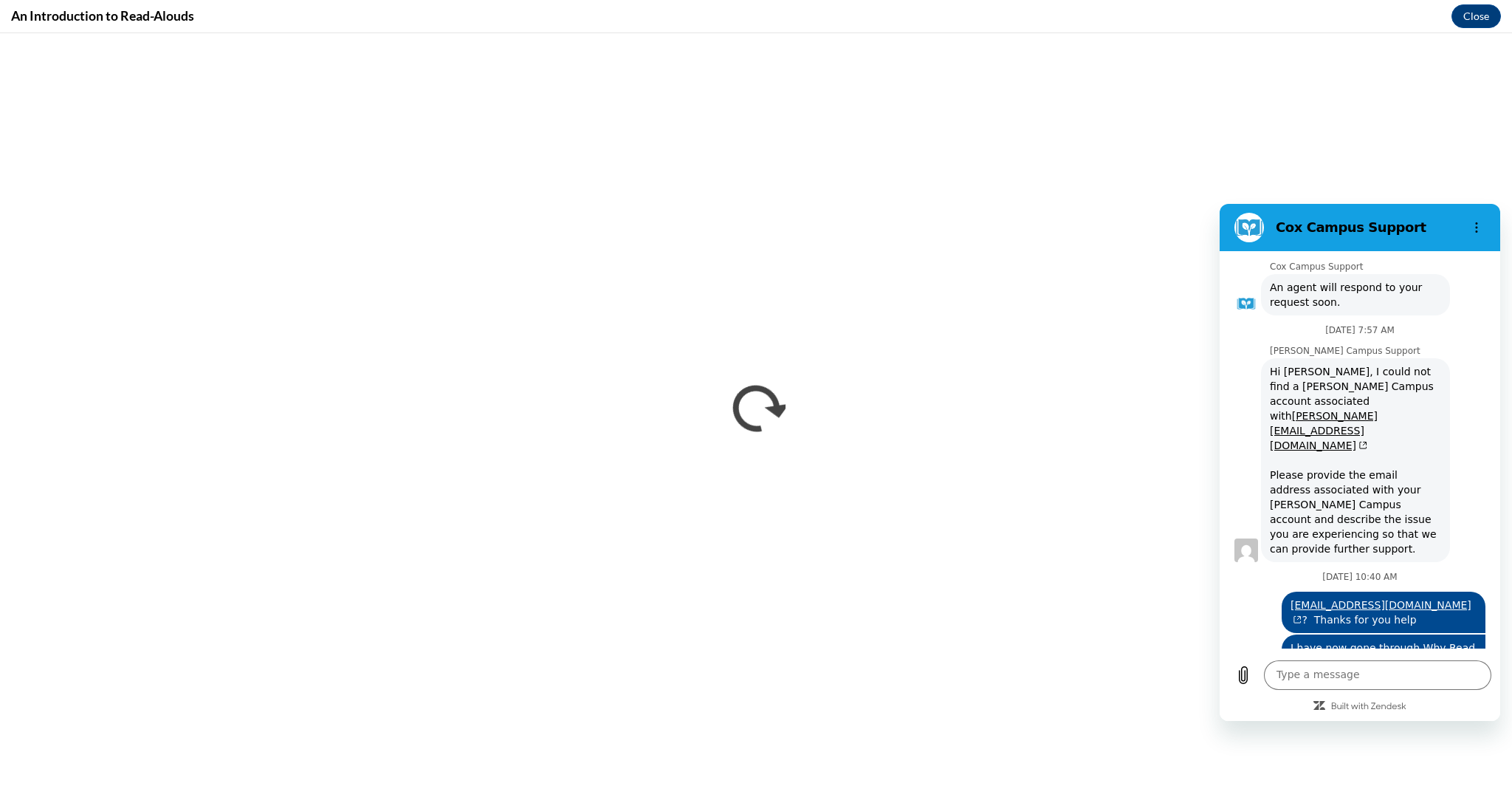
scroll to position [0, 0]
click at [1312, 673] on textarea at bounding box center [1377, 675] width 228 height 30
type textarea "h"
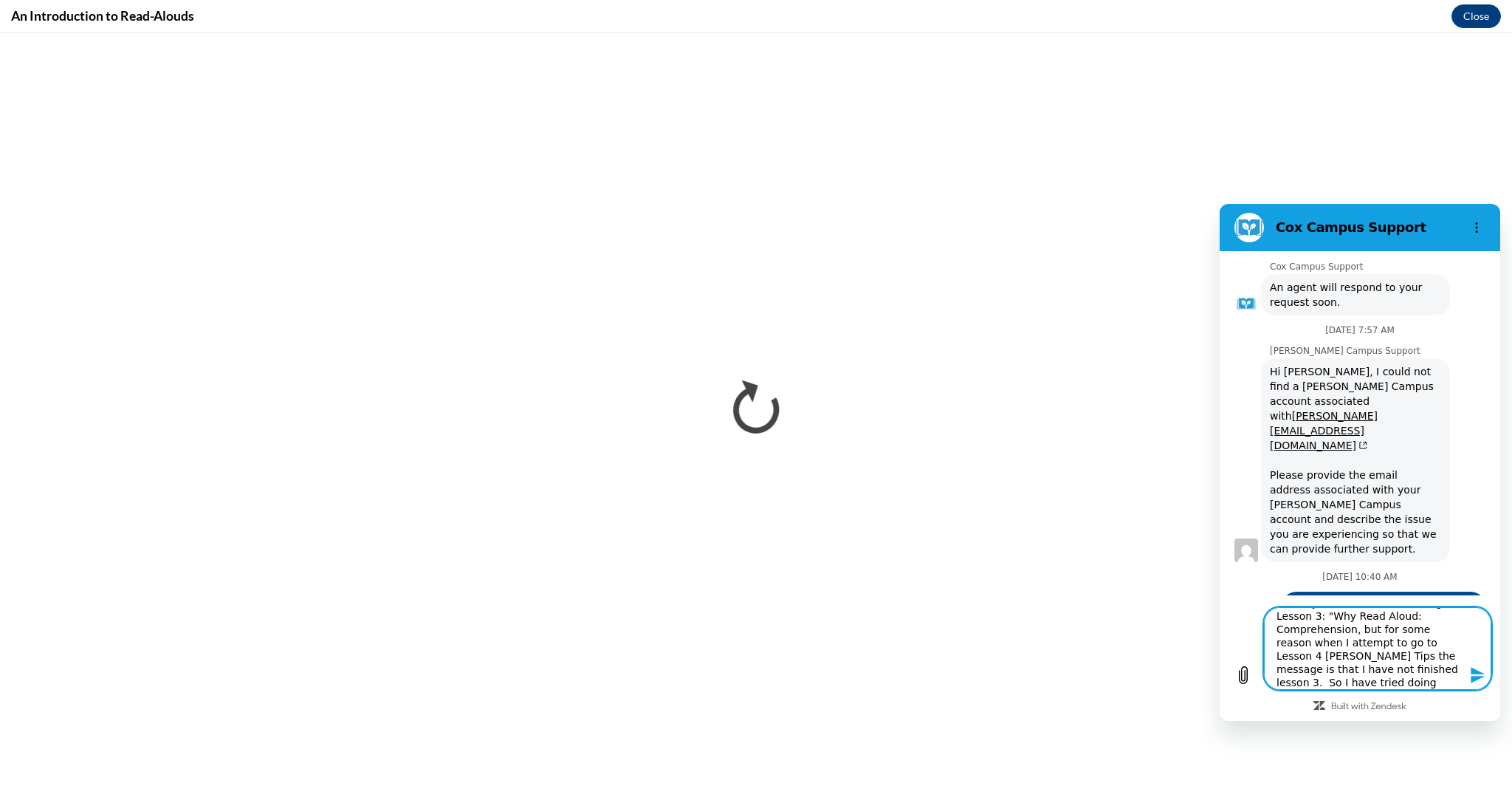
scroll to position [72, 0]
type textarea "Hi. My account is [EMAIL_ADDRESS][DOMAIN_NAME]. I have started the K-5 Structur…"
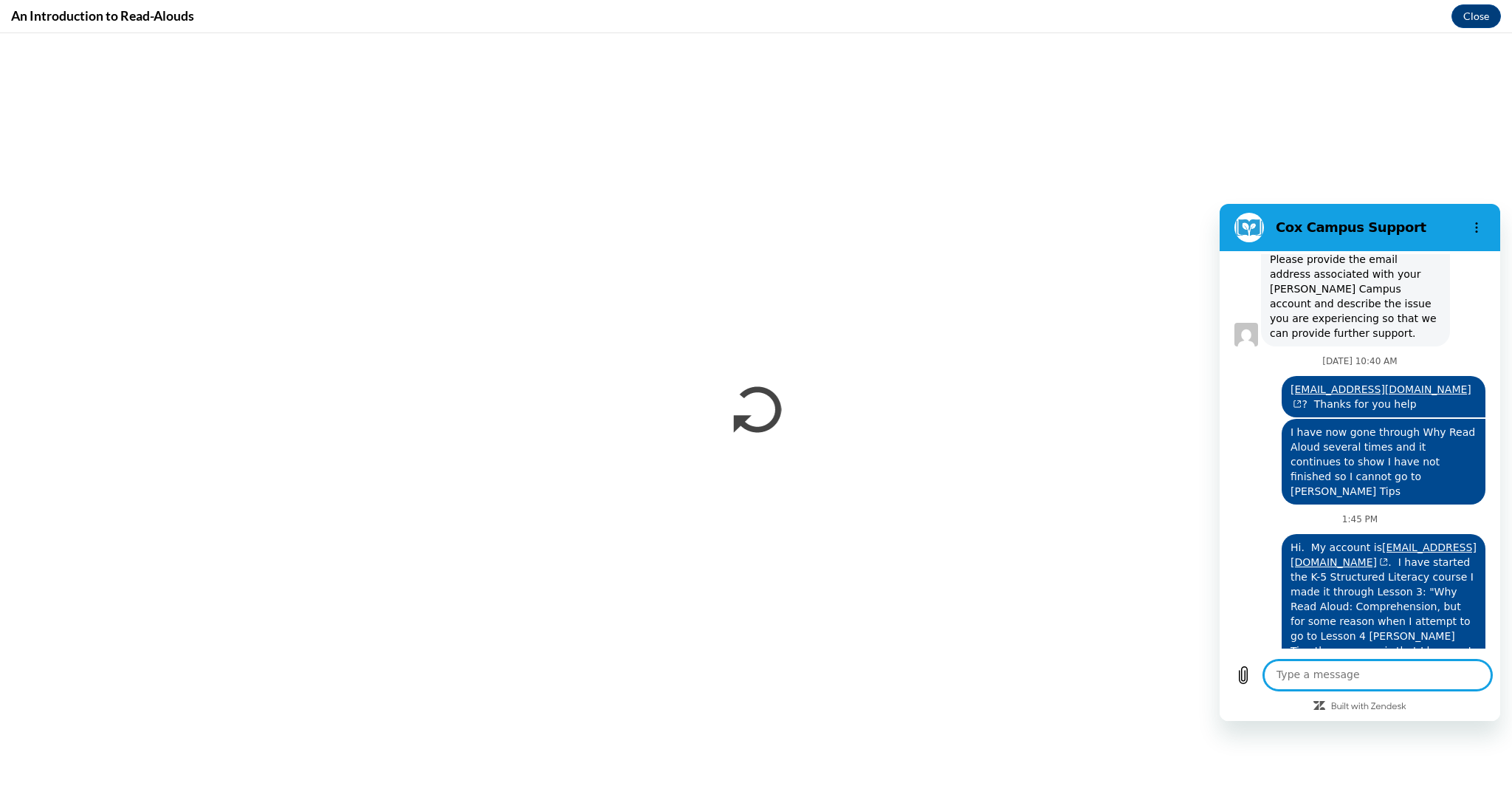
scroll to position [874, 0]
